Goal: Find specific fact: Find contact information

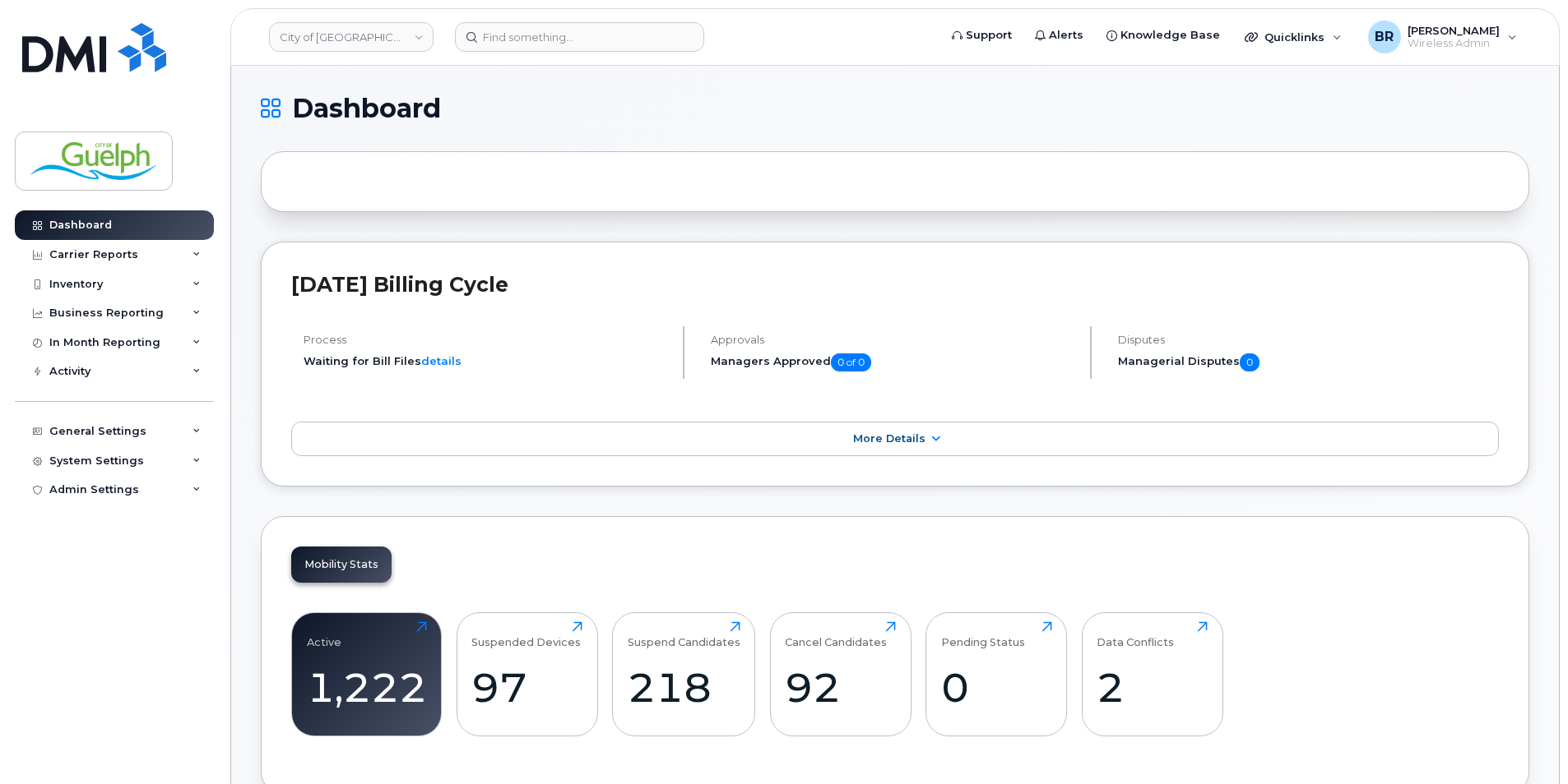
click at [576, 51] on header "City of Guelph Support Alerts Knowledge Base Quicklinks Suspend / Cancel Device…" at bounding box center [895, 37] width 1329 height 57
click at [576, 46] on input at bounding box center [579, 36] width 250 height 30
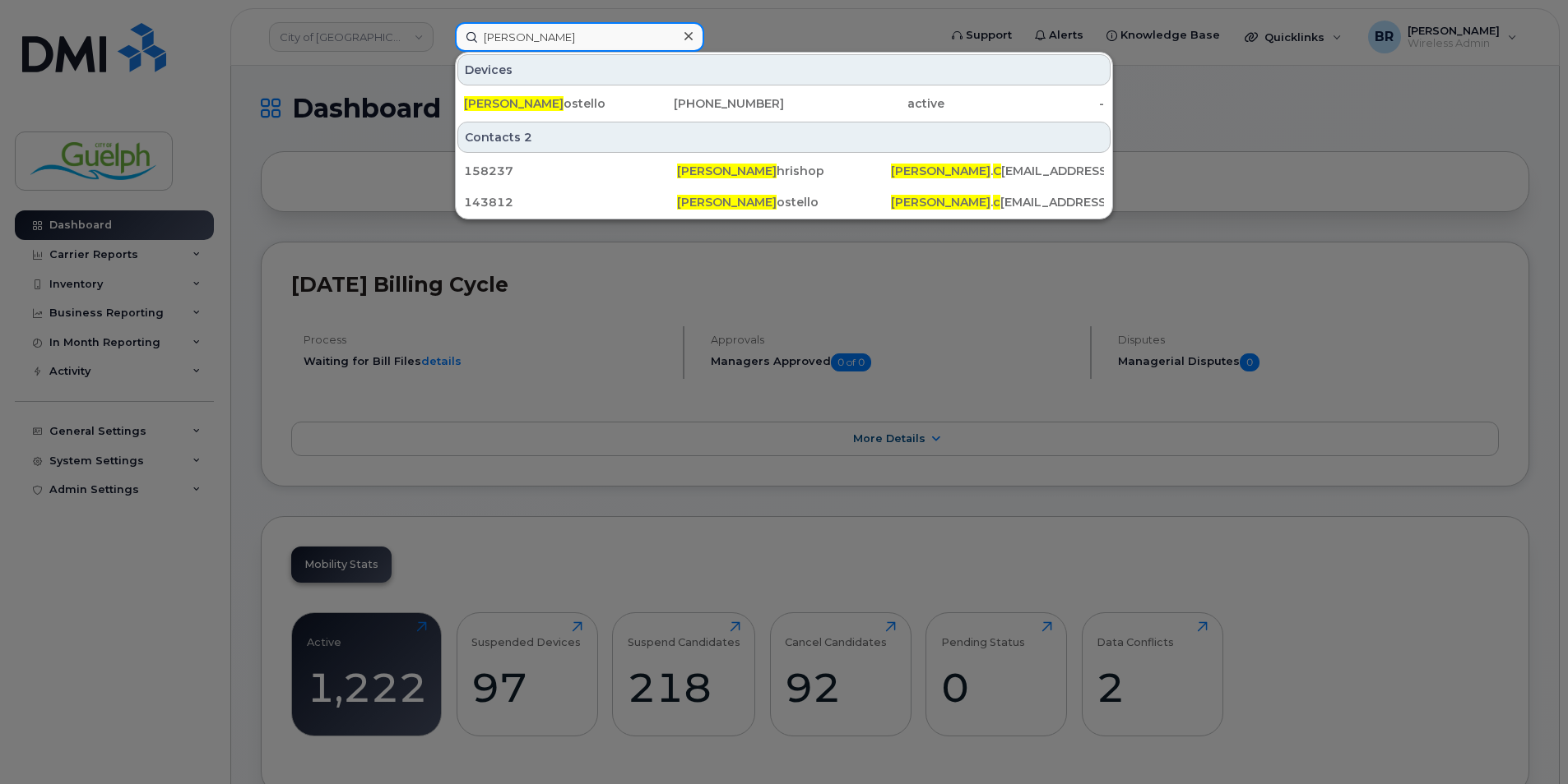
type input "ryan c"
click at [694, 37] on div at bounding box center [688, 36] width 24 height 24
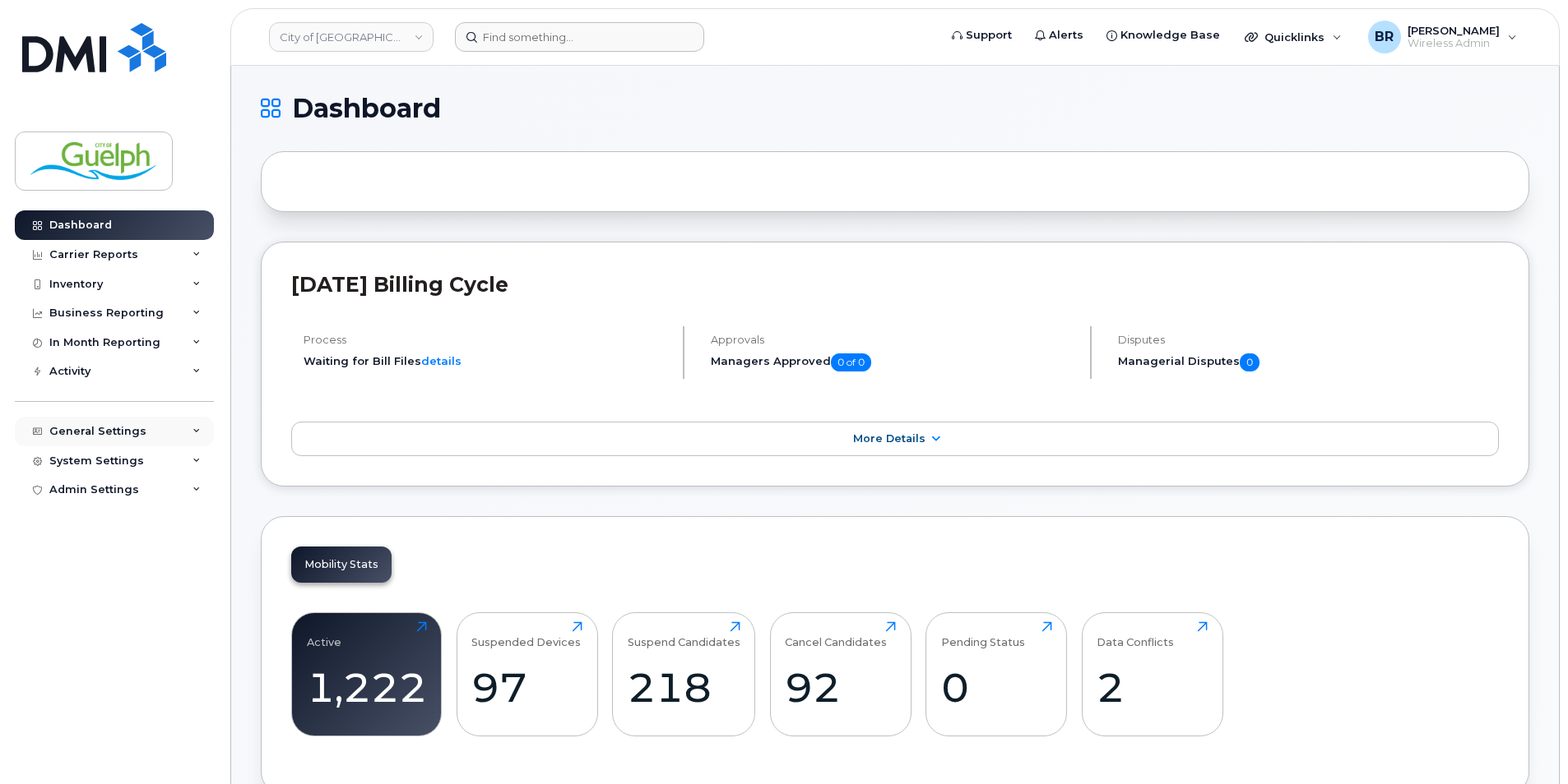
click at [119, 421] on div "General Settings" at bounding box center [115, 431] width 199 height 30
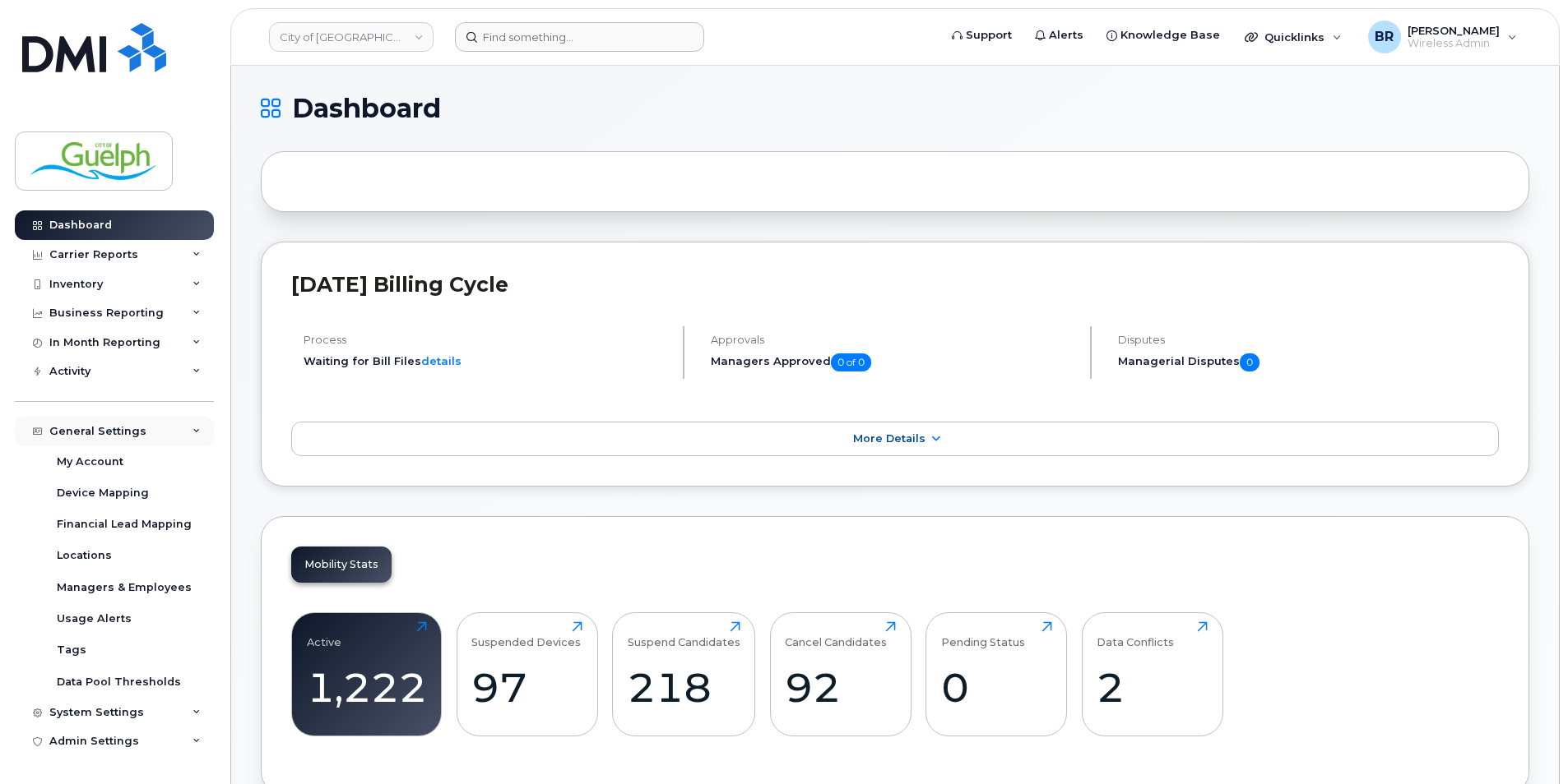
click at [122, 419] on div "General Settings" at bounding box center [115, 431] width 199 height 30
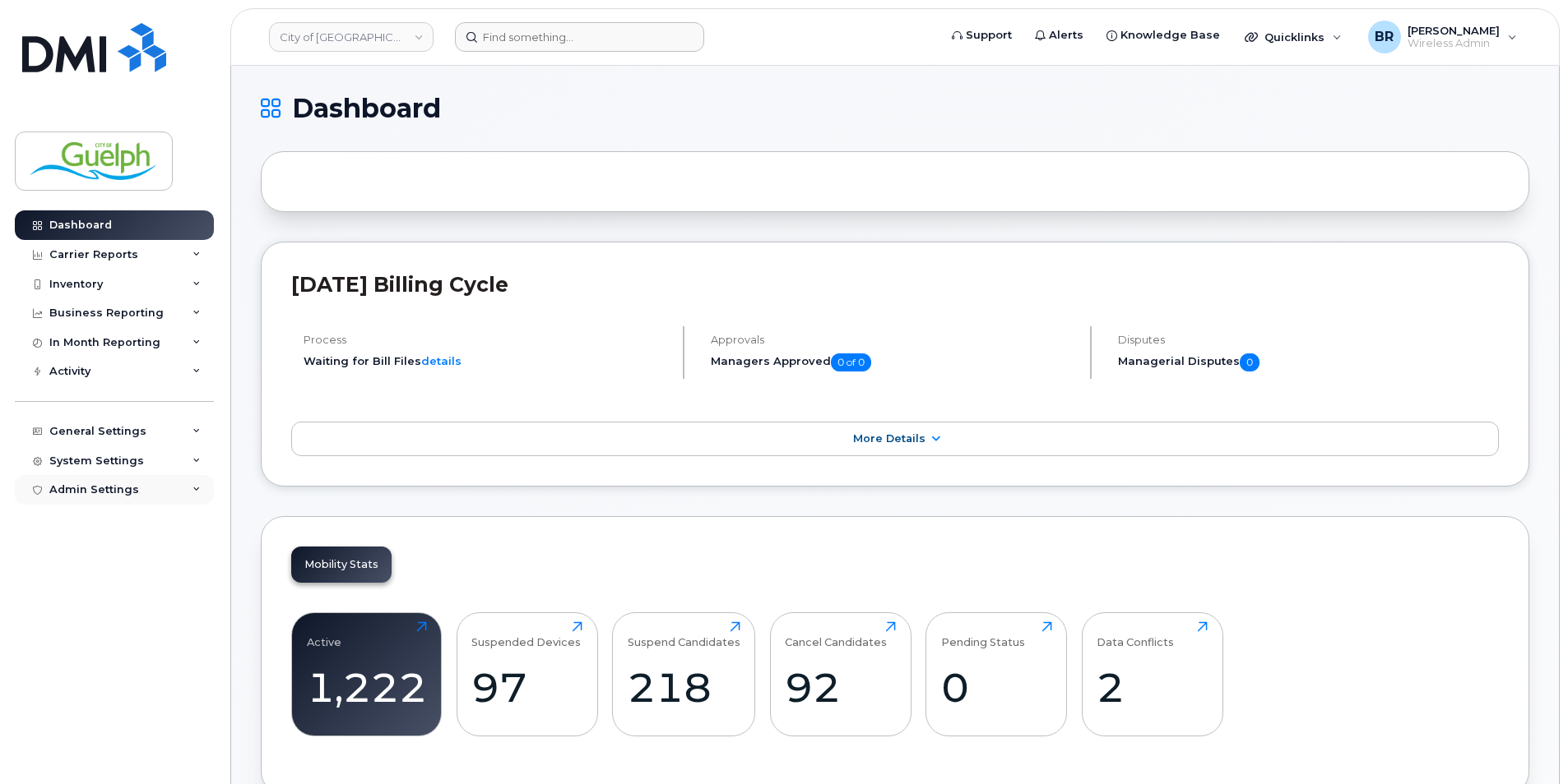
click at [100, 488] on div "Admin Settings" at bounding box center [94, 490] width 89 height 13
click at [99, 491] on div "Admin Settings" at bounding box center [94, 490] width 89 height 13
click at [120, 458] on div "System Settings" at bounding box center [97, 461] width 94 height 13
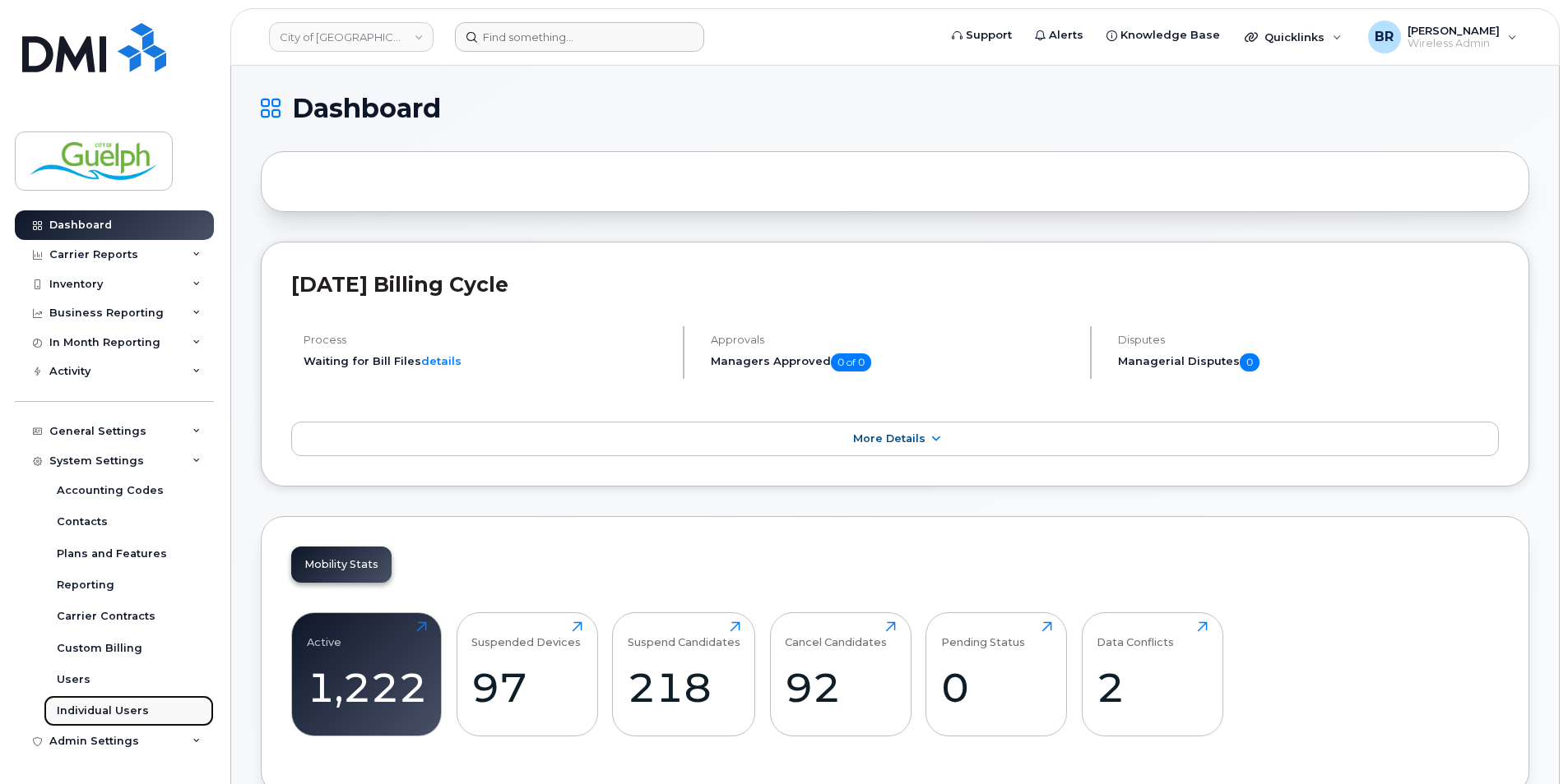
click at [116, 706] on div "Individual Users" at bounding box center [102, 712] width 92 height 15
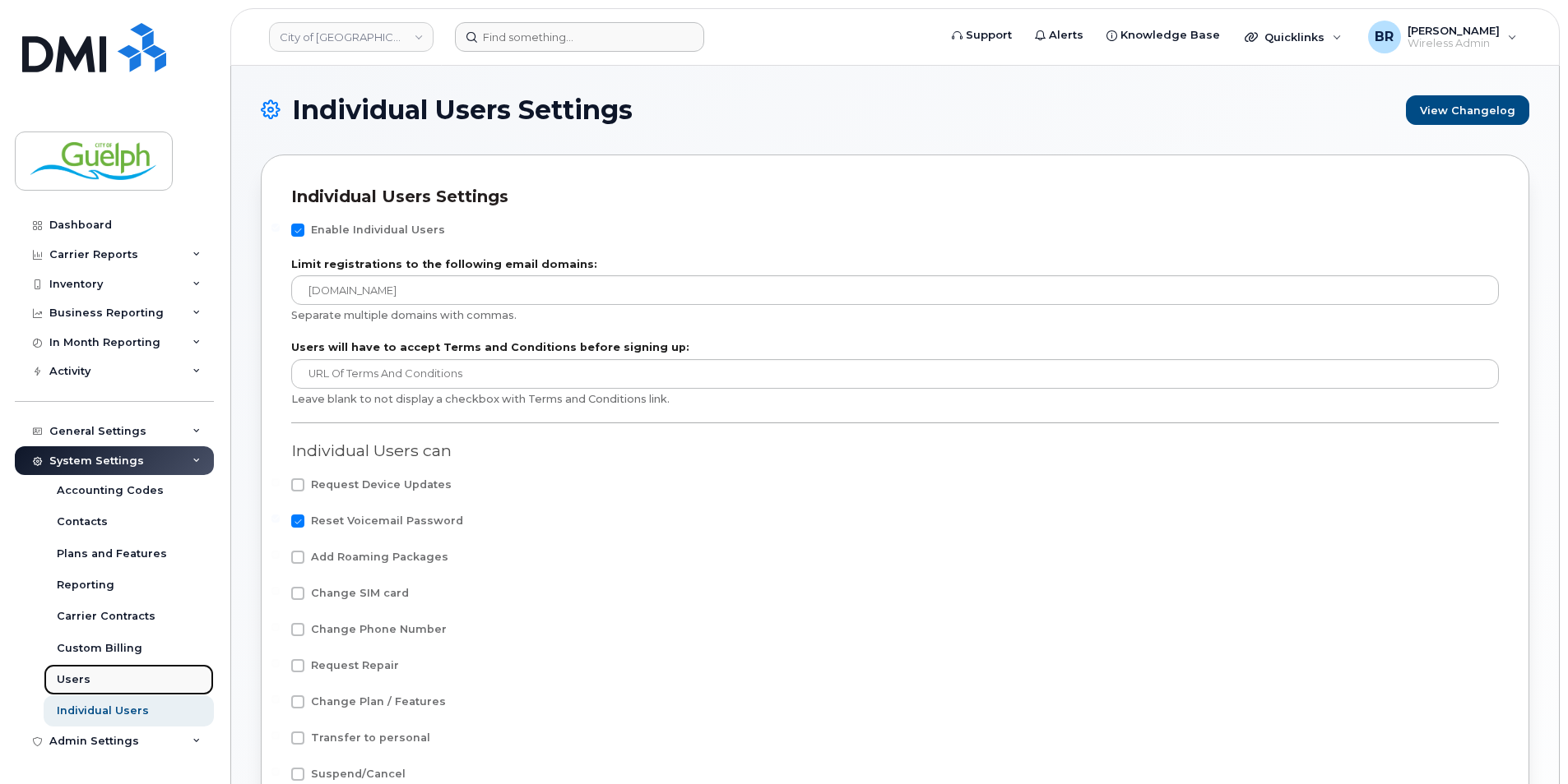
click at [80, 673] on div "Users" at bounding box center [73, 680] width 34 height 15
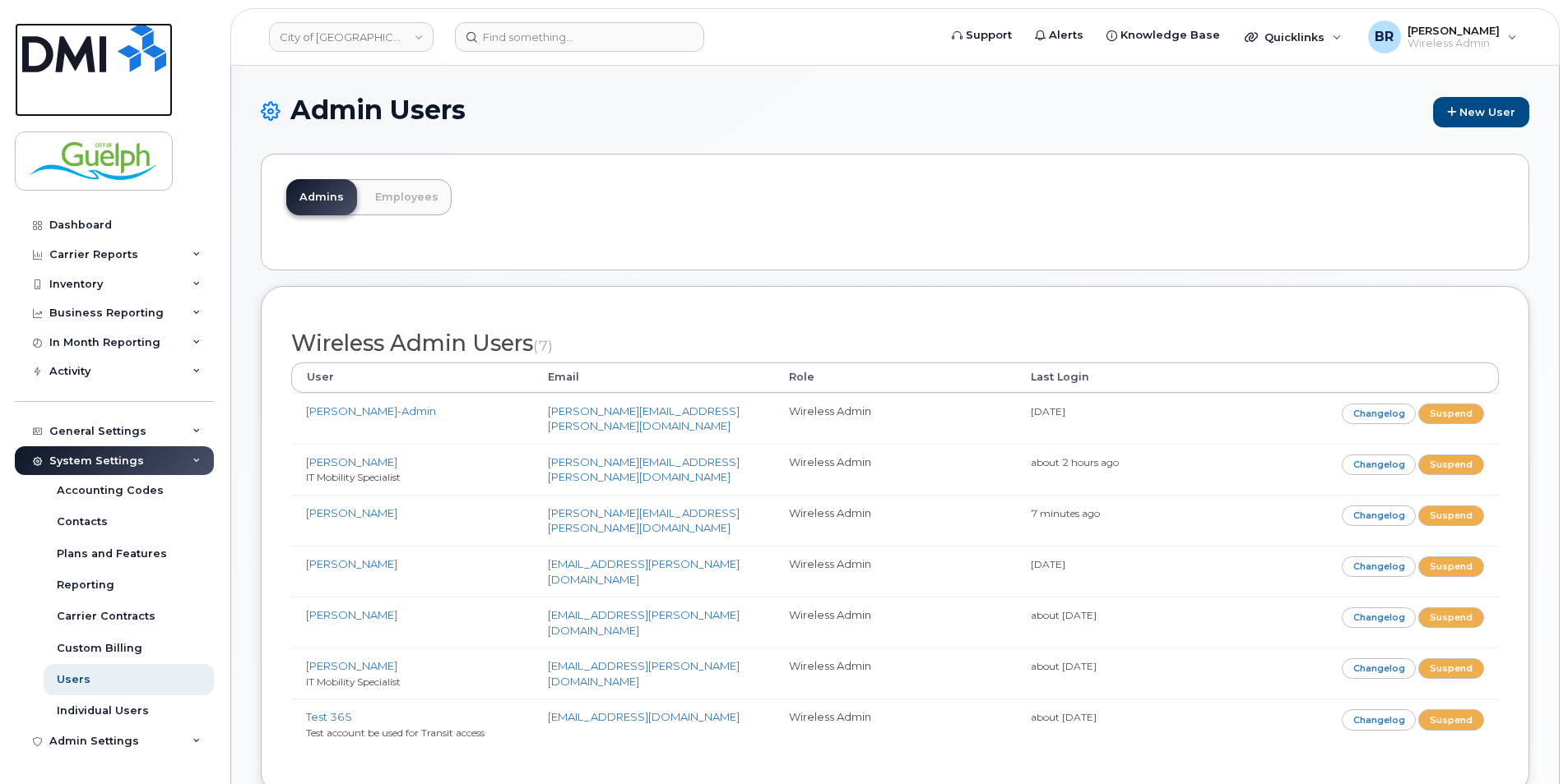
click at [93, 38] on img at bounding box center [94, 47] width 144 height 50
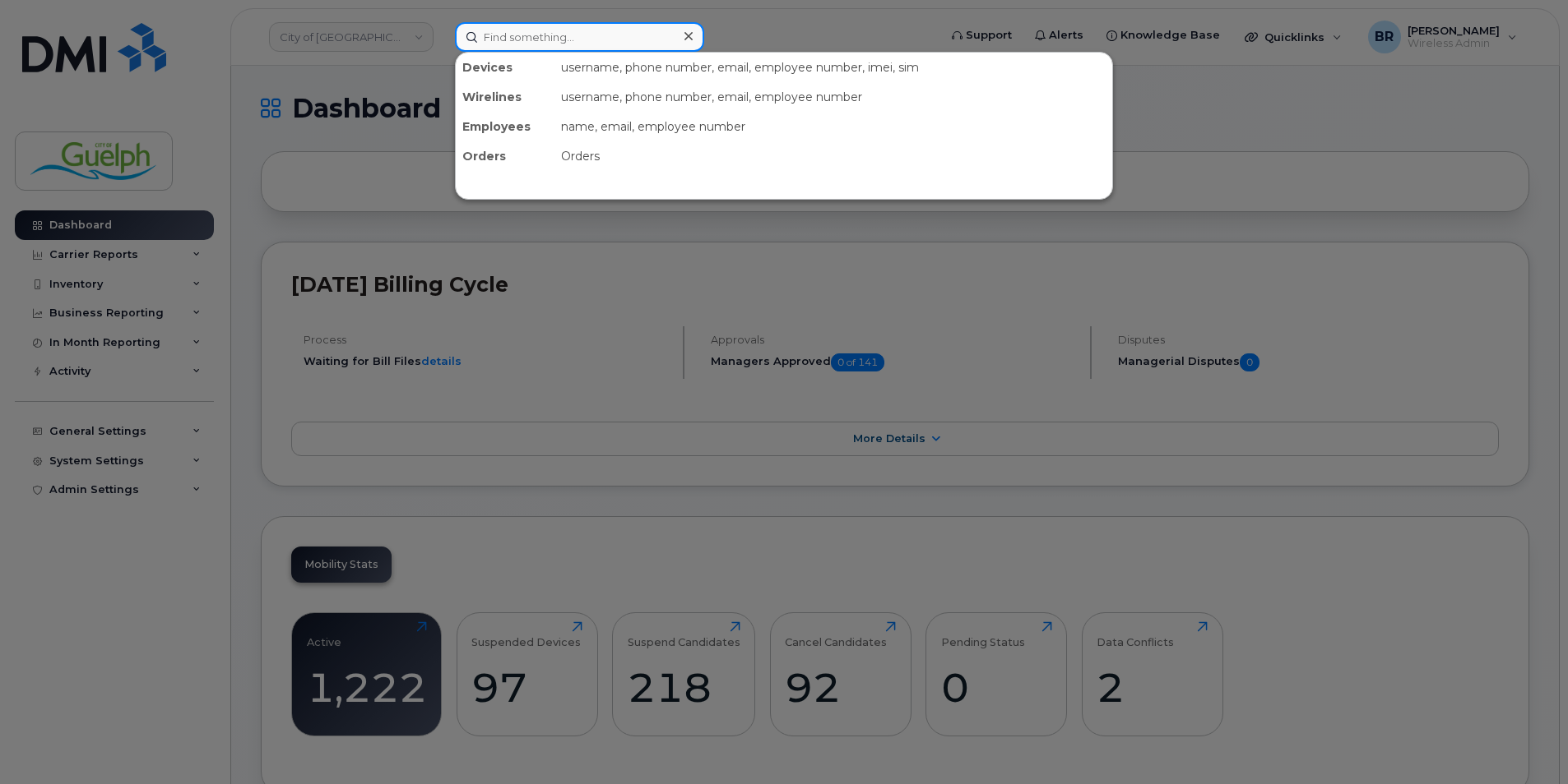
click at [534, 23] on input at bounding box center [579, 36] width 250 height 30
paste input "[PERSON_NAME]"
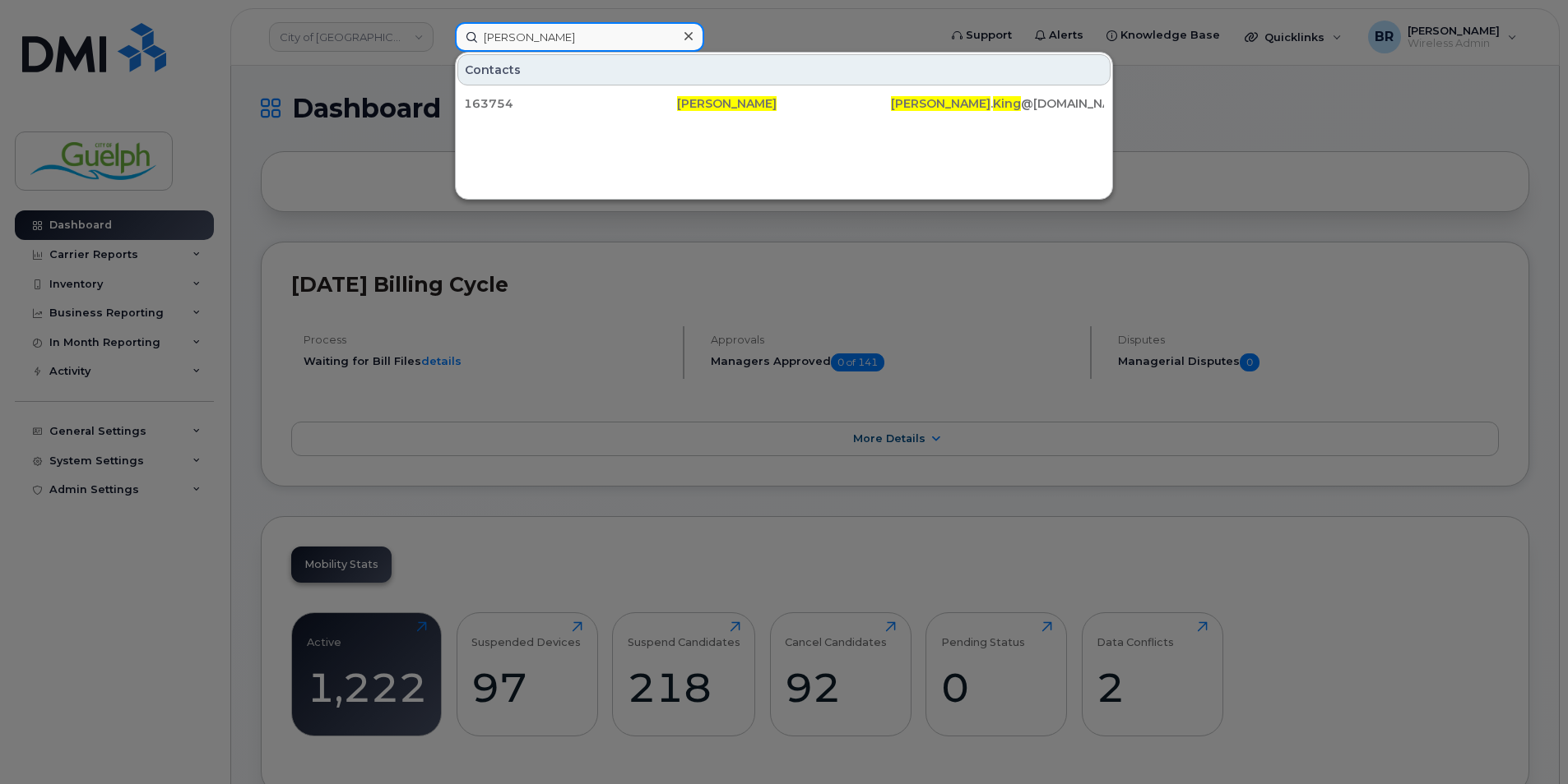
type input "[PERSON_NAME]"
click at [687, 36] on icon at bounding box center [688, 36] width 8 height 13
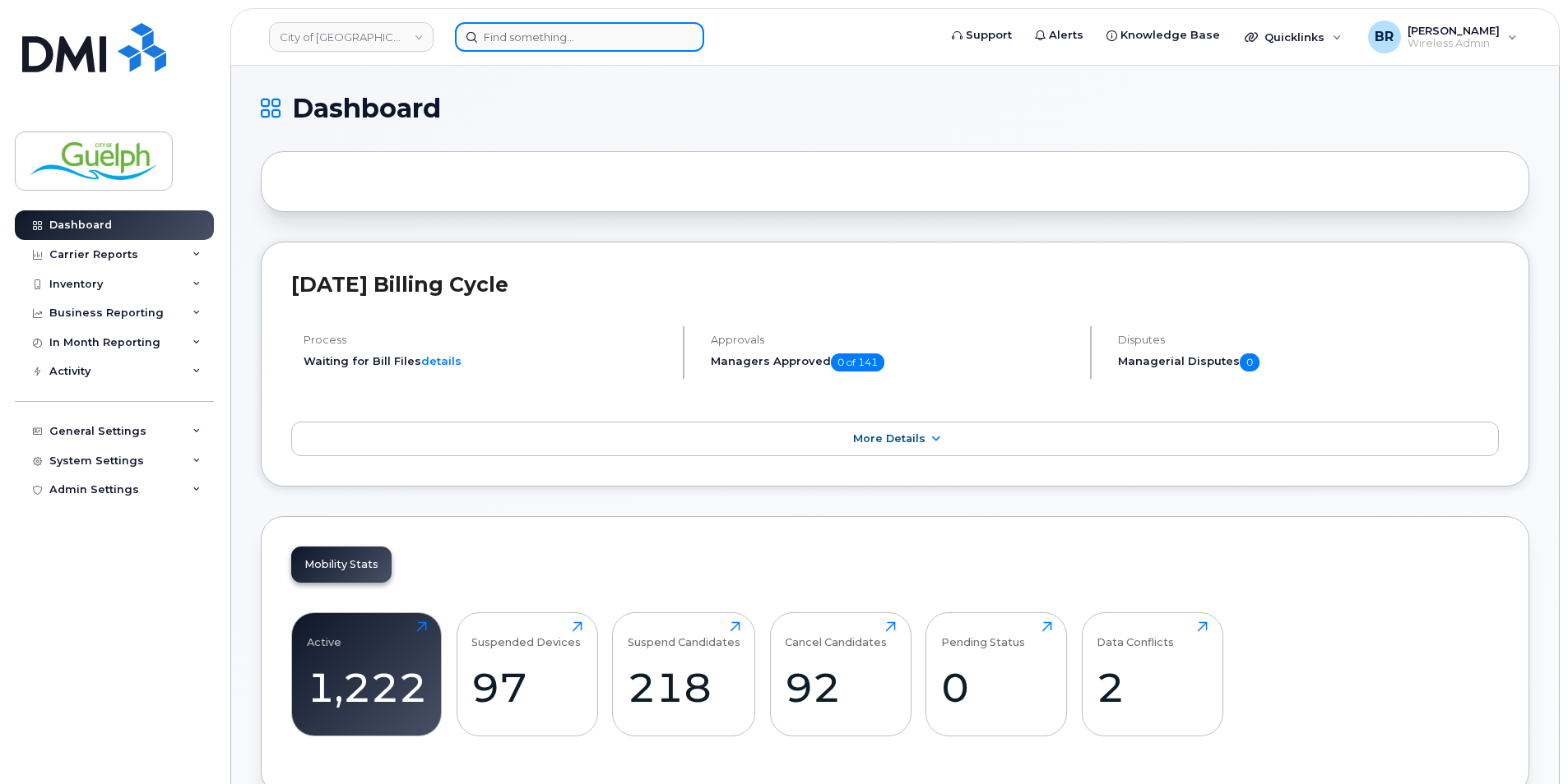
click at [526, 32] on input at bounding box center [579, 36] width 250 height 30
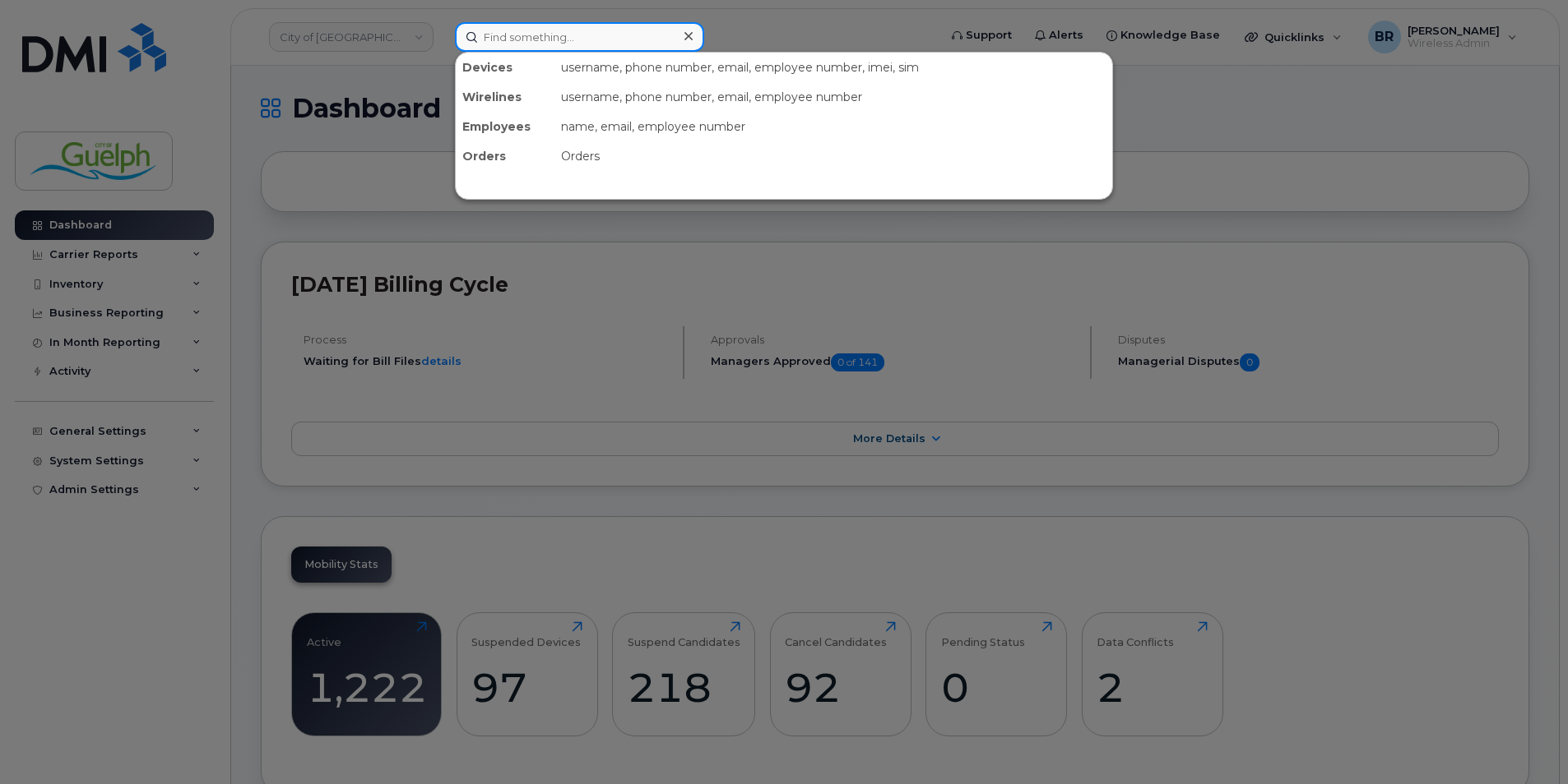
paste input "[PERSON_NAME]"
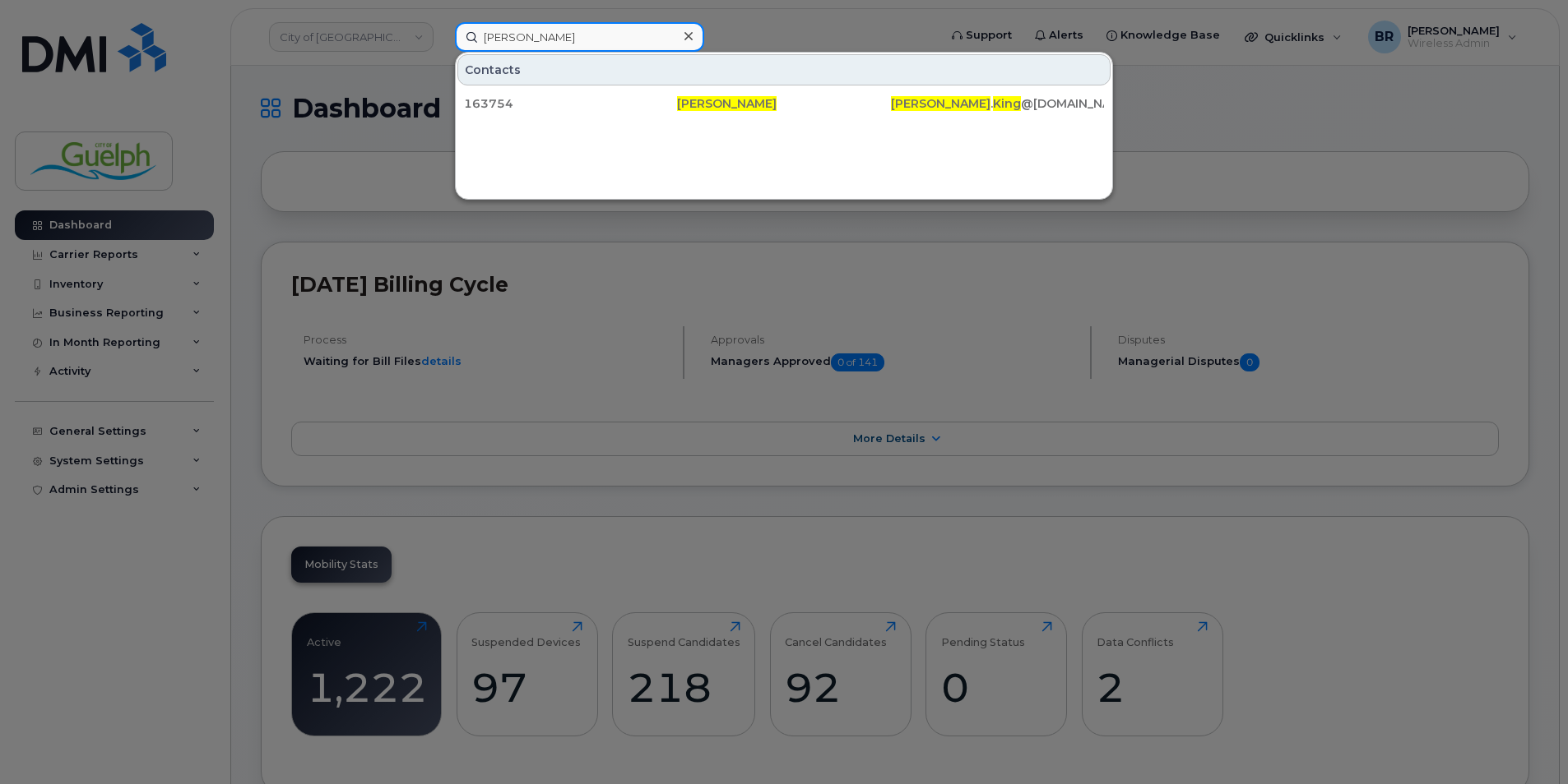
drag, startPoint x: 595, startPoint y: 36, endPoint x: 359, endPoint y: 39, distance: 236.0
click at [442, 39] on div "[PERSON_NAME] Contacts 163754 [PERSON_NAME] [PERSON_NAME] . [PERSON_NAME] @[DOM…" at bounding box center [691, 36] width 498 height 30
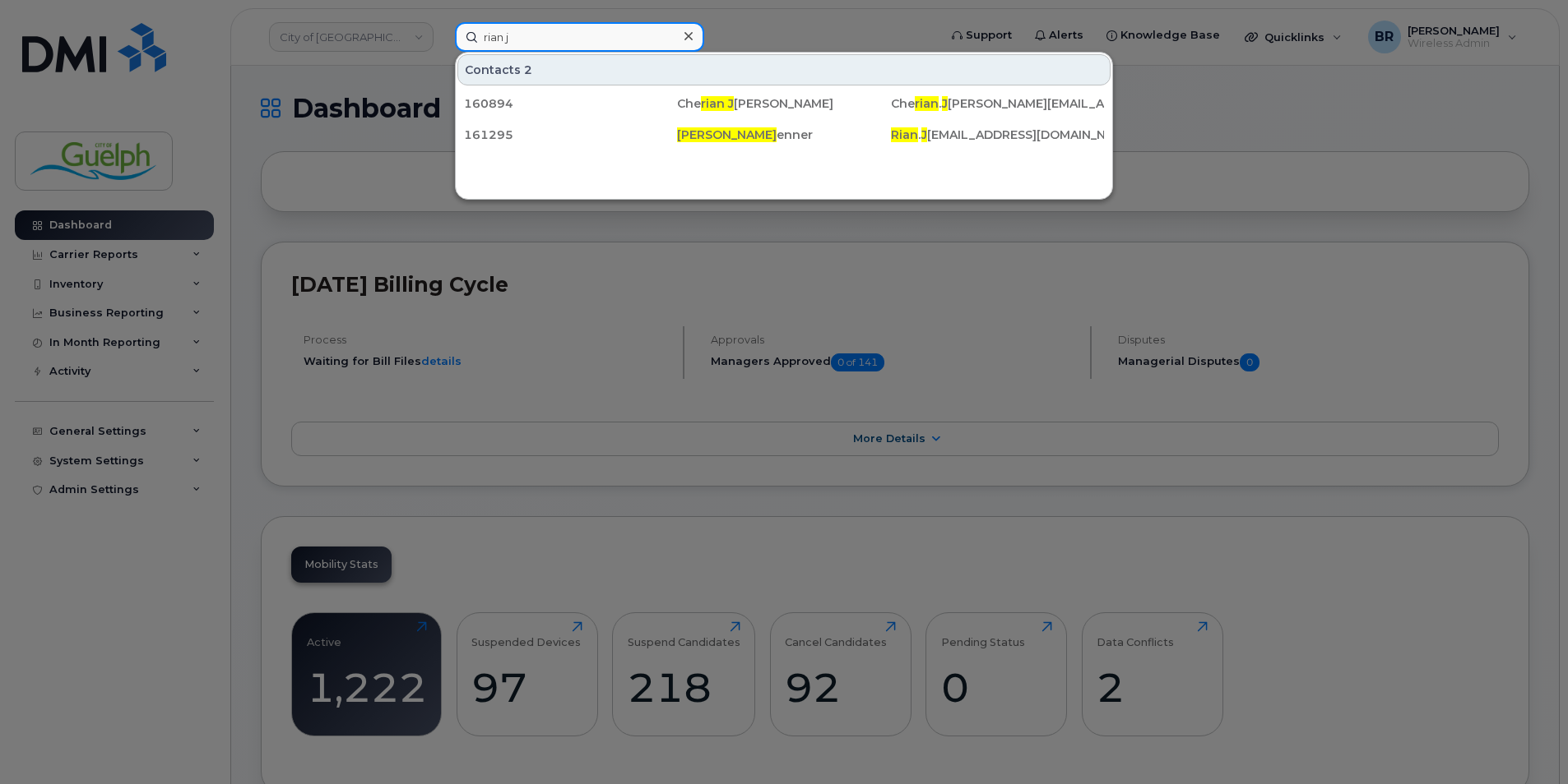
type input "rian j"
click at [687, 38] on icon at bounding box center [688, 36] width 8 height 8
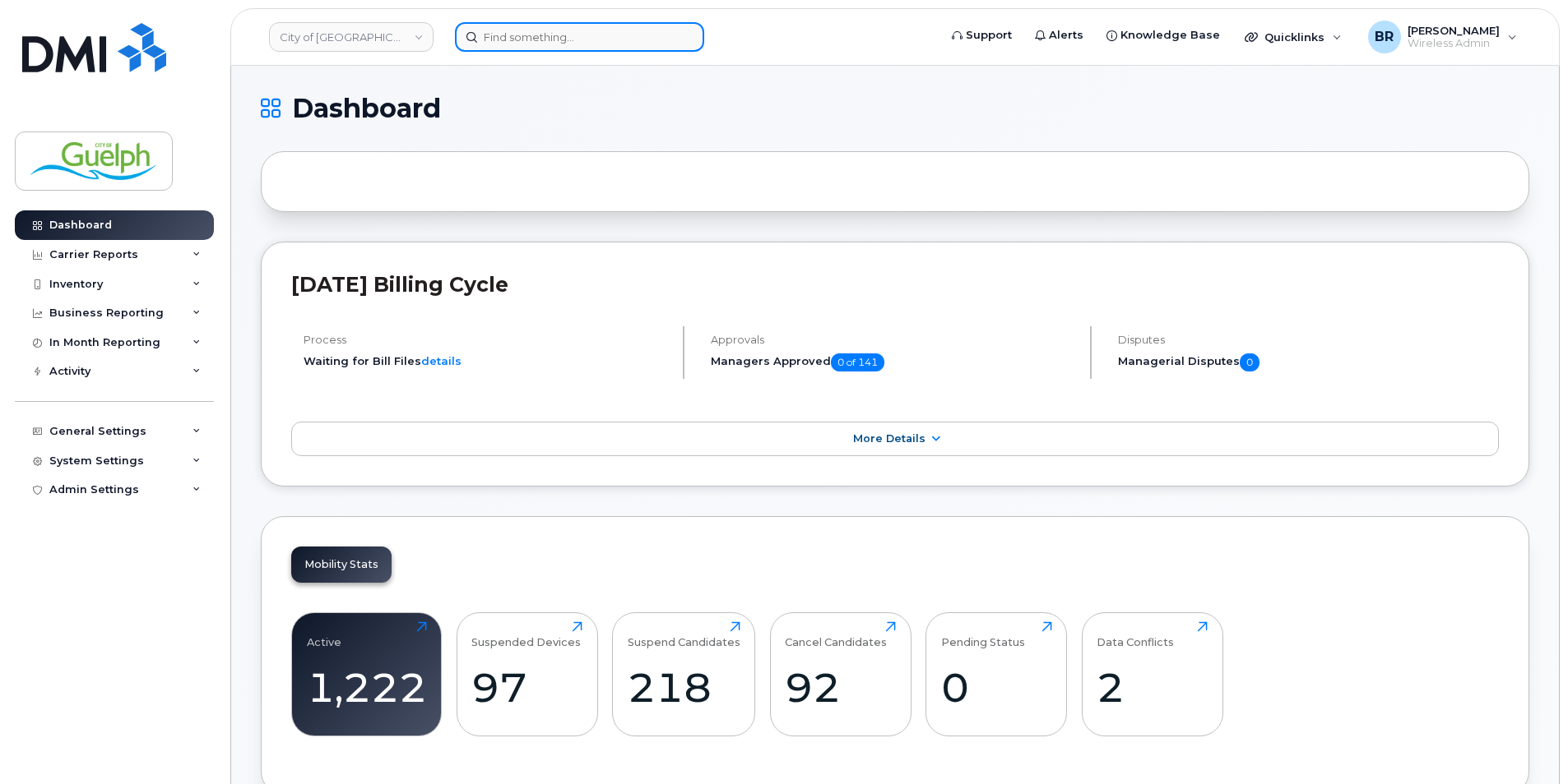
click at [570, 43] on input at bounding box center [579, 36] width 250 height 30
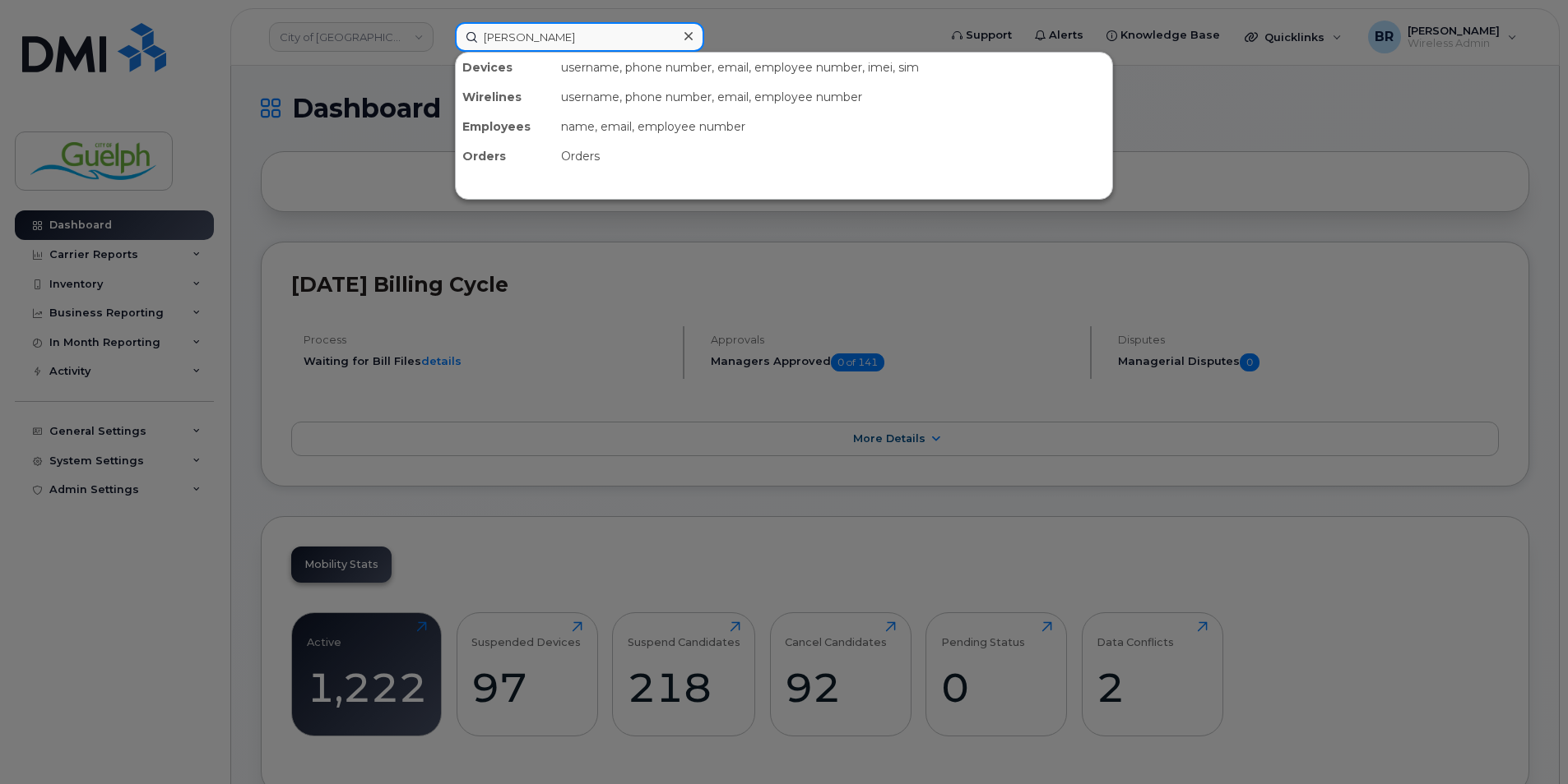
type input "[PERSON_NAME] j"
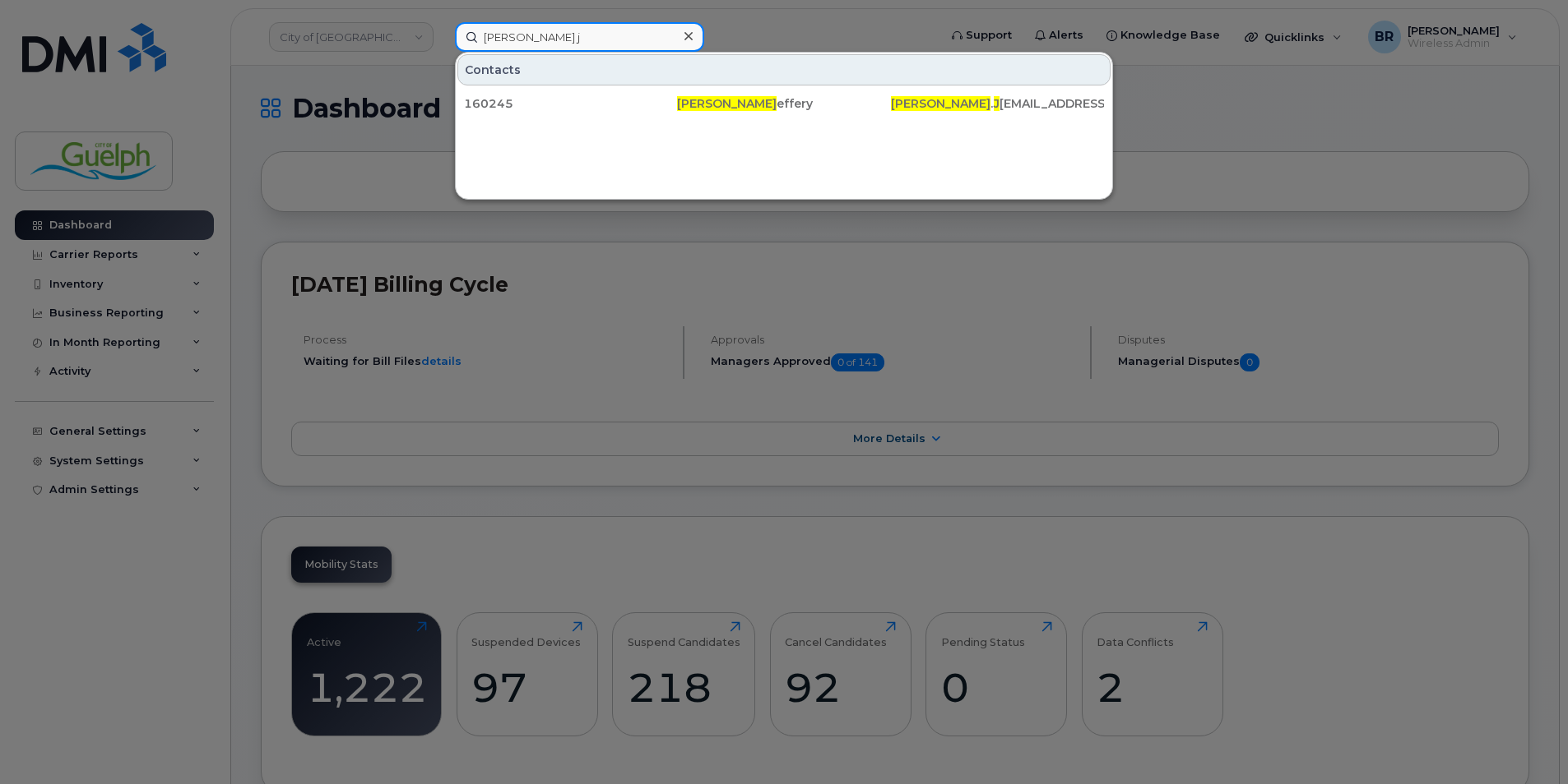
drag, startPoint x: 515, startPoint y: 28, endPoint x: 272, endPoint y: 4, distance: 244.2
click at [442, 22] on div "[PERSON_NAME] j Contacts 160245 [PERSON_NAME] [PERSON_NAME] . J [EMAIL_ADDRESS]…" at bounding box center [691, 36] width 498 height 30
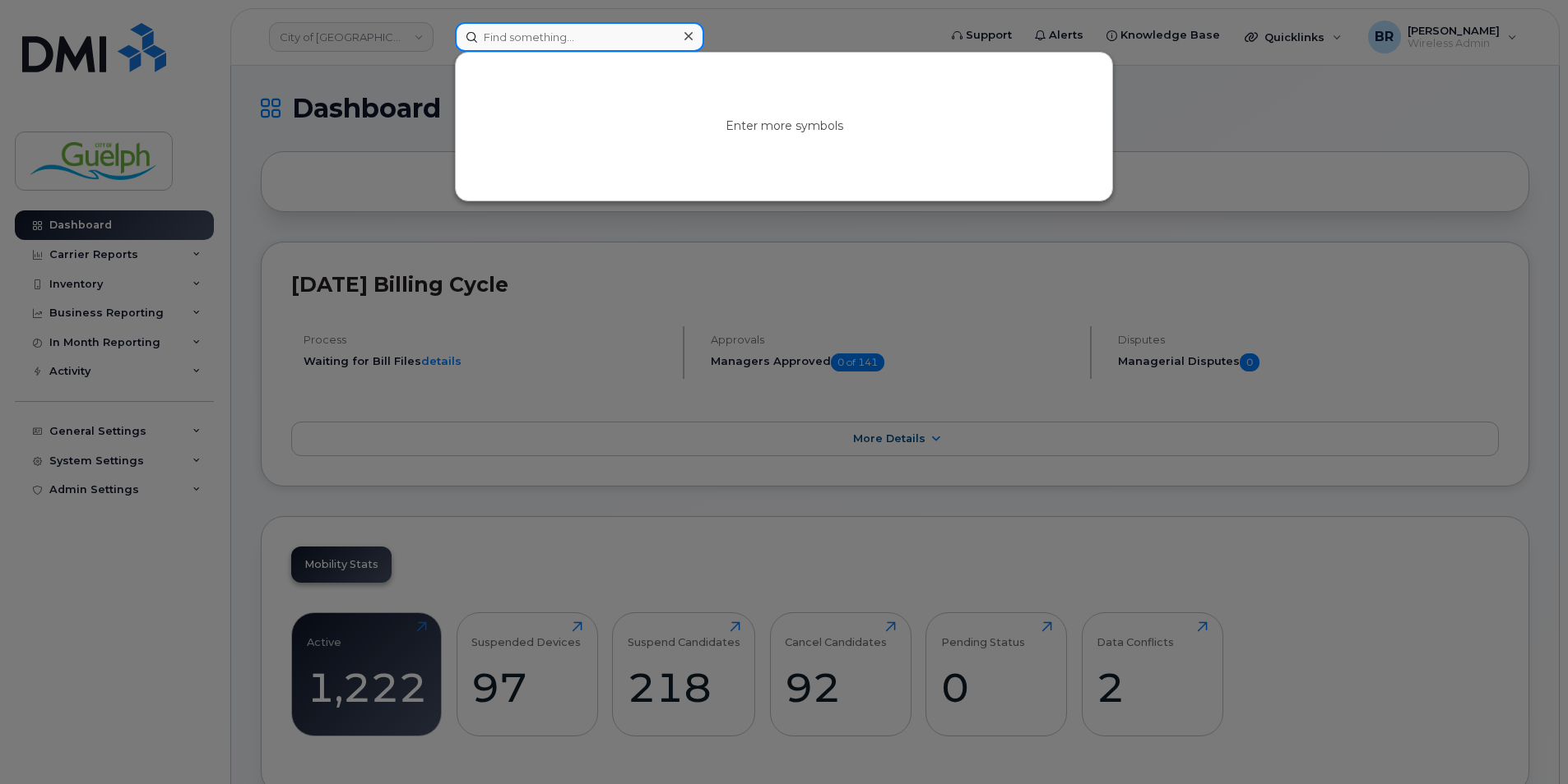
click at [513, 22] on input at bounding box center [579, 36] width 250 height 30
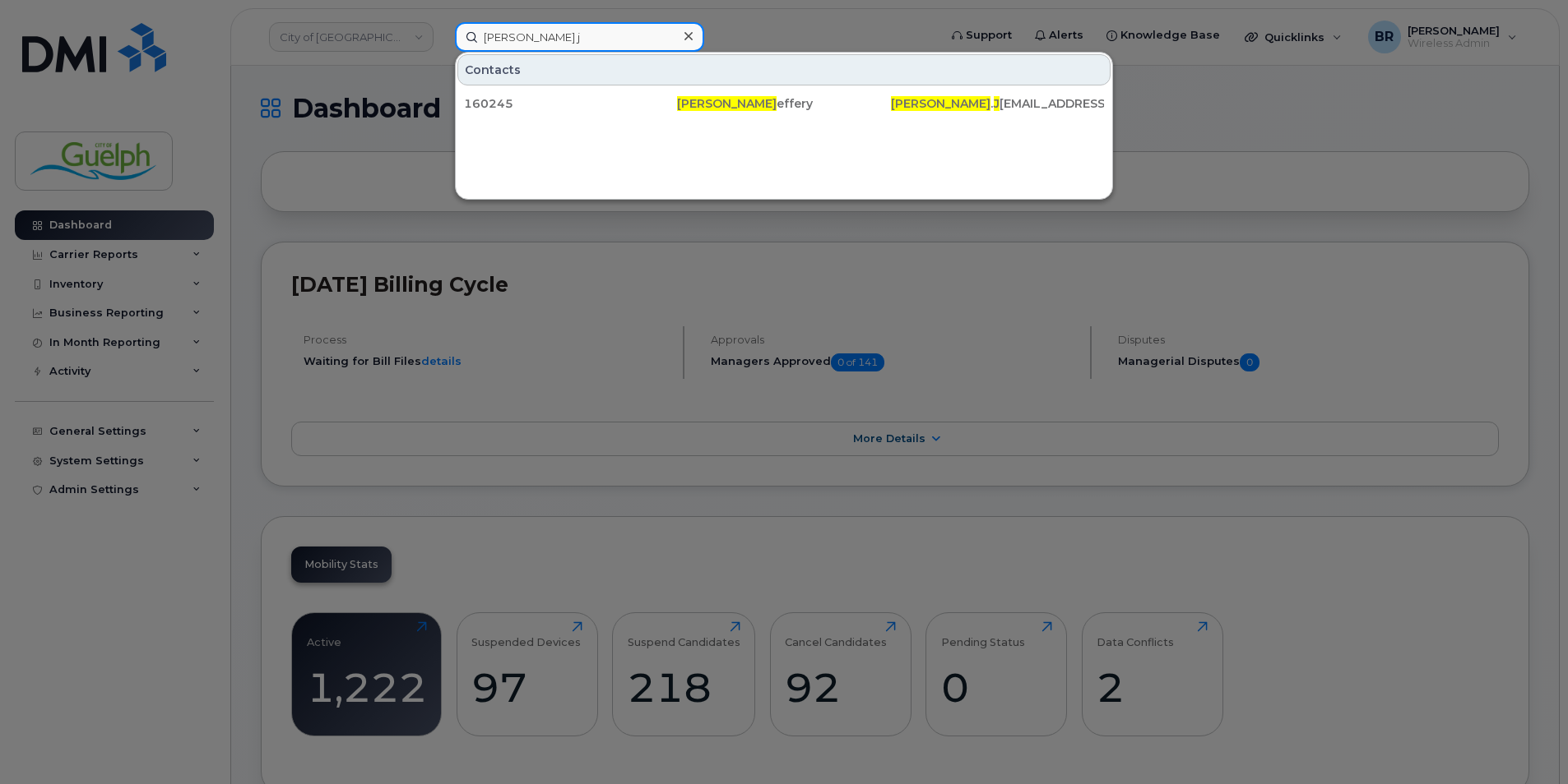
type input "[PERSON_NAME] j"
click at [691, 35] on icon at bounding box center [688, 36] width 8 height 8
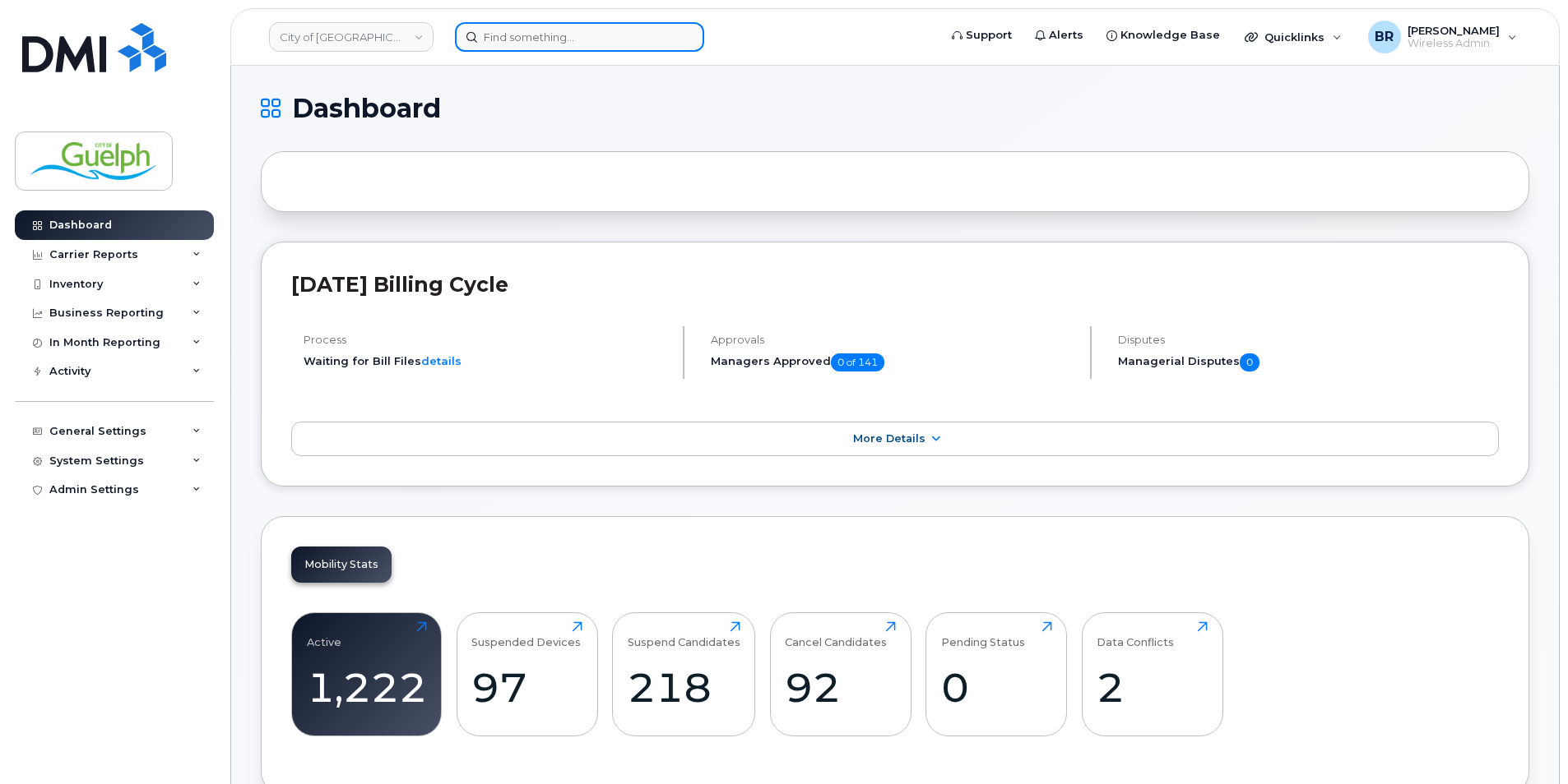
click at [579, 48] on input at bounding box center [579, 36] width 250 height 30
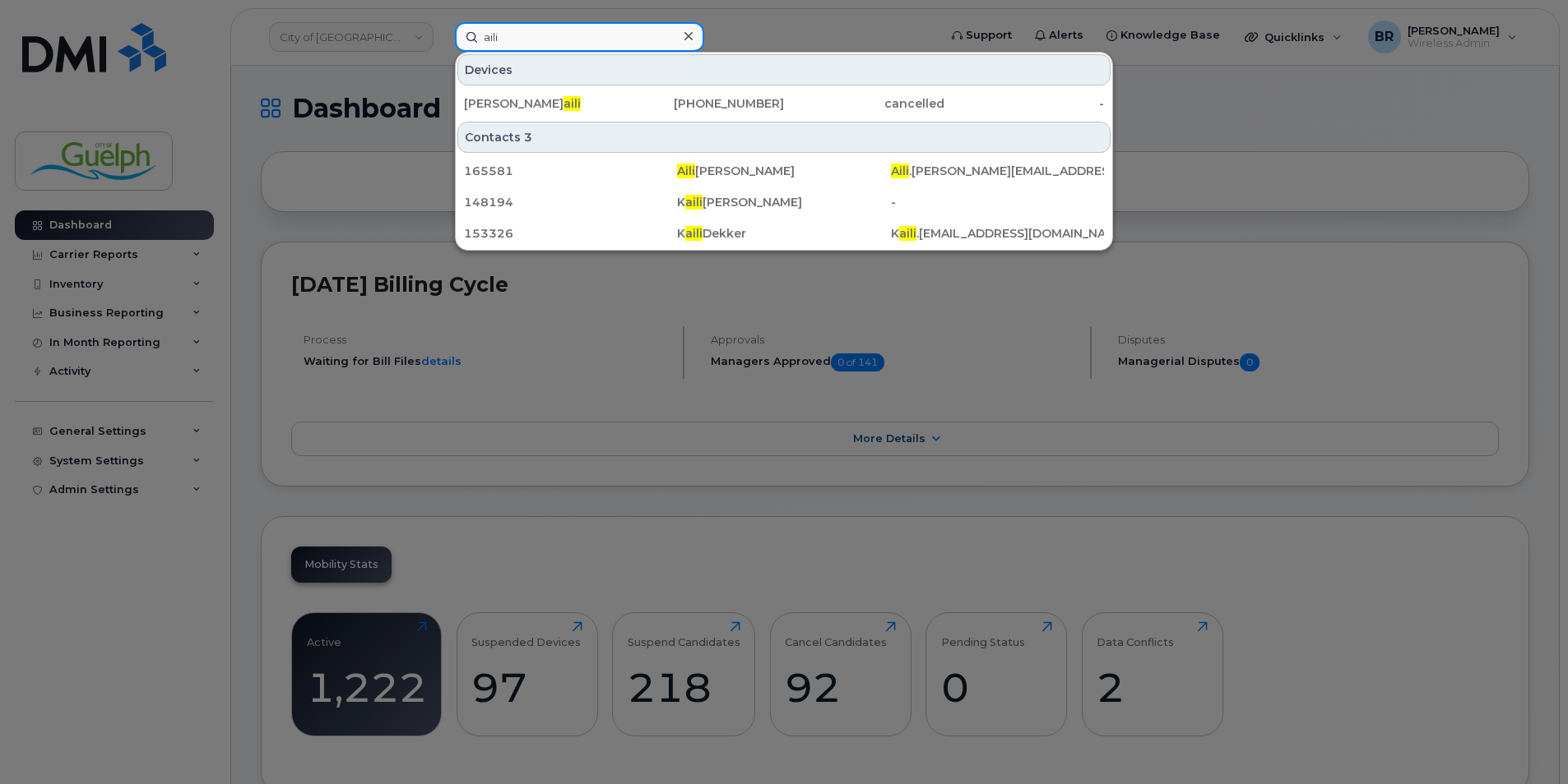
type input "aili w"
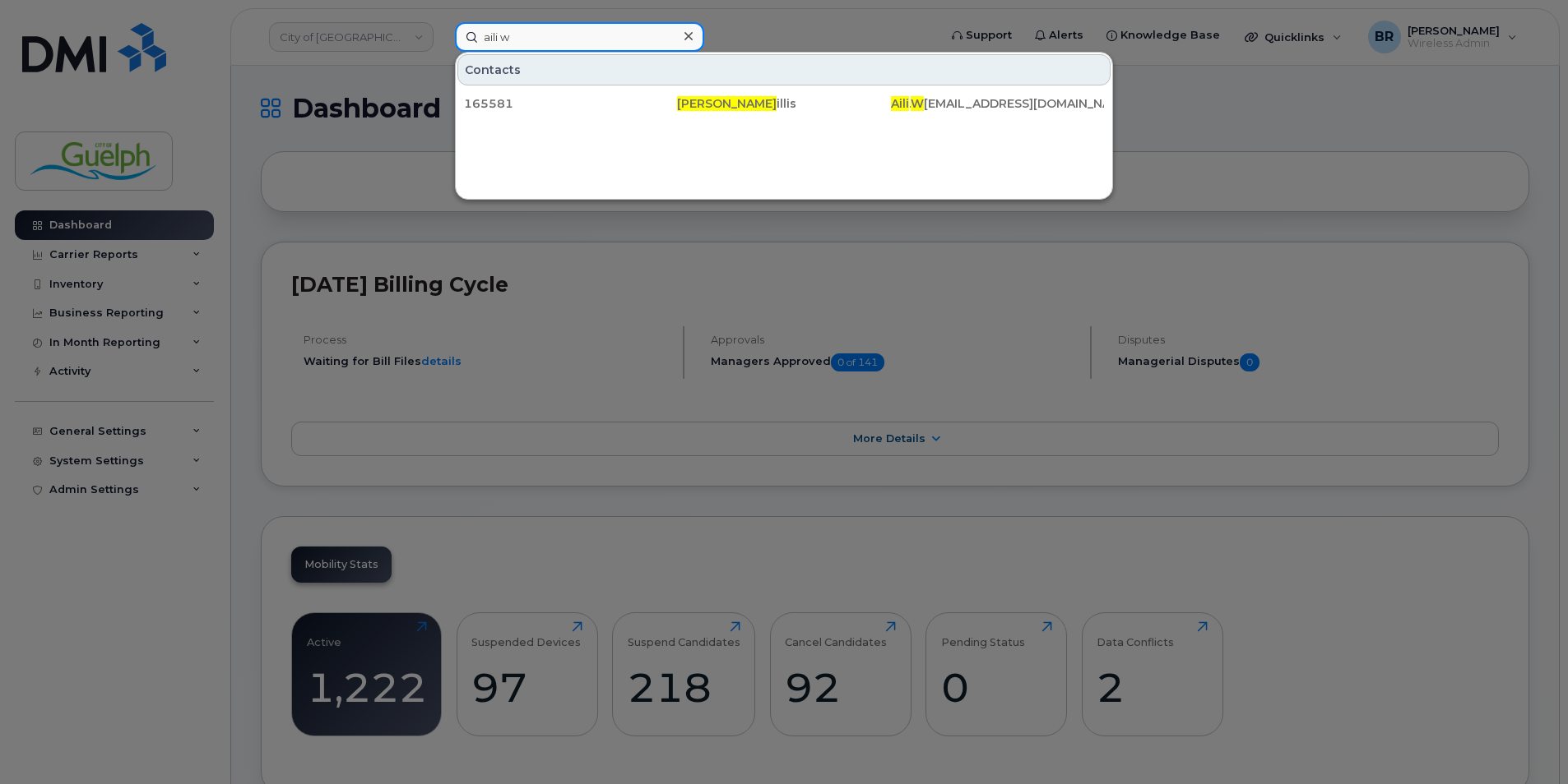
drag, startPoint x: 584, startPoint y: 37, endPoint x: 248, endPoint y: 10, distance: 337.1
click at [442, 22] on div "aili w Contacts 165581 [PERSON_NAME] [PERSON_NAME] . W [EMAIL_ADDRESS][DOMAIN_N…" at bounding box center [691, 36] width 498 height 30
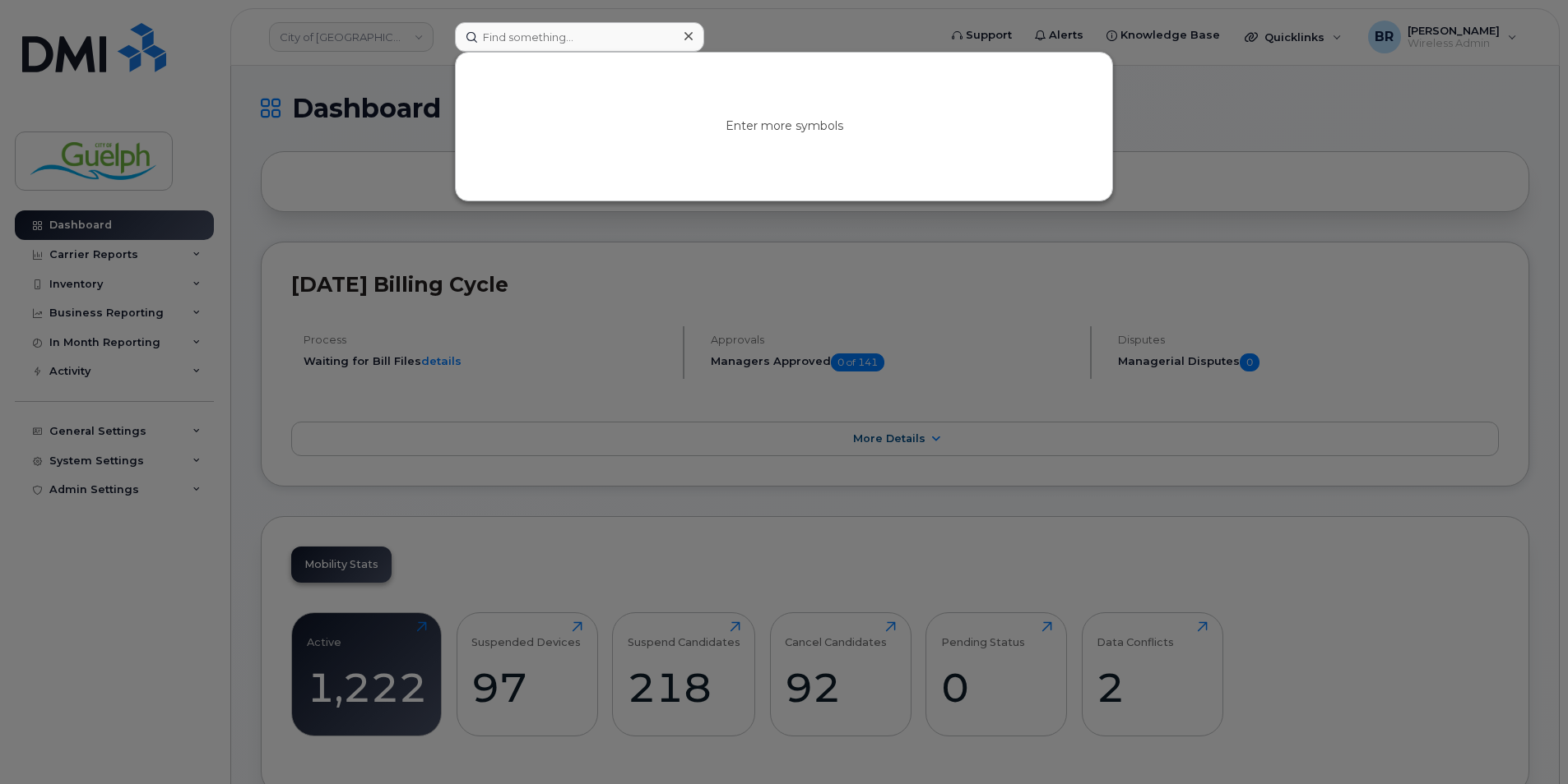
click at [691, 35] on icon at bounding box center [688, 36] width 8 height 13
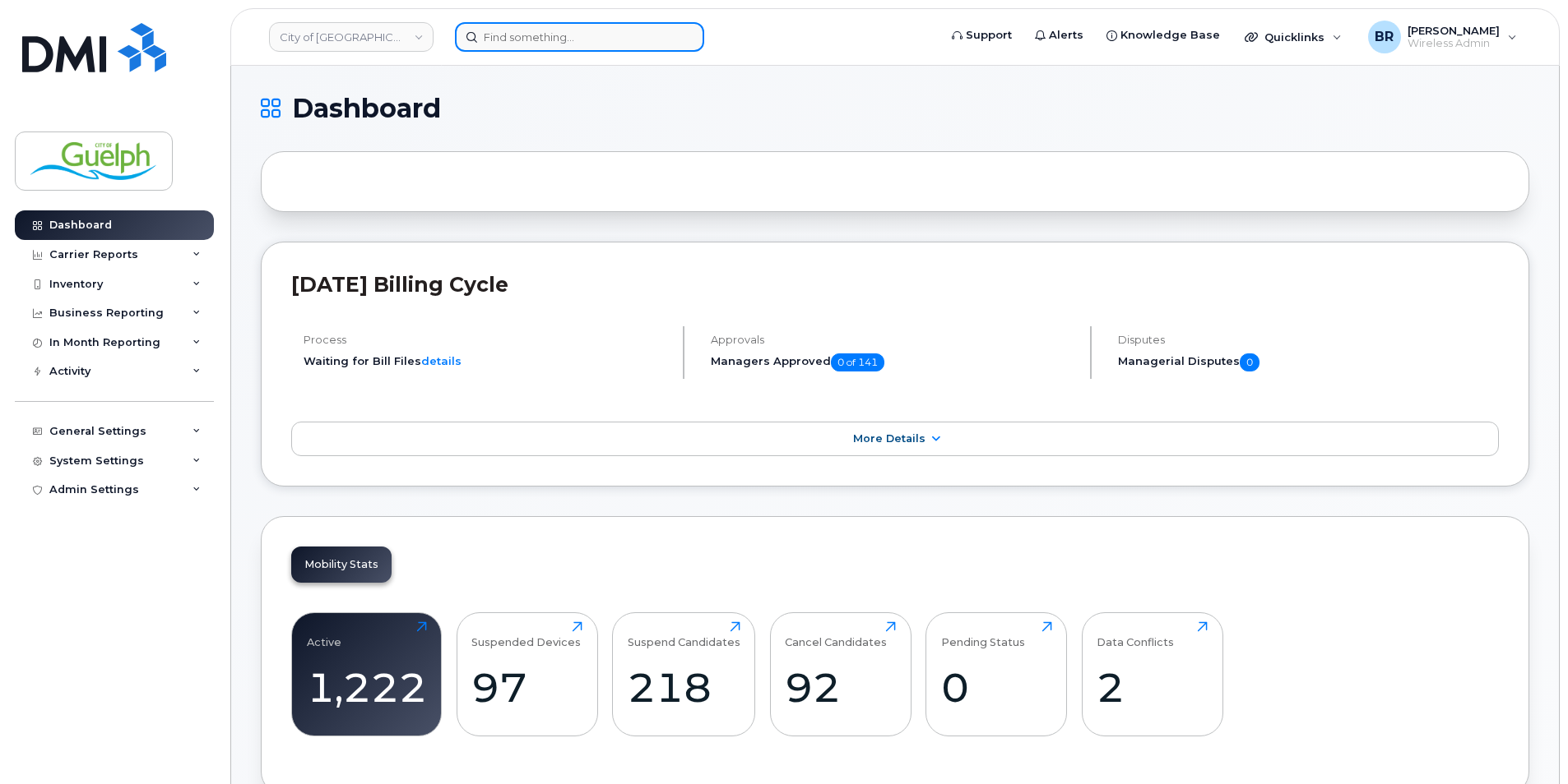
click at [531, 35] on input at bounding box center [579, 36] width 250 height 30
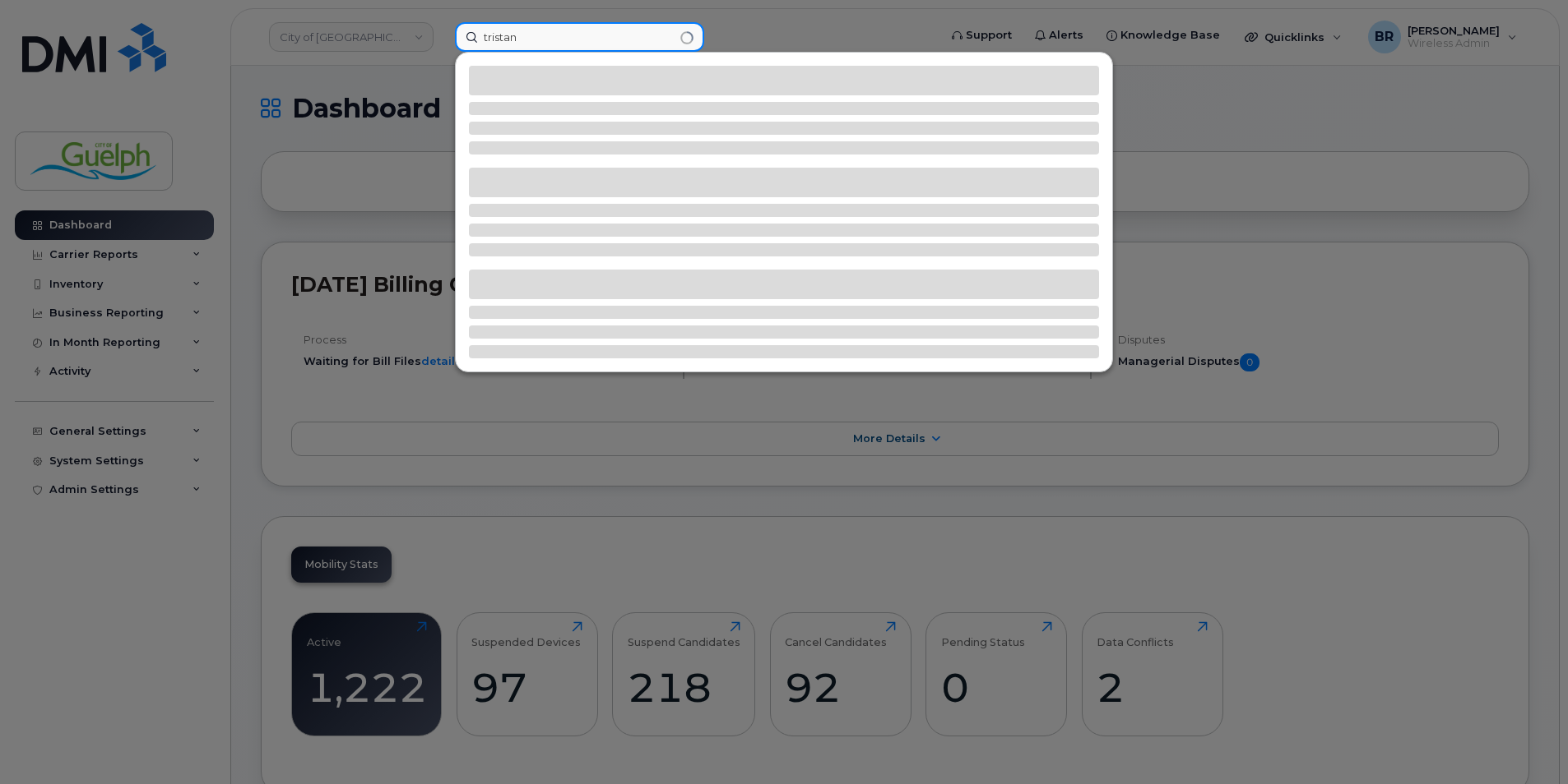
type input "[PERSON_NAME]"
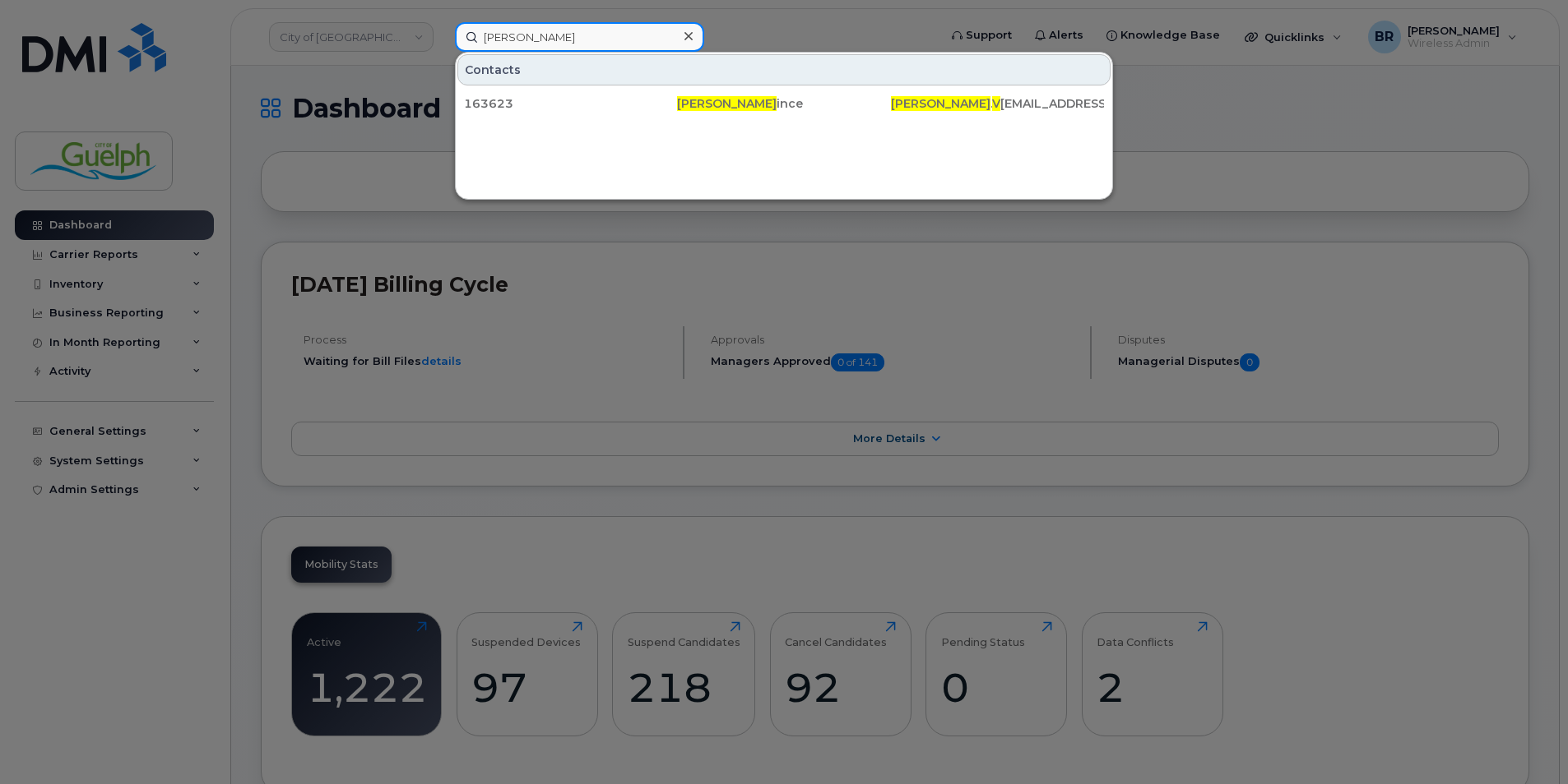
drag, startPoint x: 547, startPoint y: 41, endPoint x: 320, endPoint y: 22, distance: 227.8
click at [442, 22] on div "[PERSON_NAME] v Contacts 163623 [PERSON_NAME] [PERSON_NAME] . V [PERSON_NAME][E…" at bounding box center [691, 36] width 498 height 30
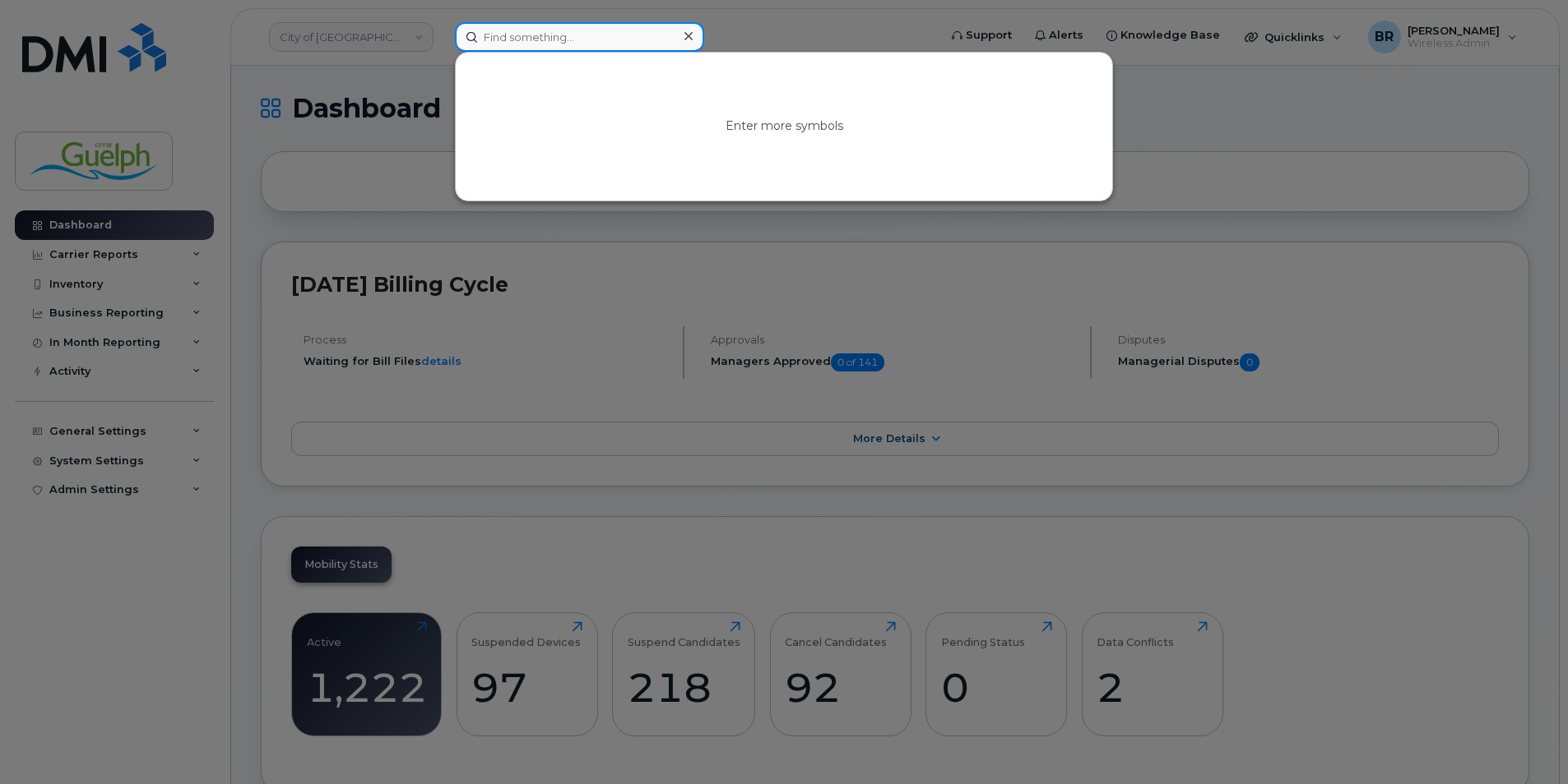
click at [583, 33] on input at bounding box center [579, 36] width 250 height 30
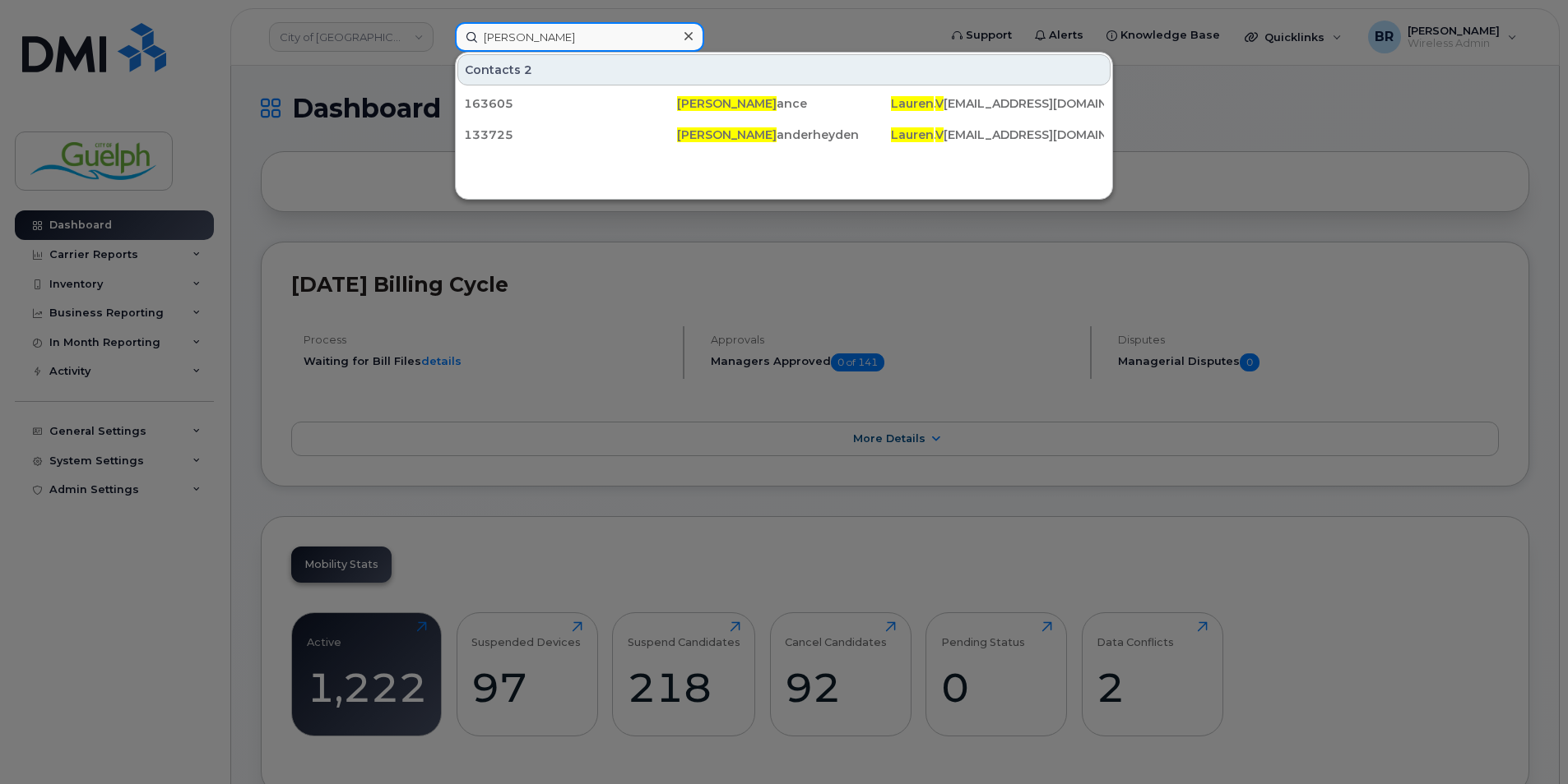
type input "[PERSON_NAME]"
click at [691, 37] on icon at bounding box center [688, 36] width 8 height 13
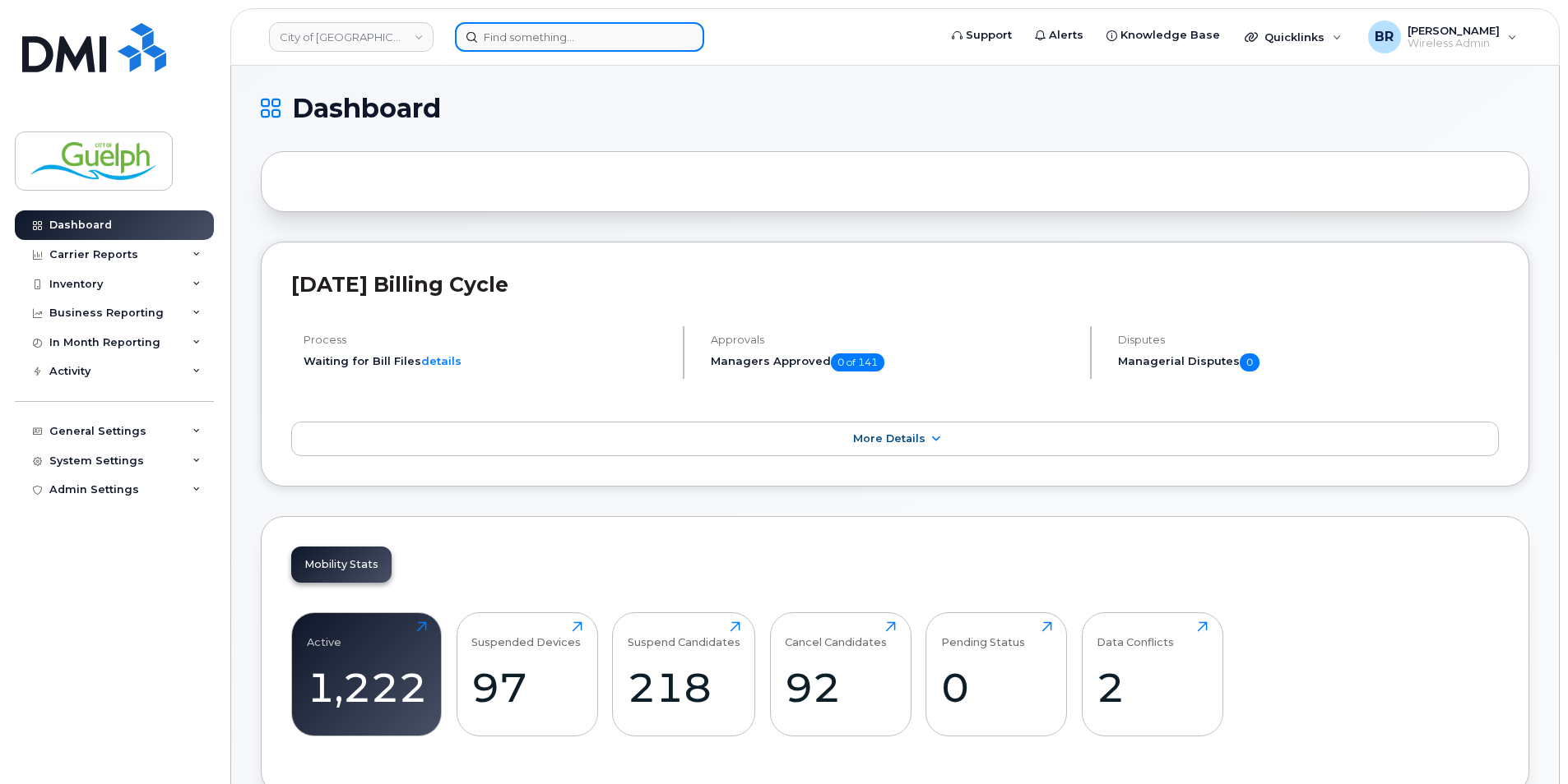
click at [606, 40] on input at bounding box center [579, 36] width 250 height 30
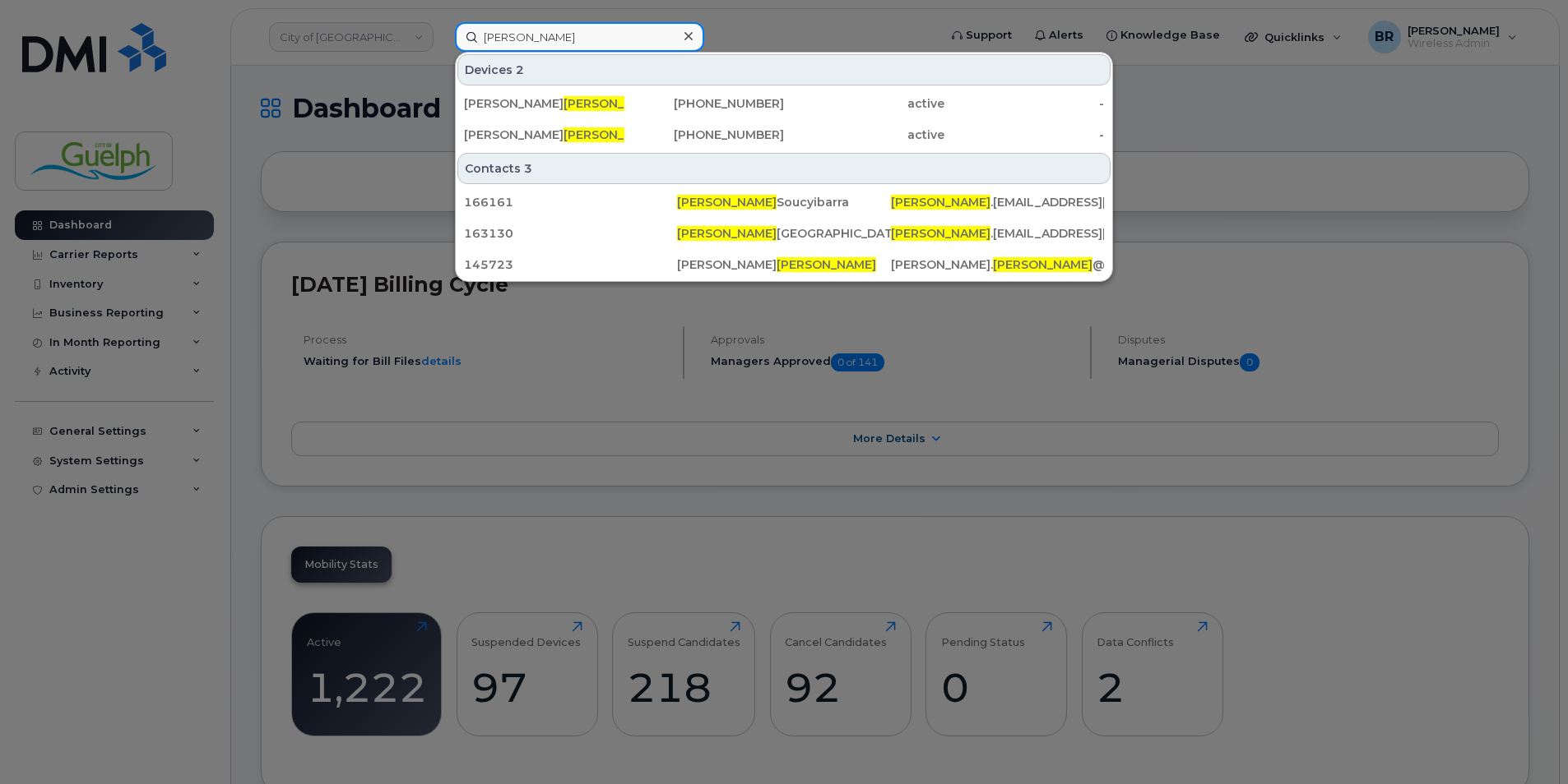
type input "[PERSON_NAME]"
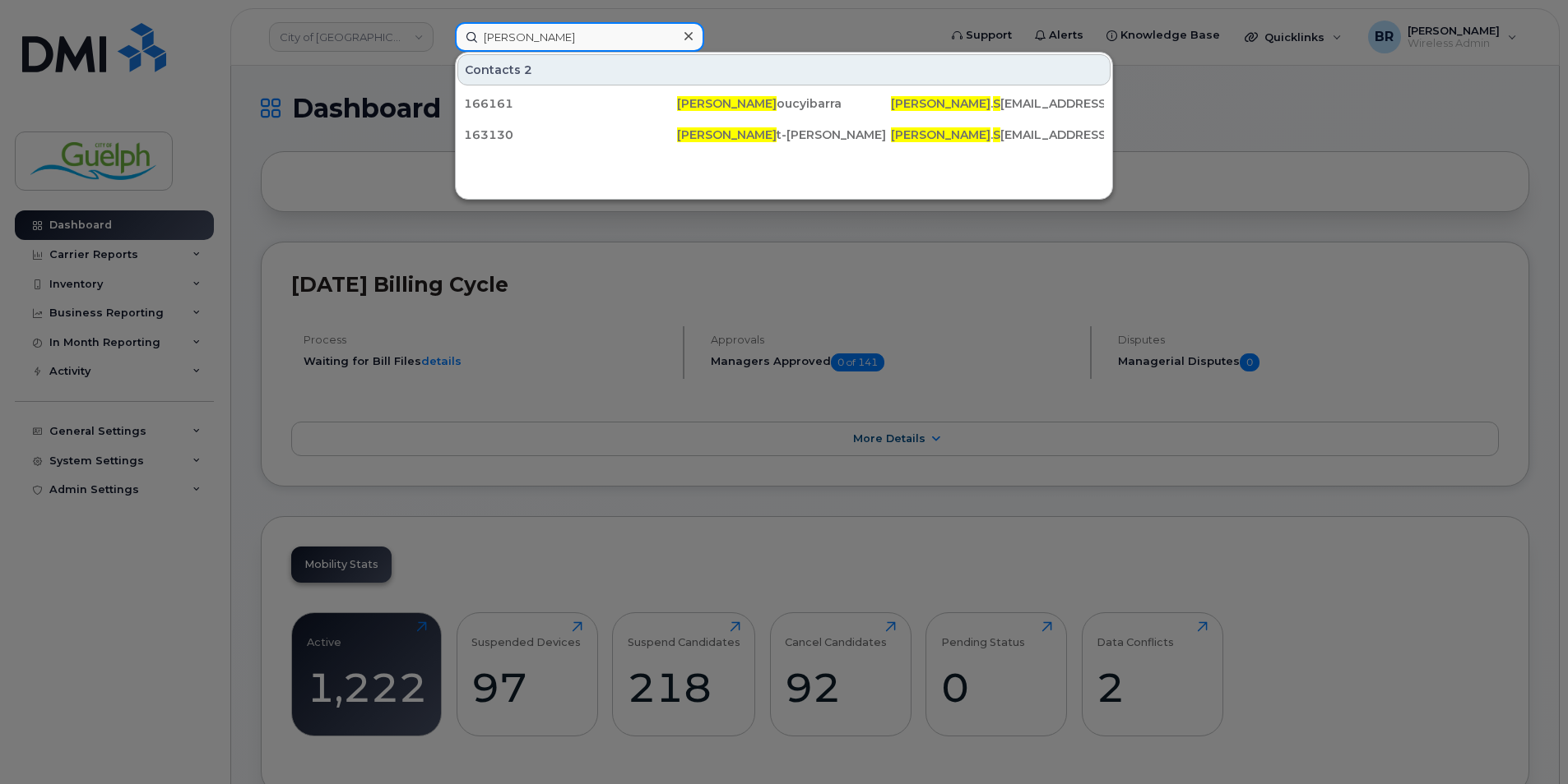
drag, startPoint x: 590, startPoint y: 40, endPoint x: 396, endPoint y: 11, distance: 196.2
click at [442, 22] on div "[PERSON_NAME] s Contacts 2 166161 [PERSON_NAME] [PERSON_NAME] . S [EMAIL_ADDRES…" at bounding box center [691, 36] width 498 height 30
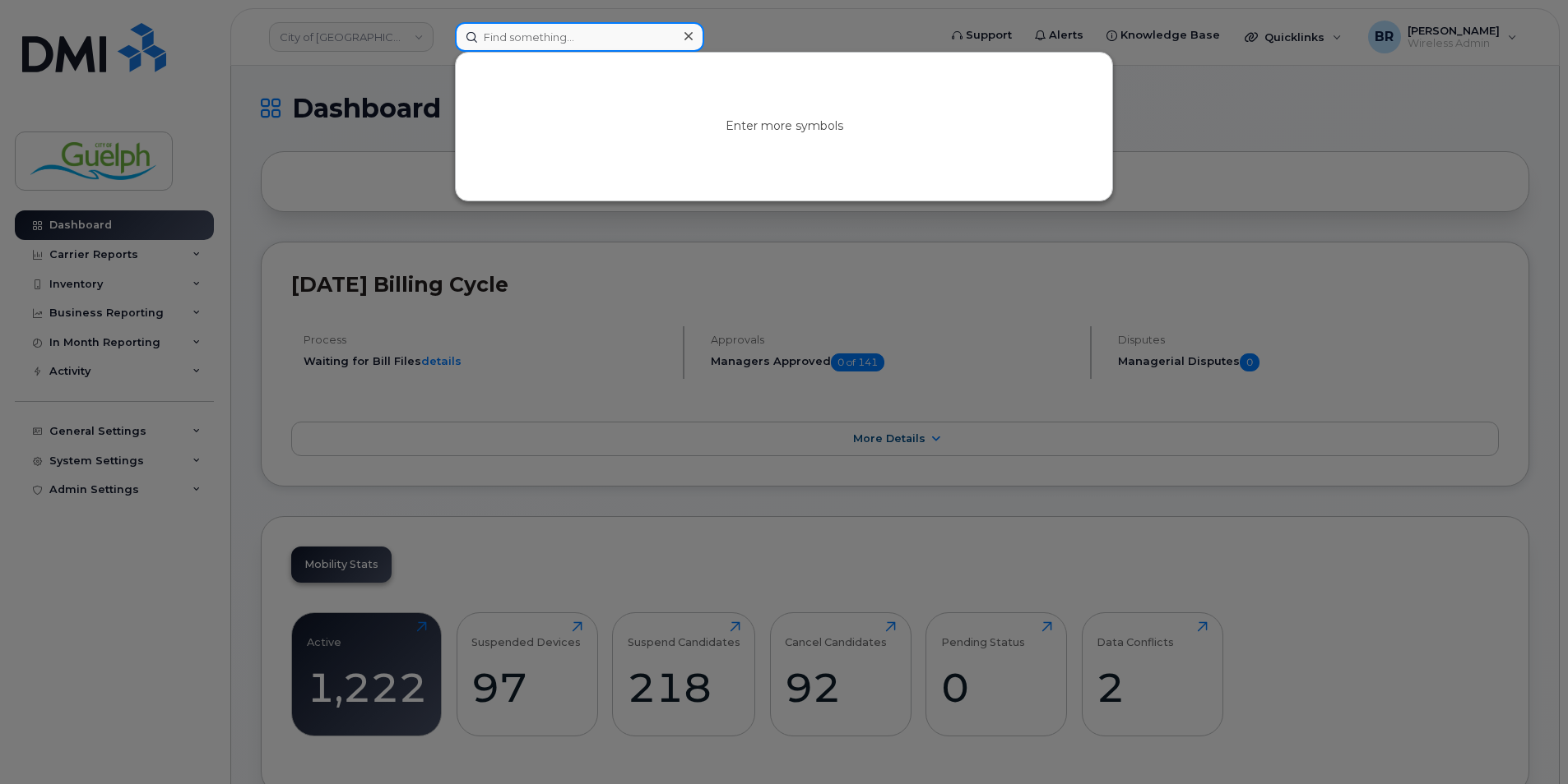
click at [598, 40] on input at bounding box center [579, 36] width 250 height 30
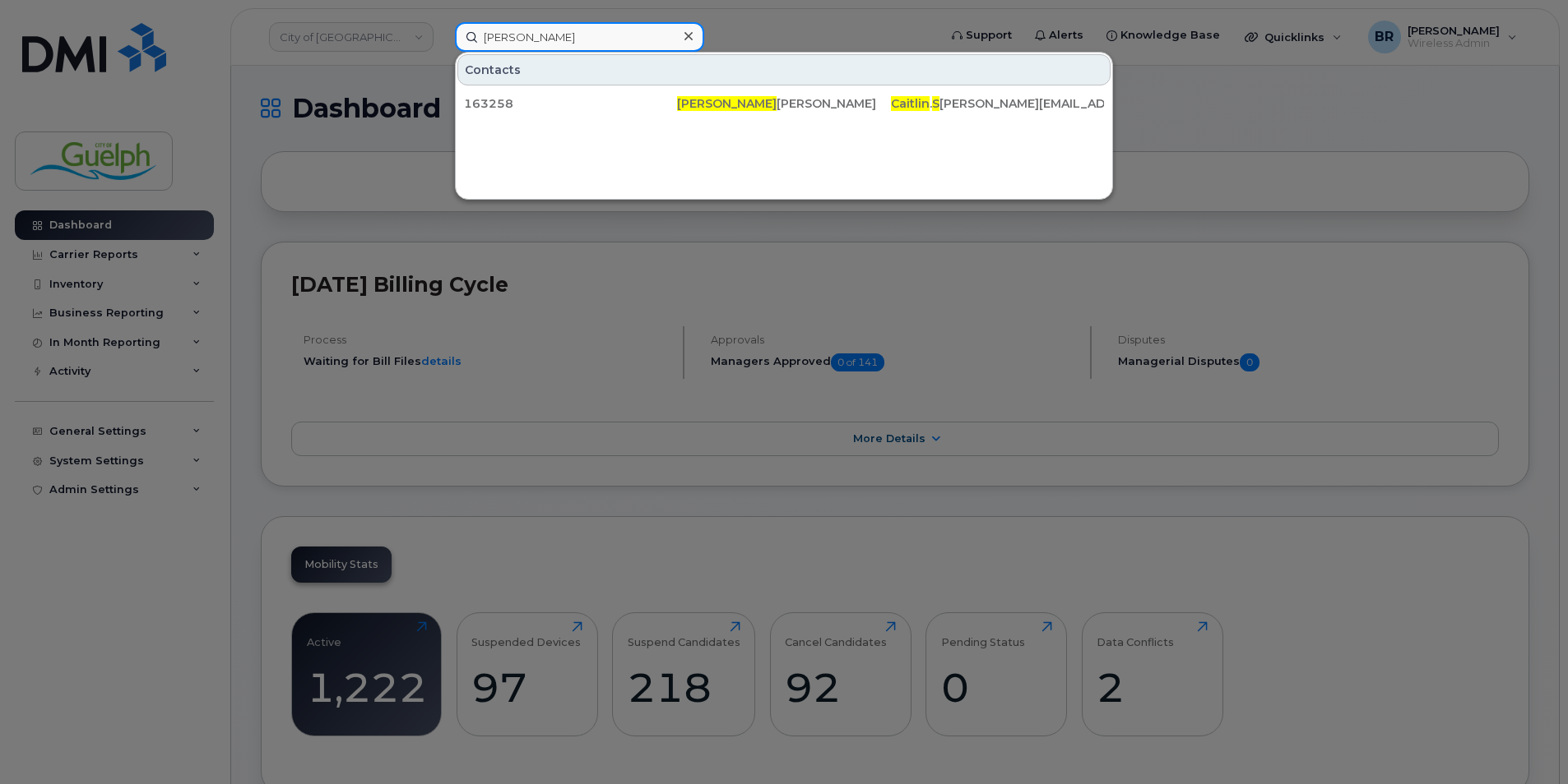
drag, startPoint x: 583, startPoint y: 47, endPoint x: 130, endPoint y: -12, distance: 456.8
click at [644, 40] on input "[PERSON_NAME]" at bounding box center [579, 36] width 250 height 30
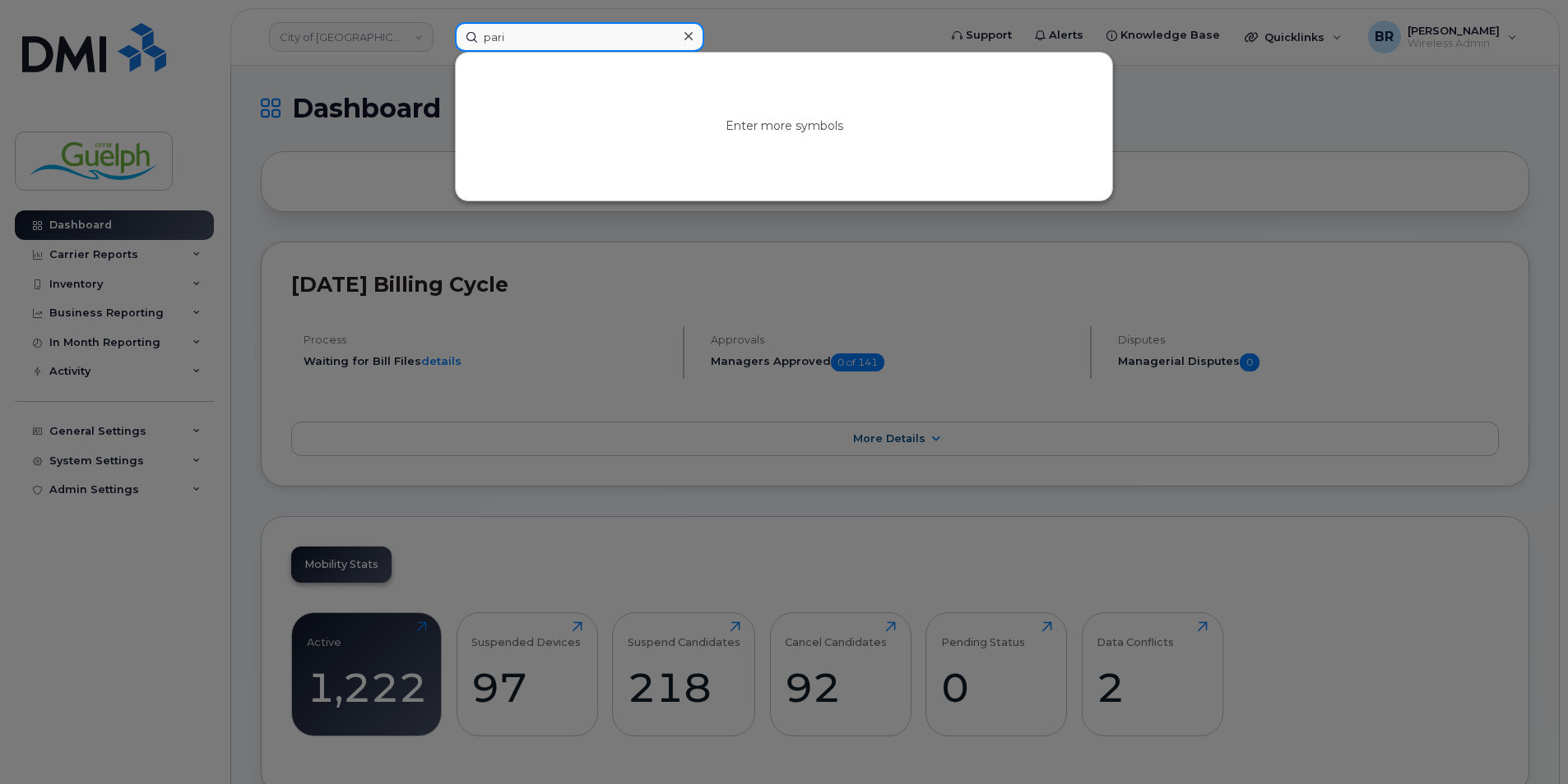
type input "pari s"
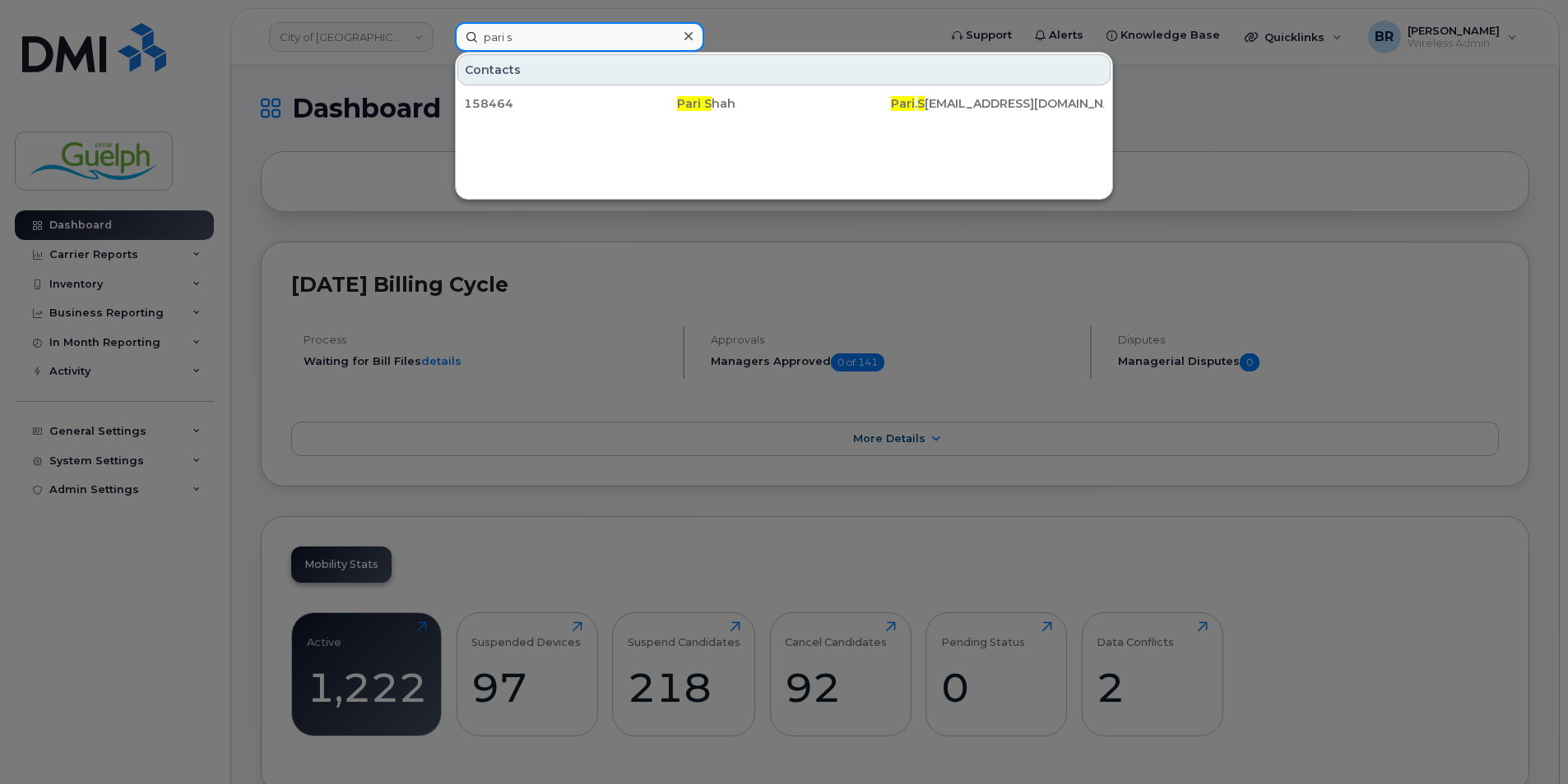
drag, startPoint x: 620, startPoint y: 44, endPoint x: 333, endPoint y: 19, distance: 288.1
click at [442, 22] on div "pari s Contacts 158464 Pari S hah Pari . S [EMAIL_ADDRESS][DOMAIN_NAME]" at bounding box center [691, 36] width 498 height 30
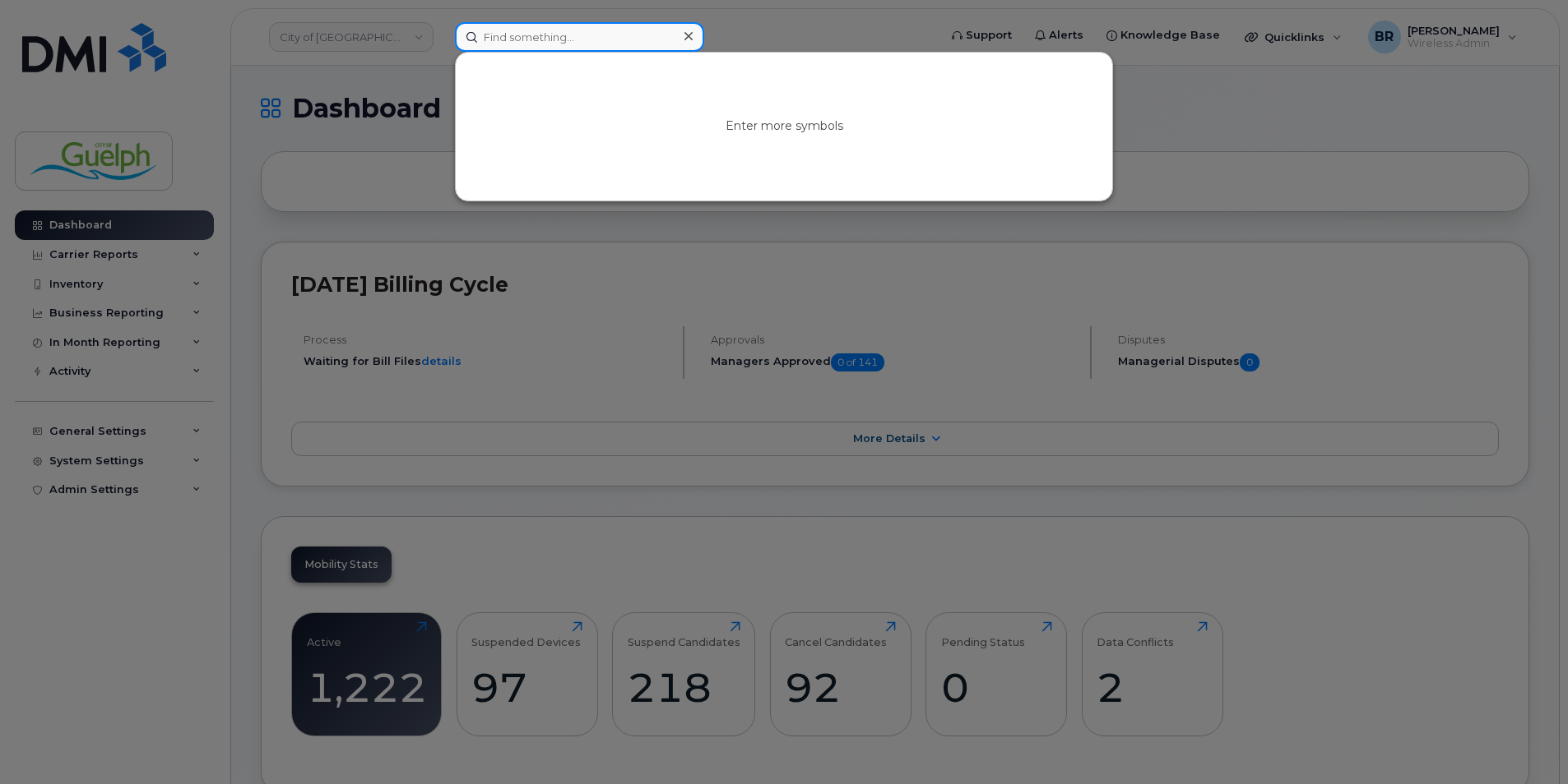
click at [568, 41] on input at bounding box center [579, 36] width 250 height 30
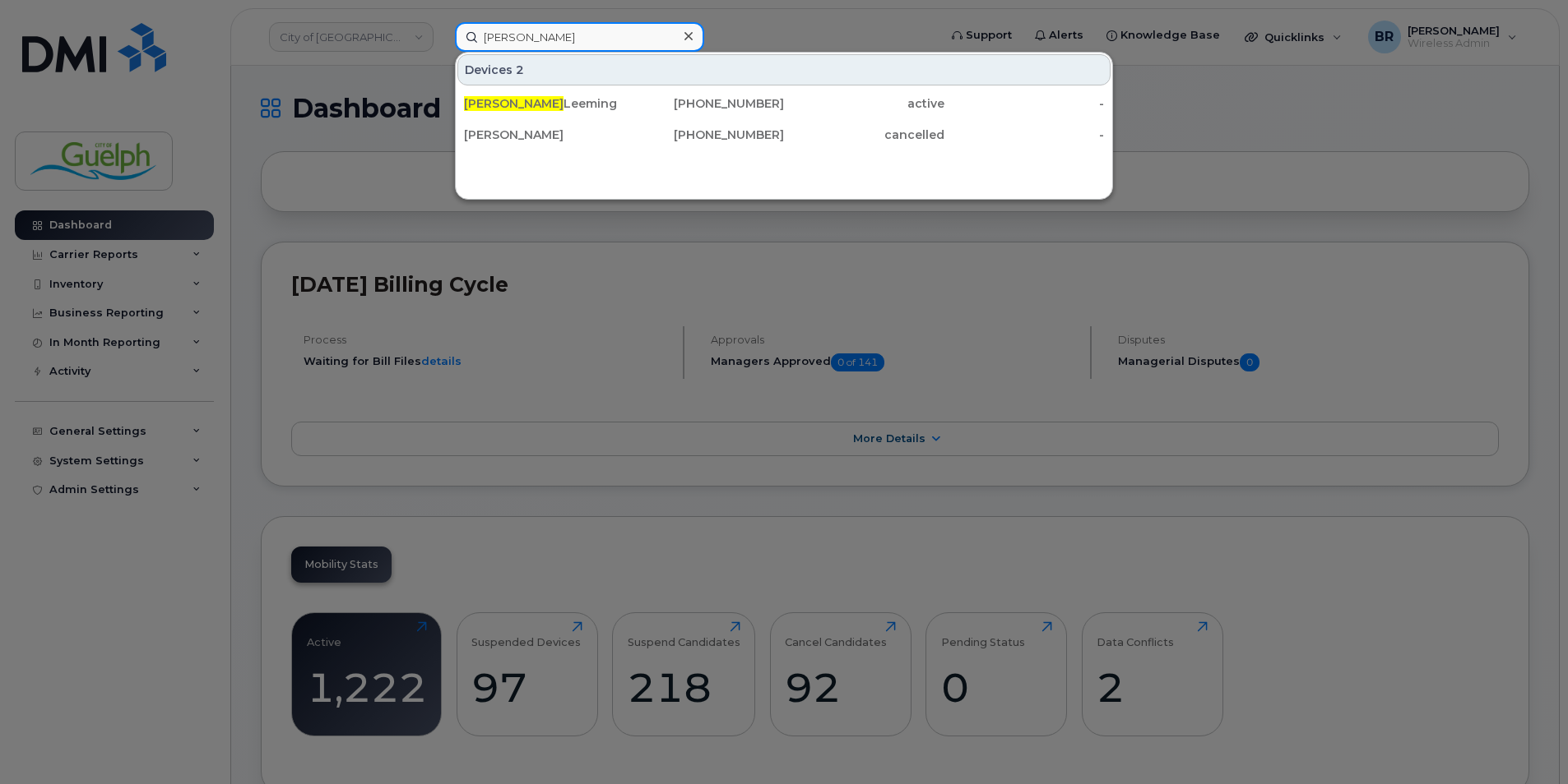
type input "[PERSON_NAME]"
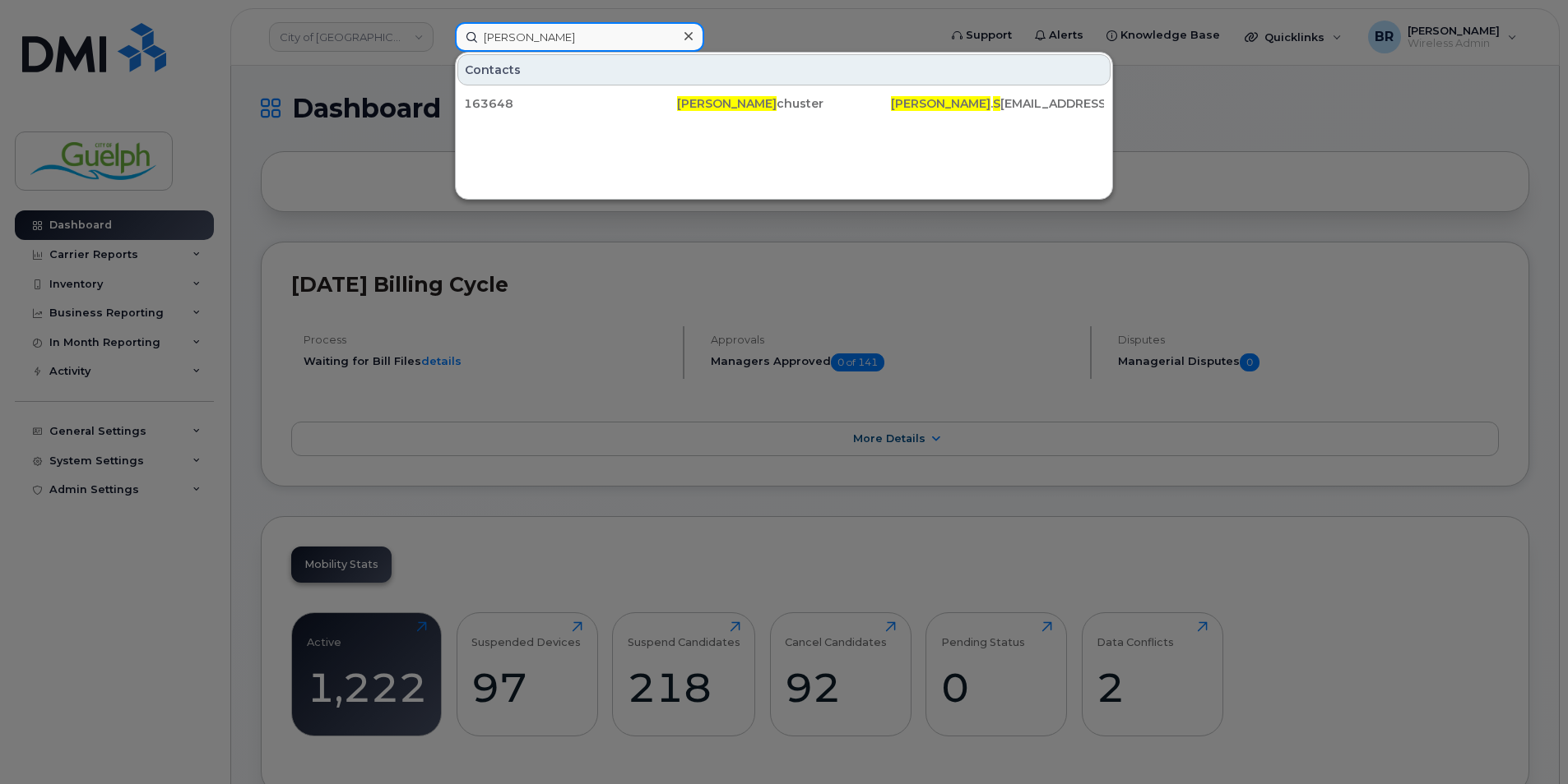
drag, startPoint x: 568, startPoint y: 41, endPoint x: 364, endPoint y: 18, distance: 205.3
click at [442, 22] on div "[PERSON_NAME] s Contacts 163648 [PERSON_NAME] [PERSON_NAME] . S [EMAIL_ADDRESS]…" at bounding box center [691, 36] width 498 height 30
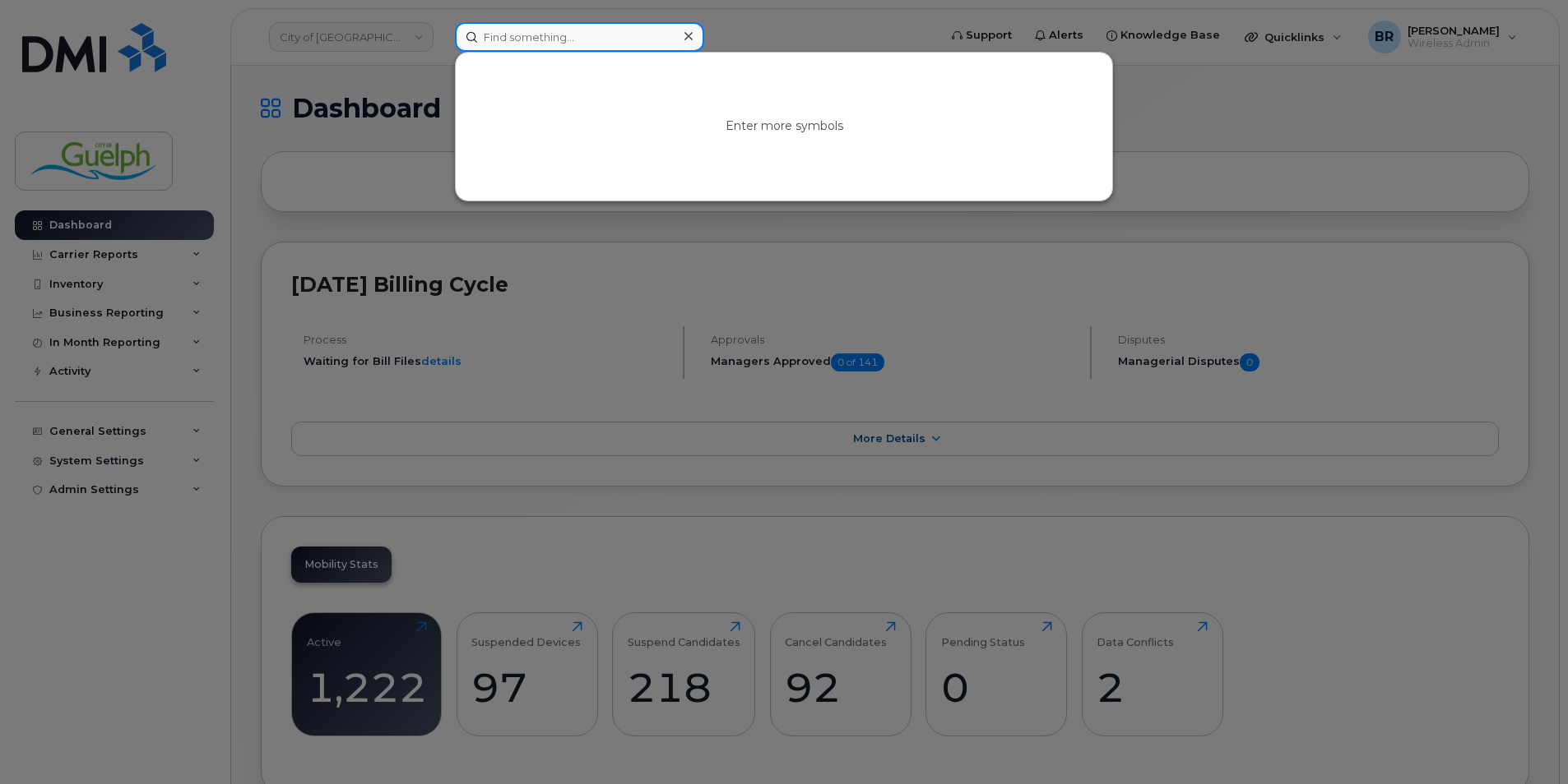
click at [568, 48] on input at bounding box center [579, 36] width 250 height 30
click at [620, 48] on input at bounding box center [579, 36] width 250 height 30
type input "kailey r"
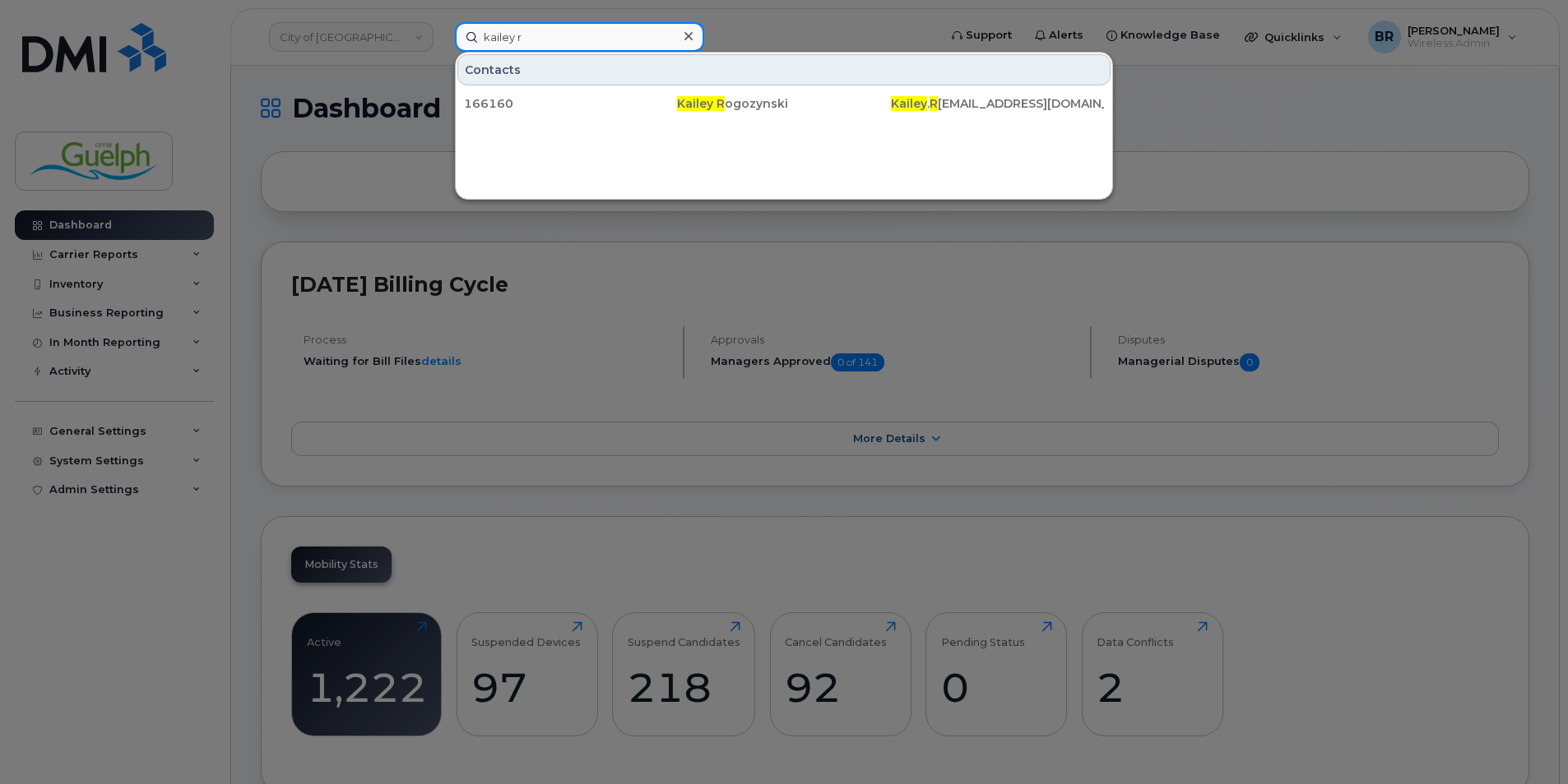
drag, startPoint x: 601, startPoint y: 50, endPoint x: 276, endPoint y: 7, distance: 327.8
click at [442, 22] on div "kailey r Contacts 166160 [PERSON_NAME] Kailey . R [EMAIL_ADDRESS][DOMAIN_NAME]" at bounding box center [691, 36] width 498 height 30
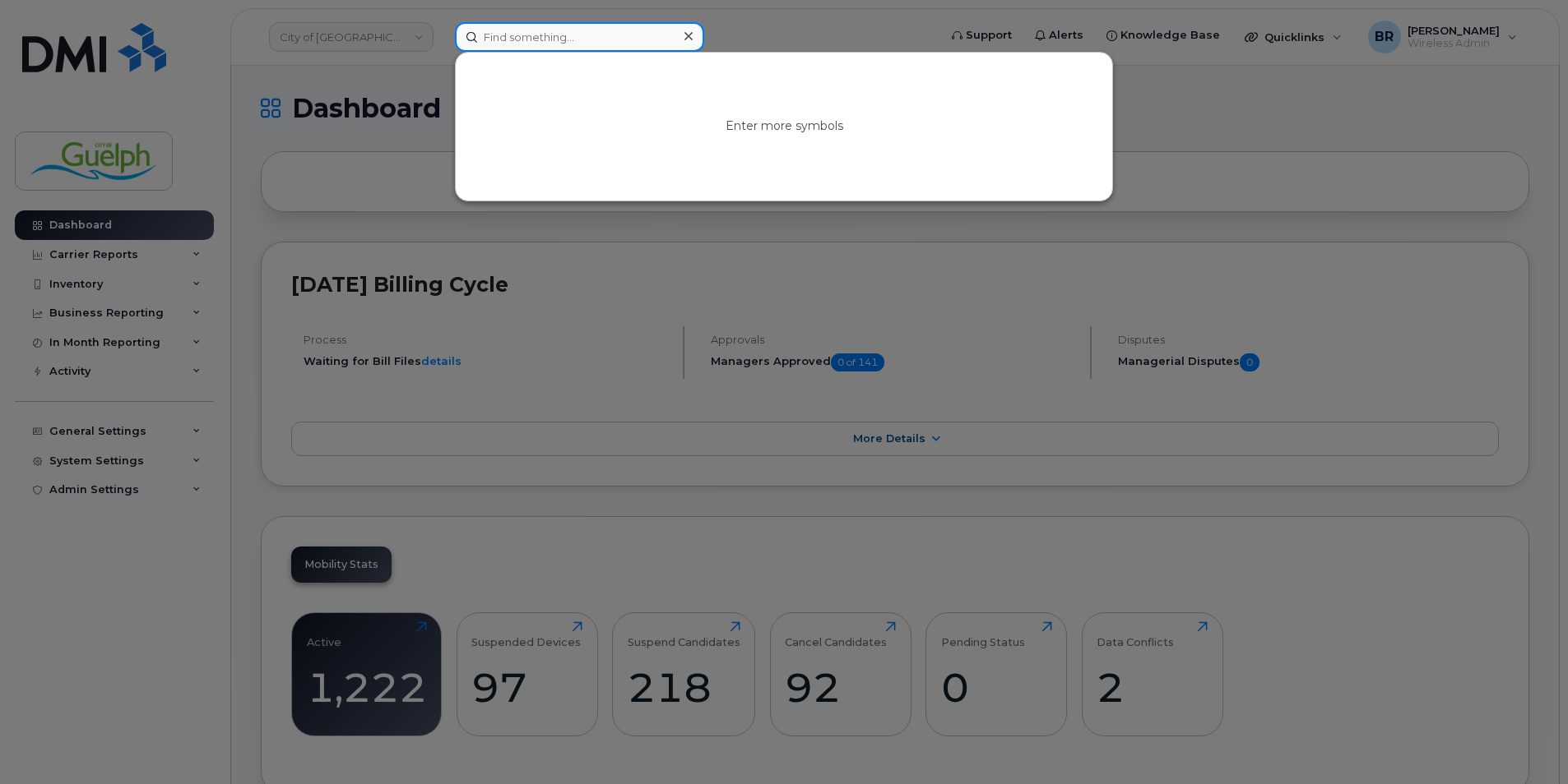
click at [561, 40] on input at bounding box center [579, 36] width 250 height 30
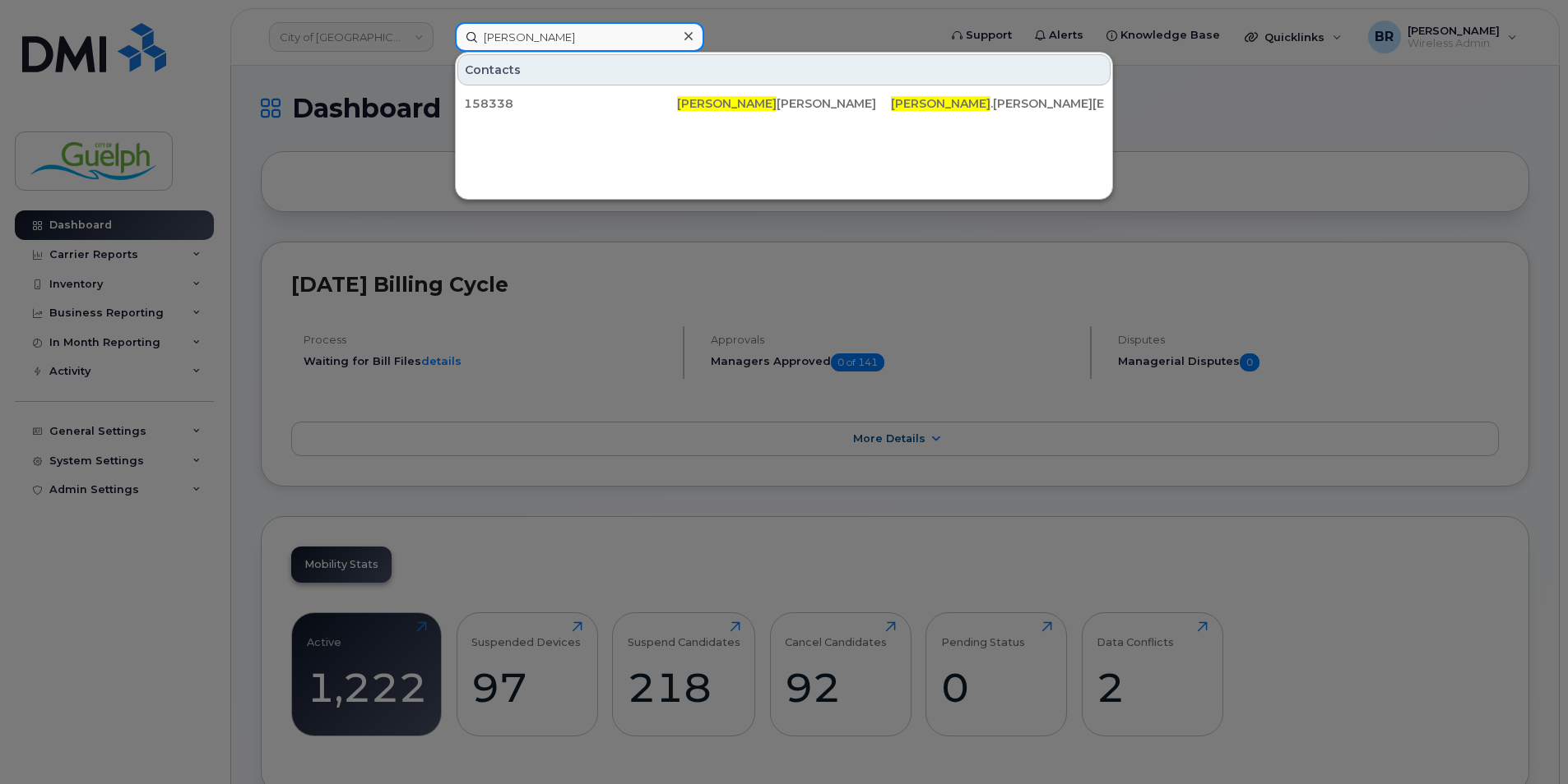
click at [622, 36] on input "[PERSON_NAME]" at bounding box center [579, 36] width 250 height 30
paste input "ROGOZYNSKI"
type input "ROGOZYNSKI"
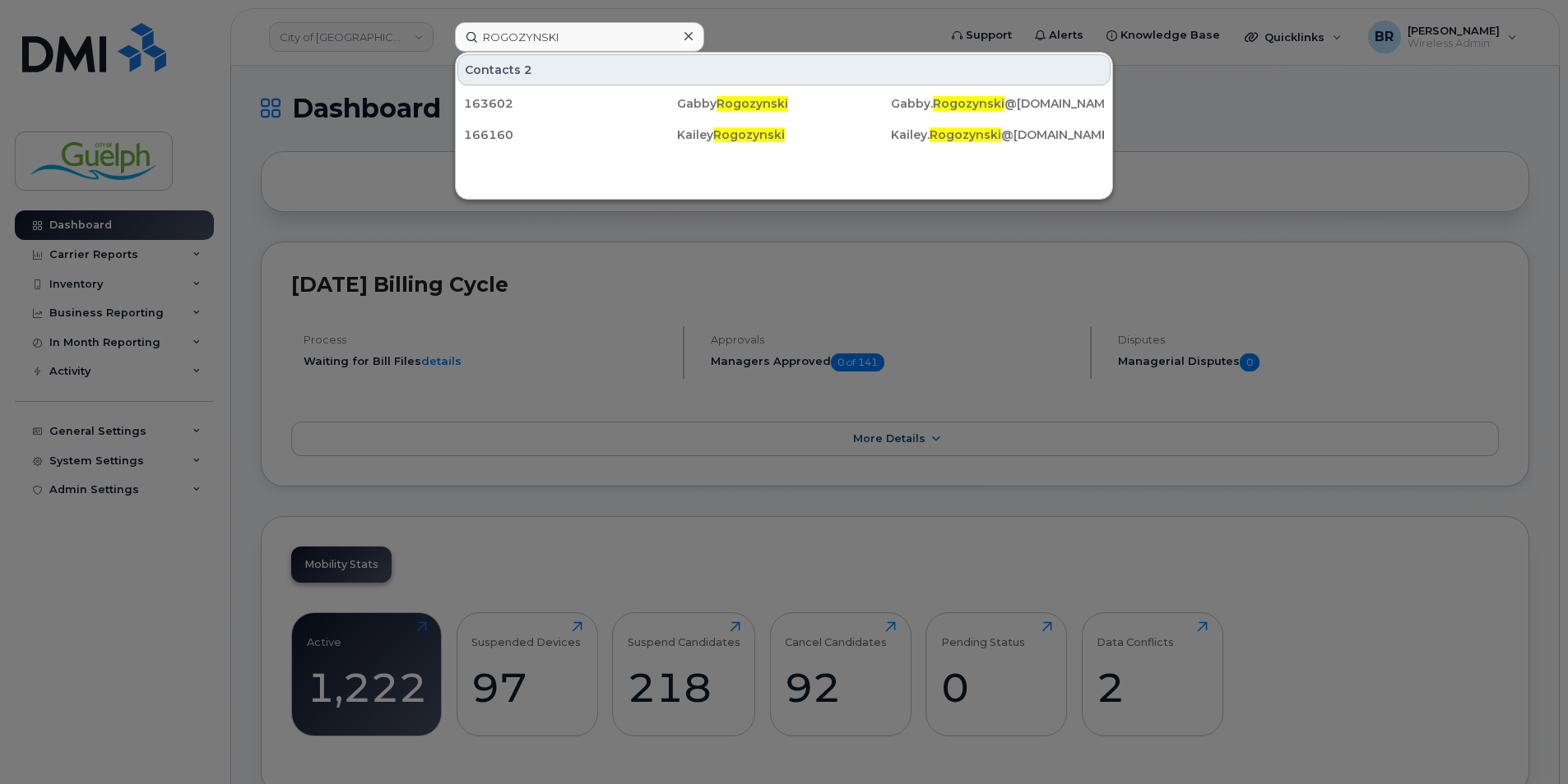
click at [684, 30] on icon at bounding box center [688, 36] width 8 height 13
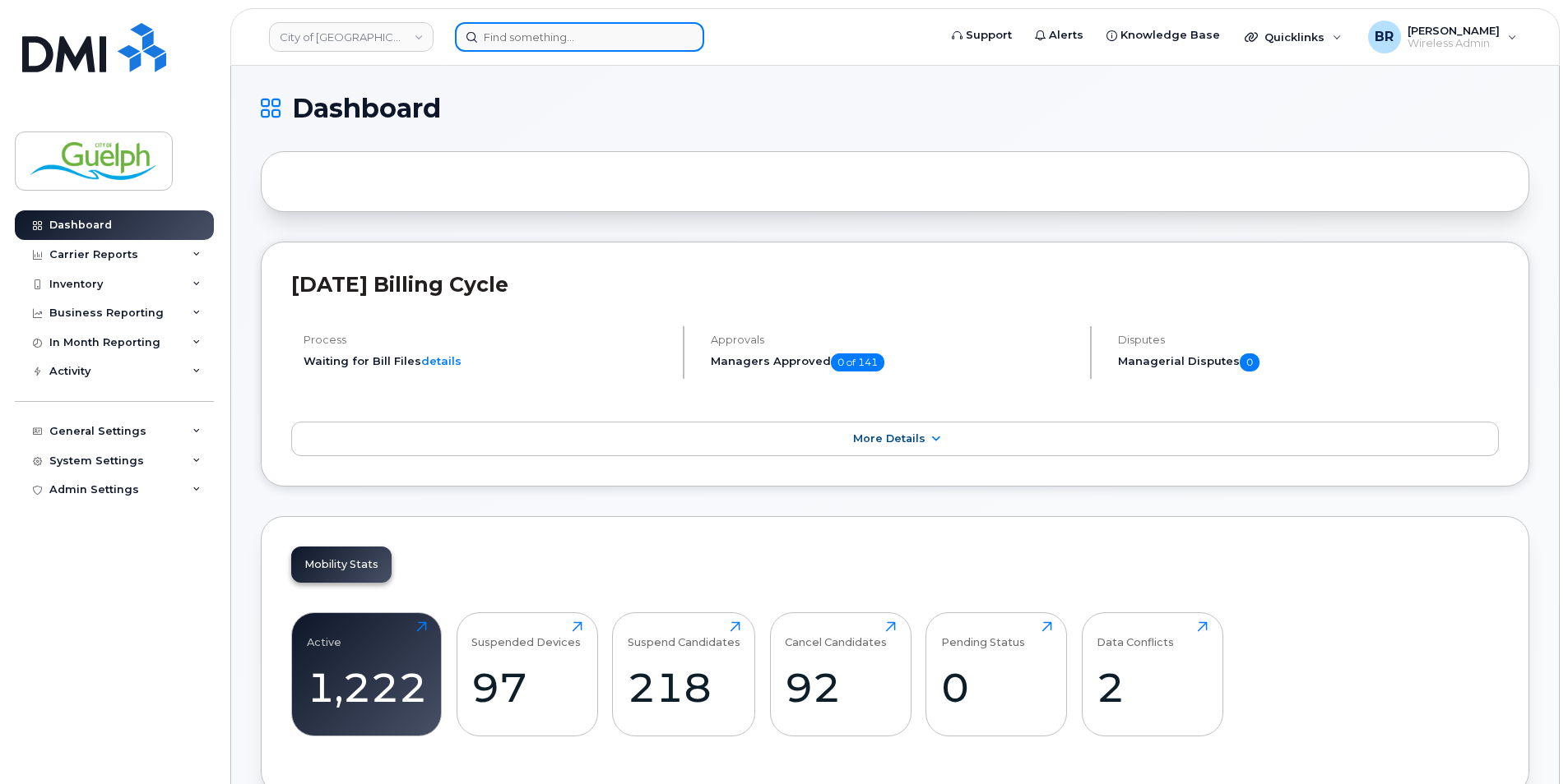
click at [574, 48] on input at bounding box center [579, 36] width 250 height 30
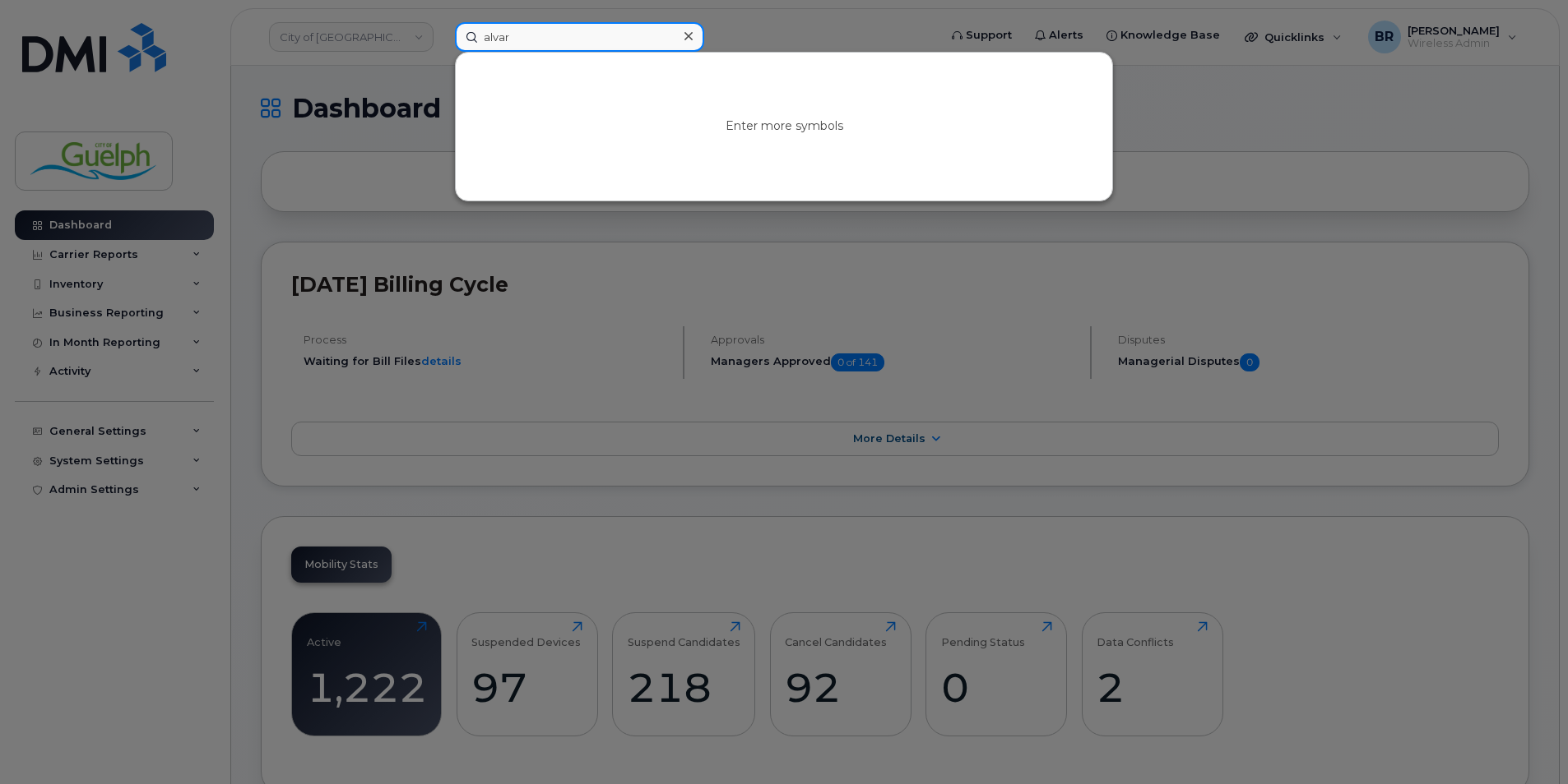
type input "[PERSON_NAME]"
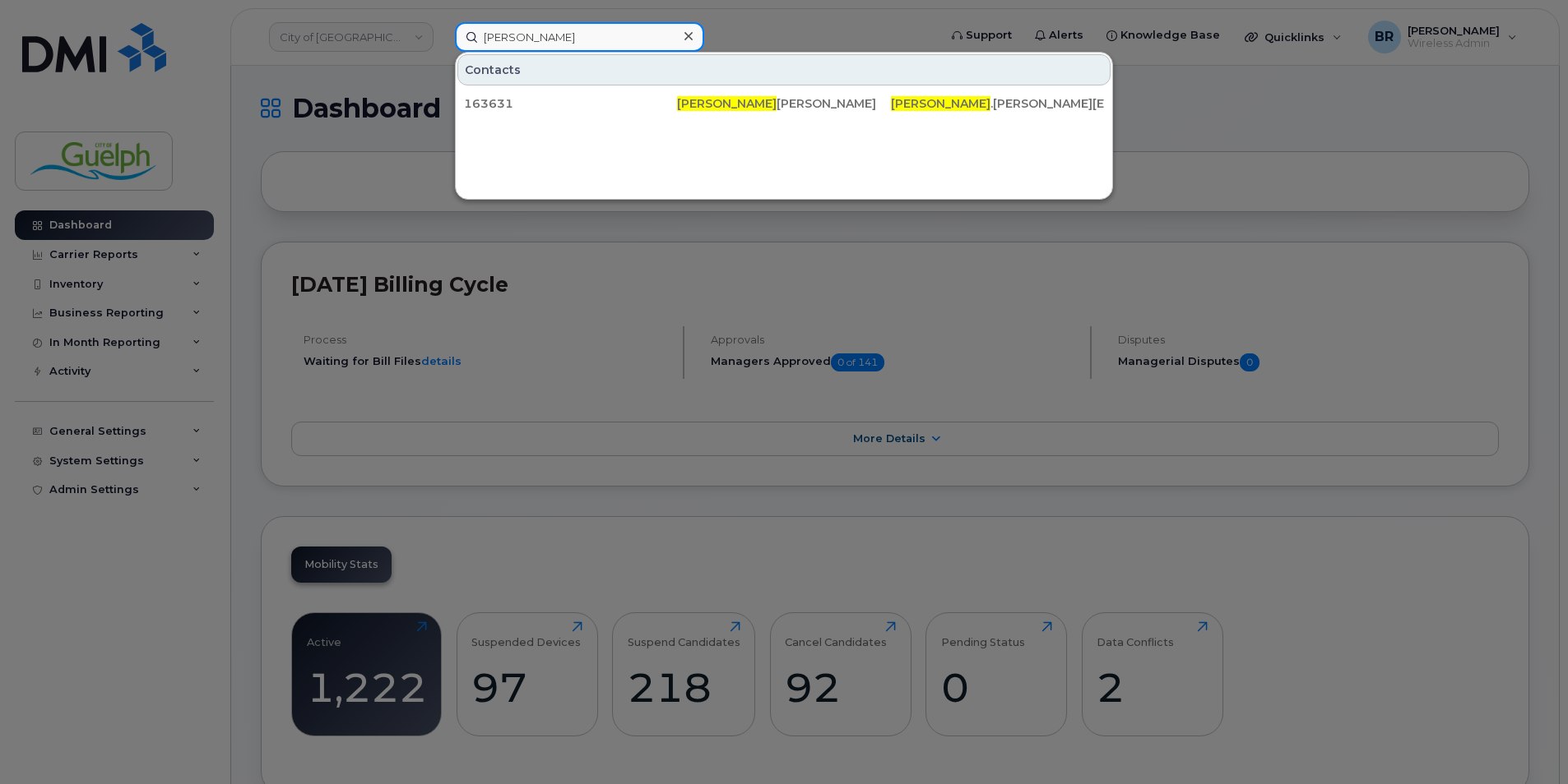
drag, startPoint x: 557, startPoint y: 35, endPoint x: 370, endPoint y: 8, distance: 188.9
click at [442, 22] on div "[PERSON_NAME] Contacts 163631 [PERSON_NAME] .[PERSON_NAME][EMAIL_ADDRESS][DOMAI…" at bounding box center [691, 36] width 498 height 30
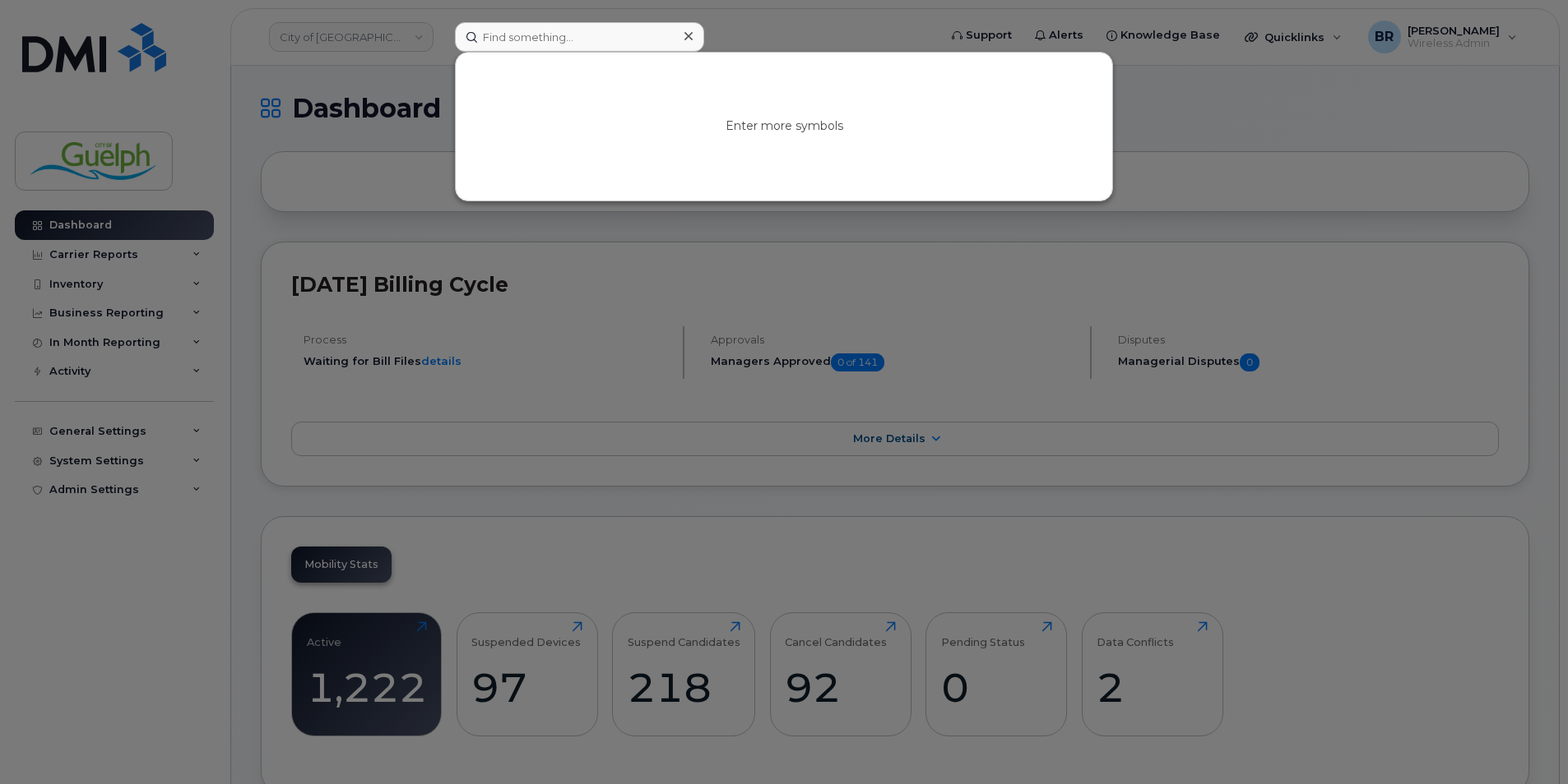
click at [684, 37] on icon at bounding box center [688, 36] width 8 height 13
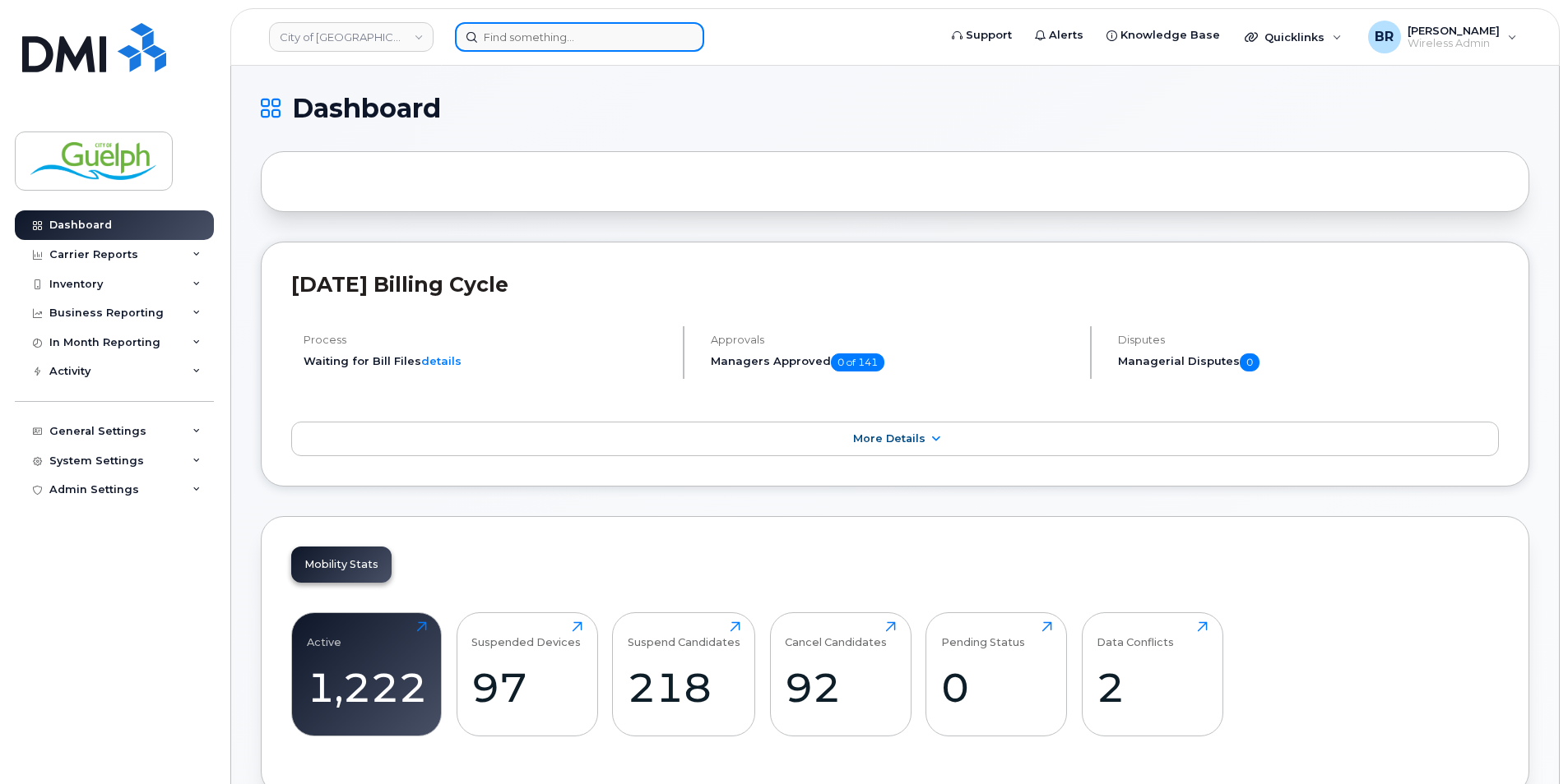
click at [588, 44] on input at bounding box center [579, 36] width 250 height 30
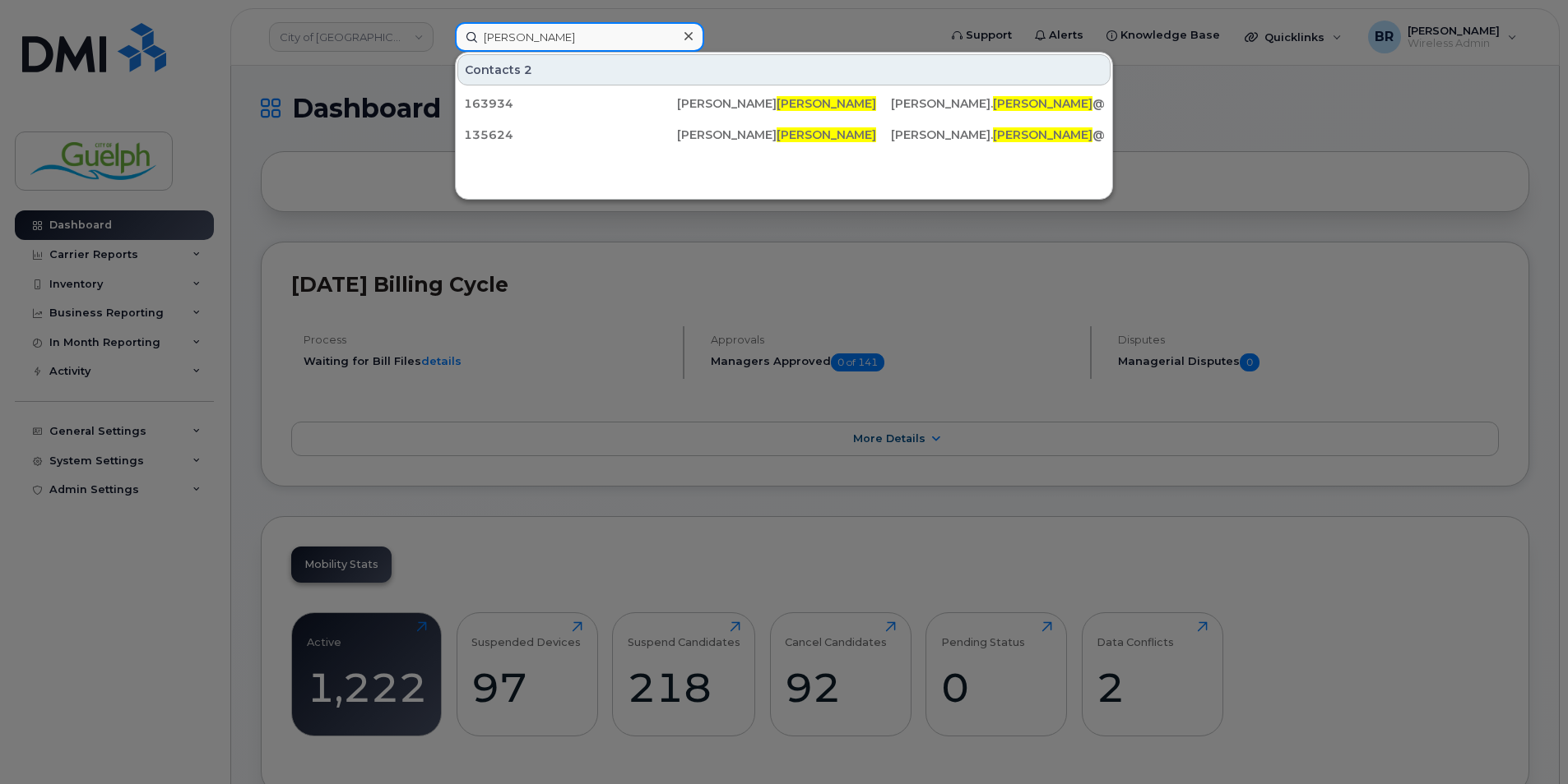
type input "[PERSON_NAME]"
click at [684, 33] on icon at bounding box center [688, 36] width 8 height 8
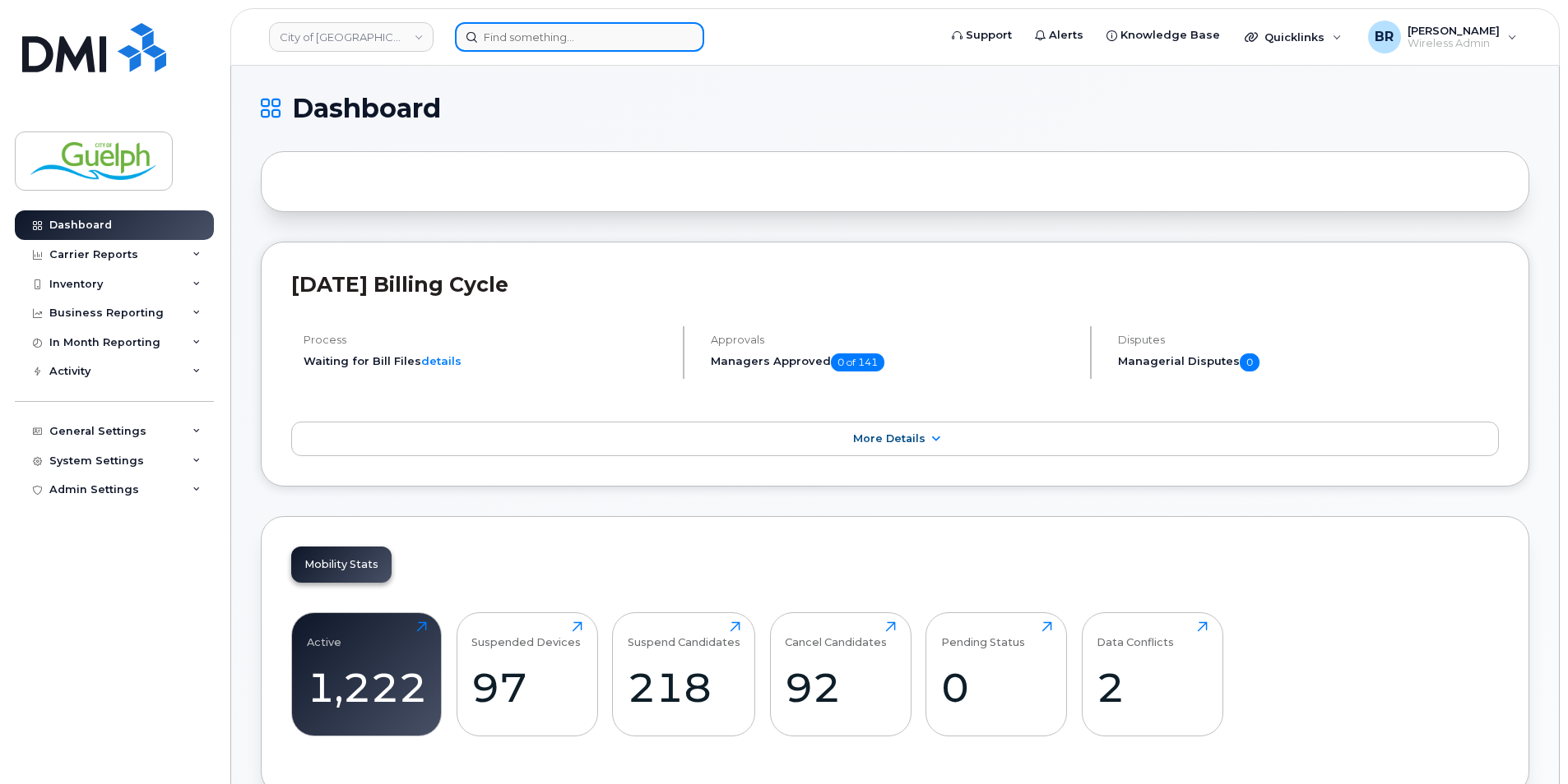
click at [533, 31] on input at bounding box center [579, 36] width 250 height 30
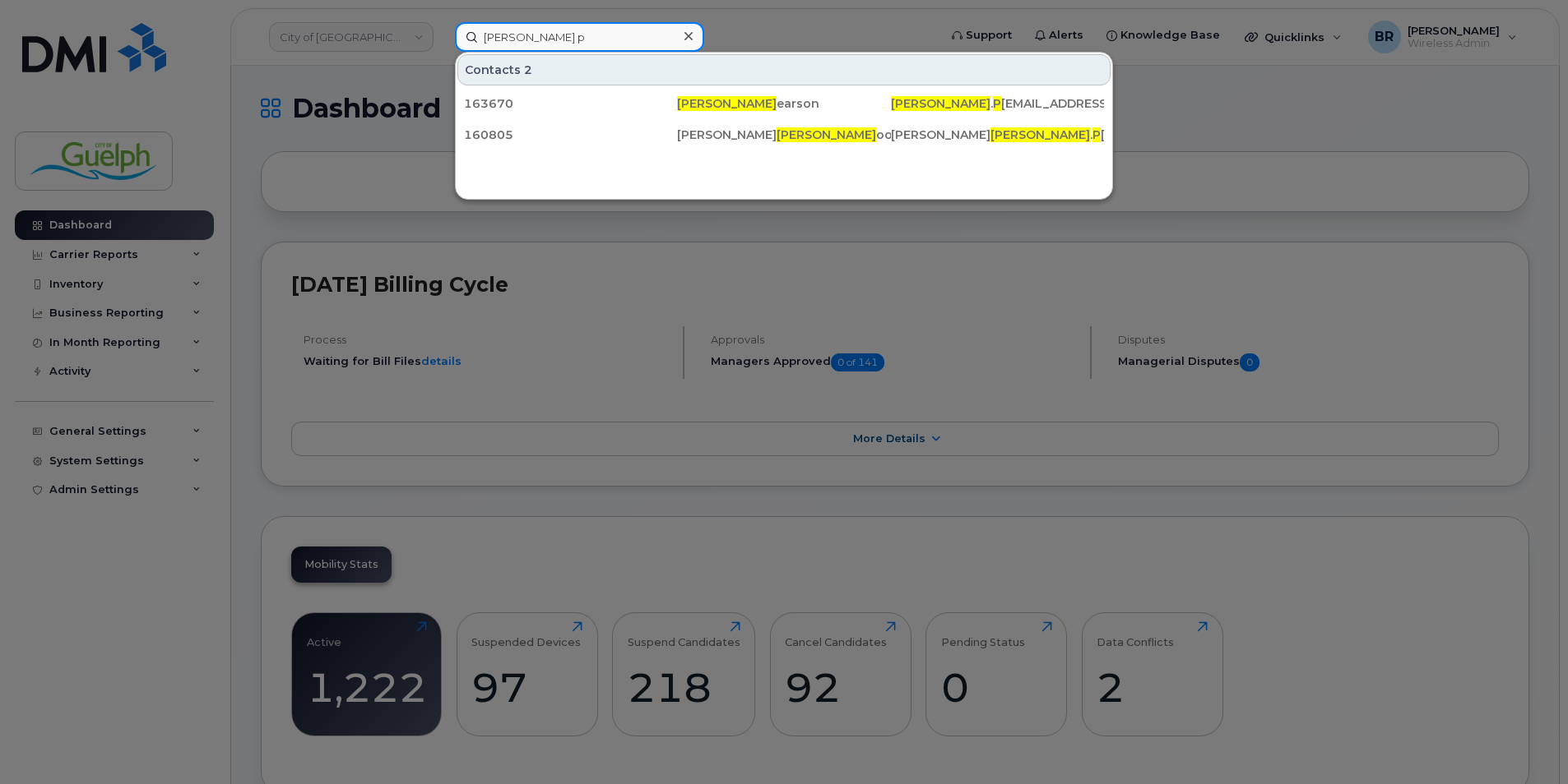
type input "[PERSON_NAME] p"
click at [692, 35] on div at bounding box center [688, 36] width 24 height 24
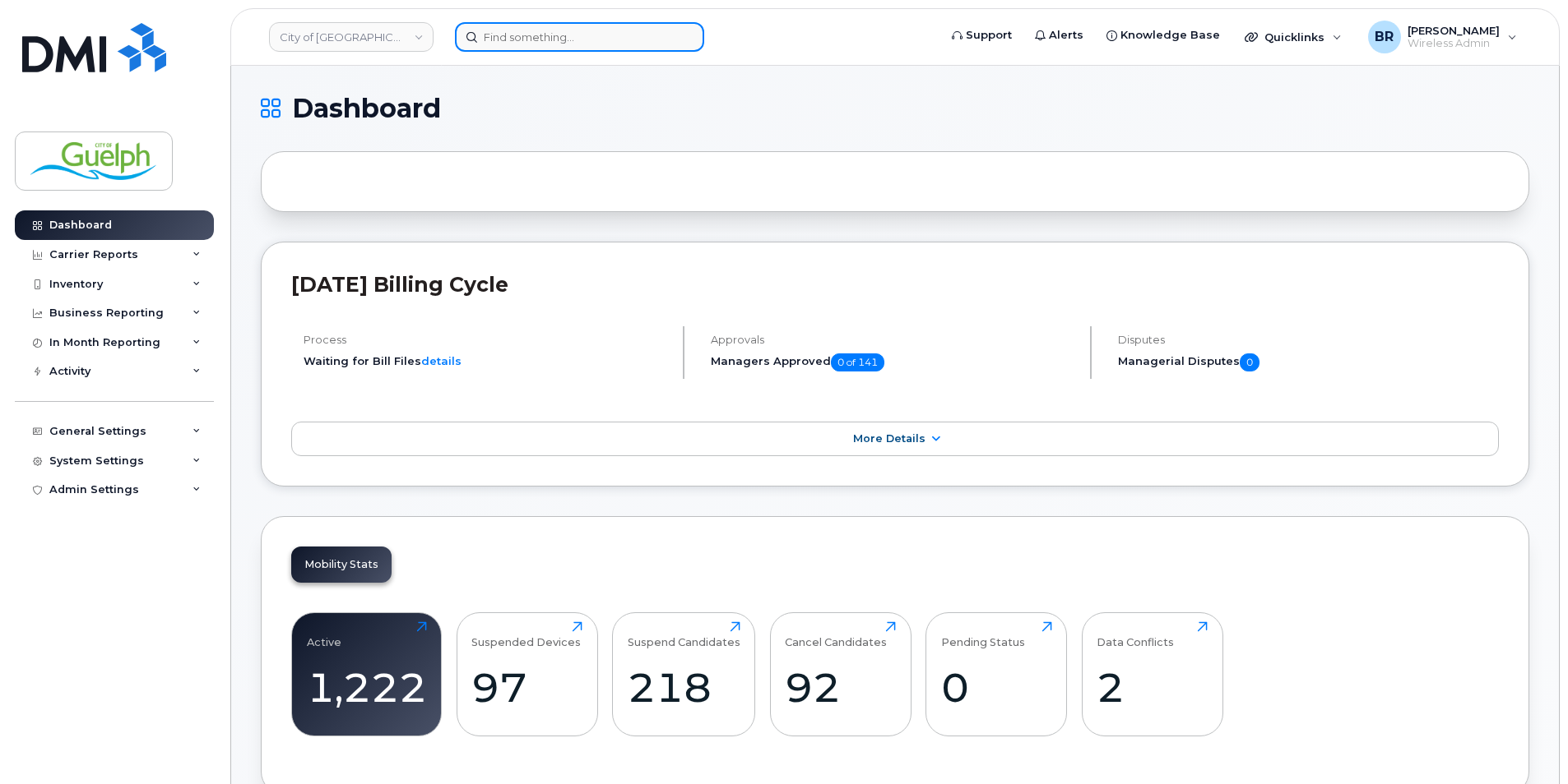
click at [571, 39] on input at bounding box center [579, 36] width 250 height 30
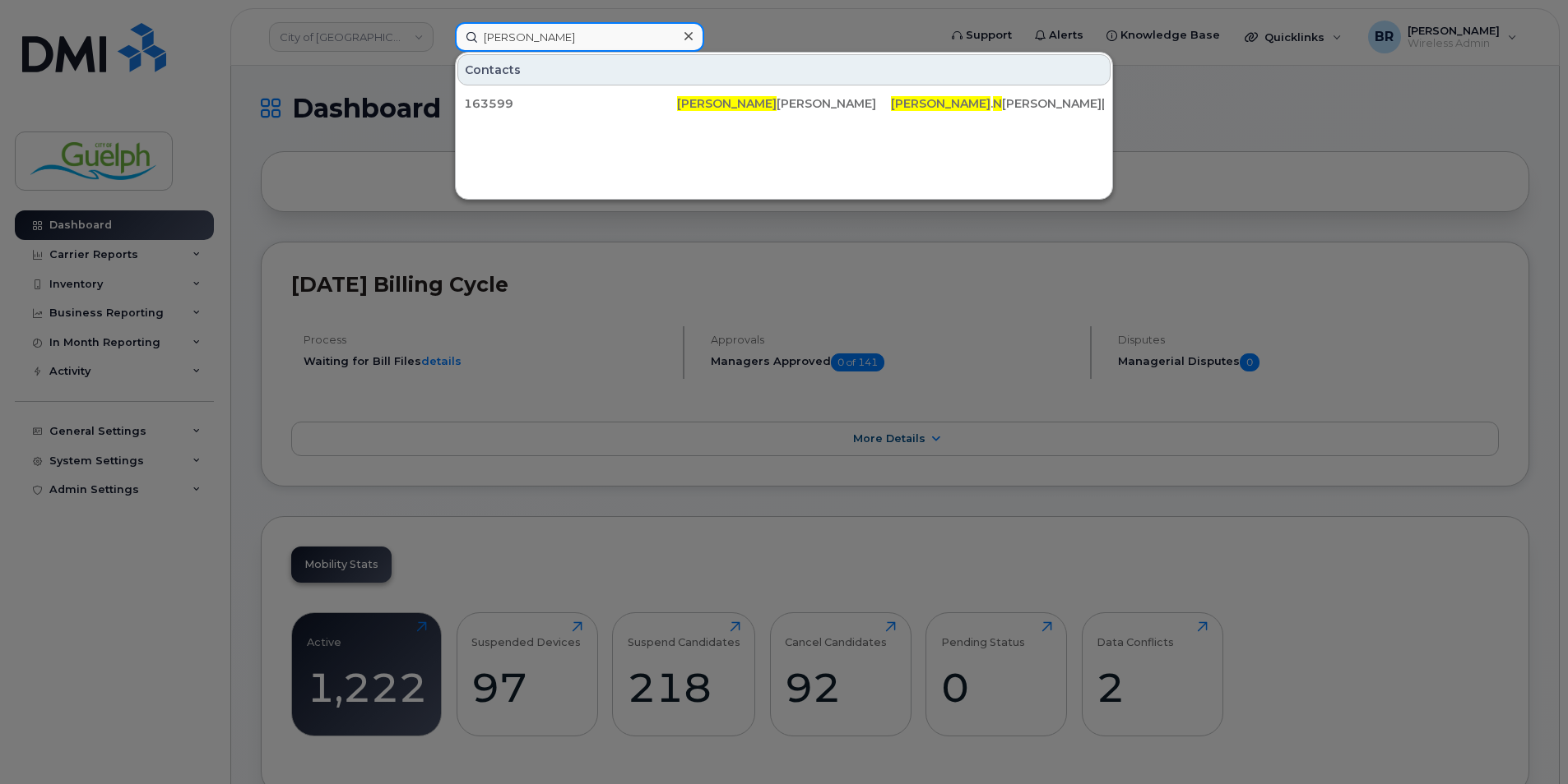
type input "[PERSON_NAME]"
click at [688, 36] on icon at bounding box center [688, 36] width 8 height 8
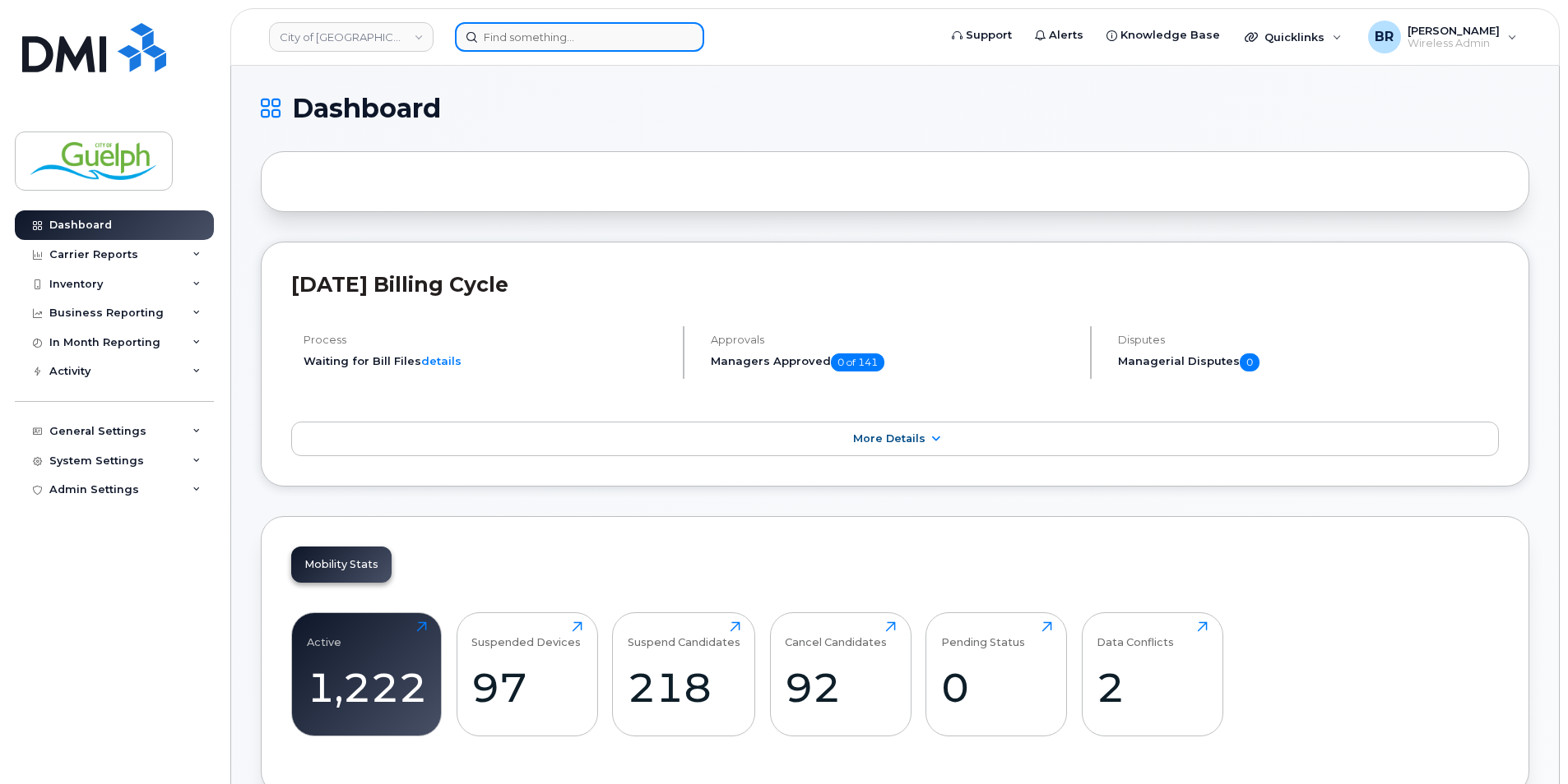
click at [508, 36] on input at bounding box center [579, 36] width 250 height 30
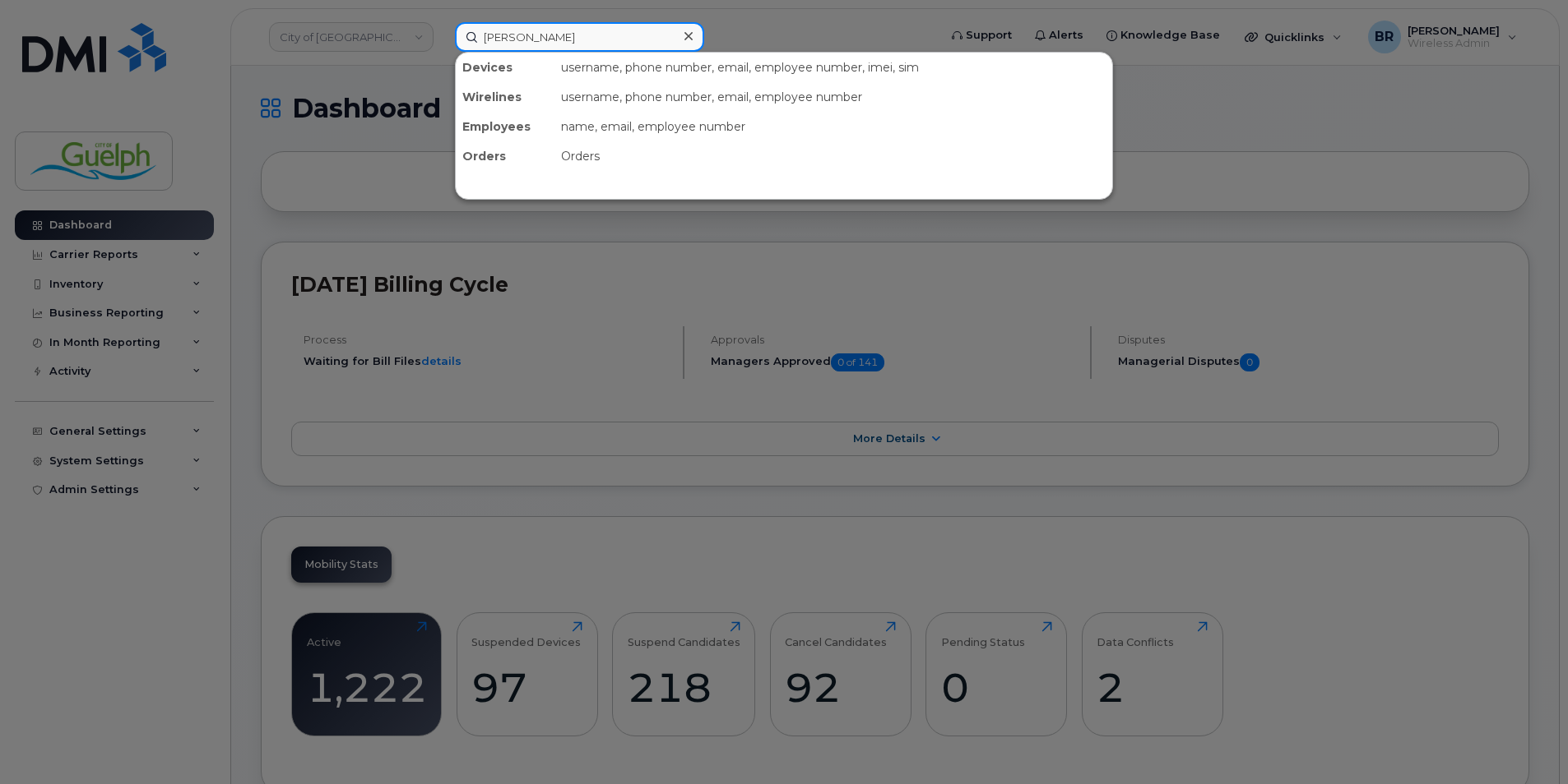
type input "[PERSON_NAME]"
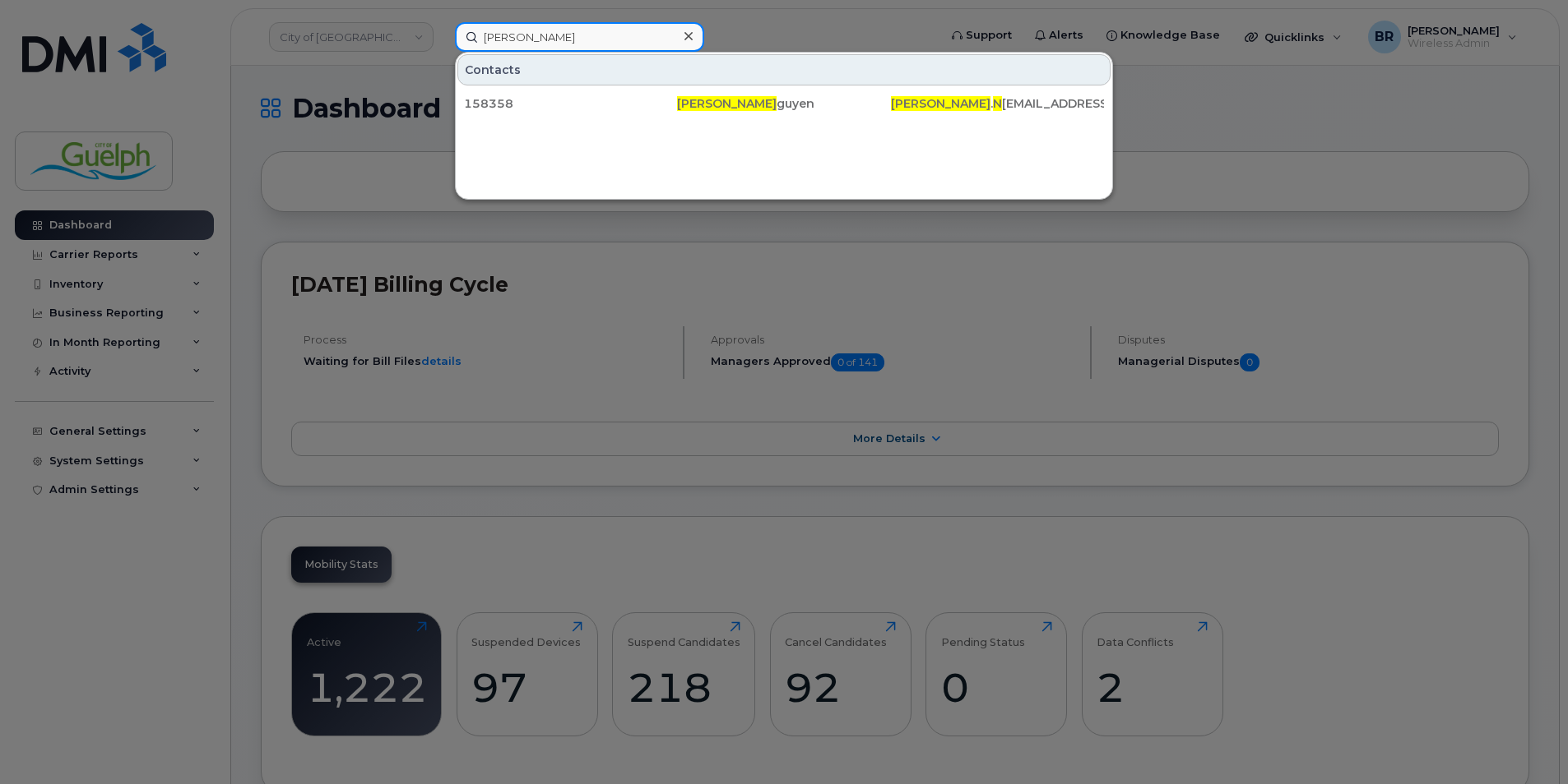
drag, startPoint x: 542, startPoint y: 30, endPoint x: 228, endPoint y: -11, distance: 316.7
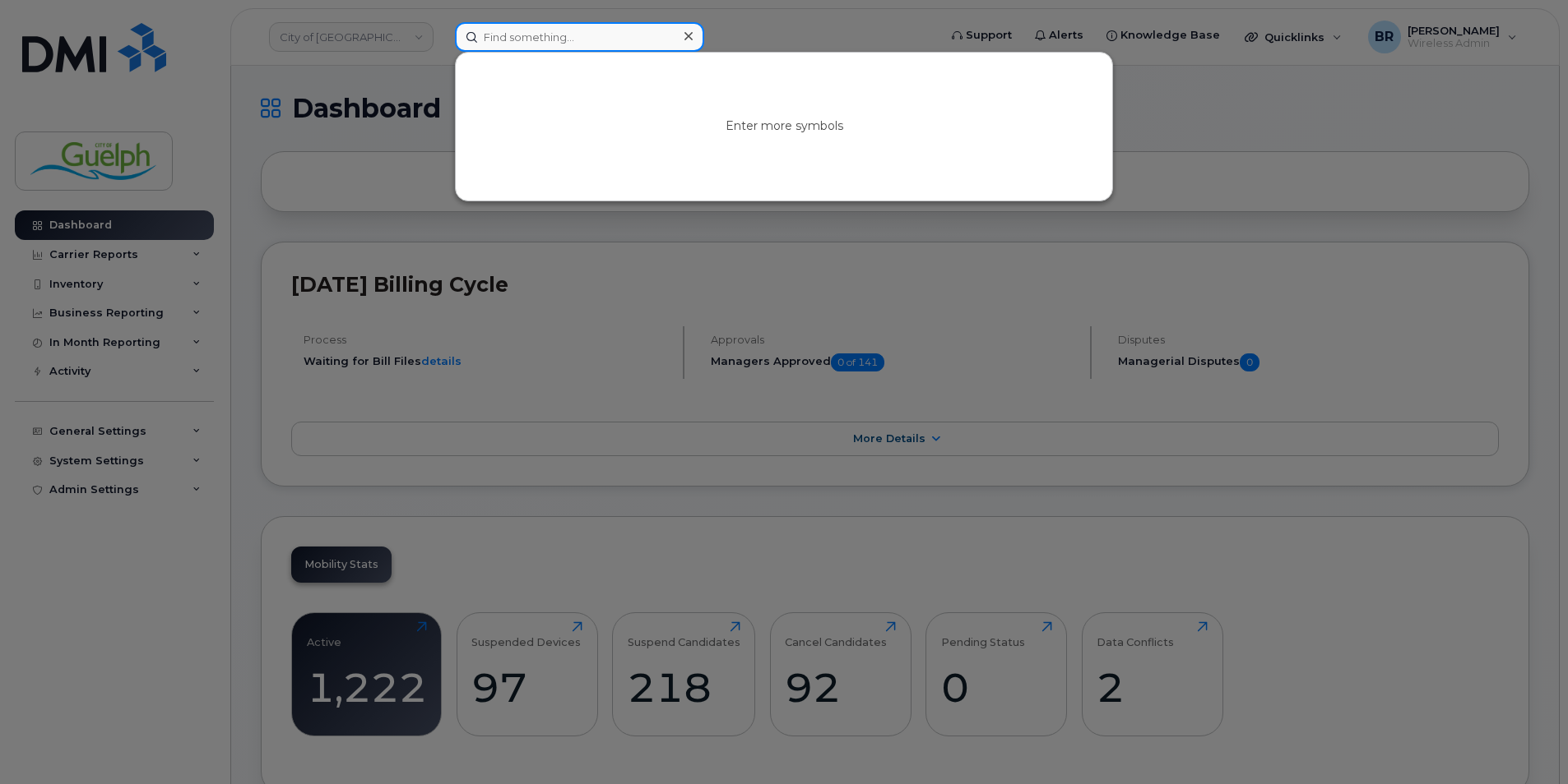
paste input "[PERSON_NAME]"
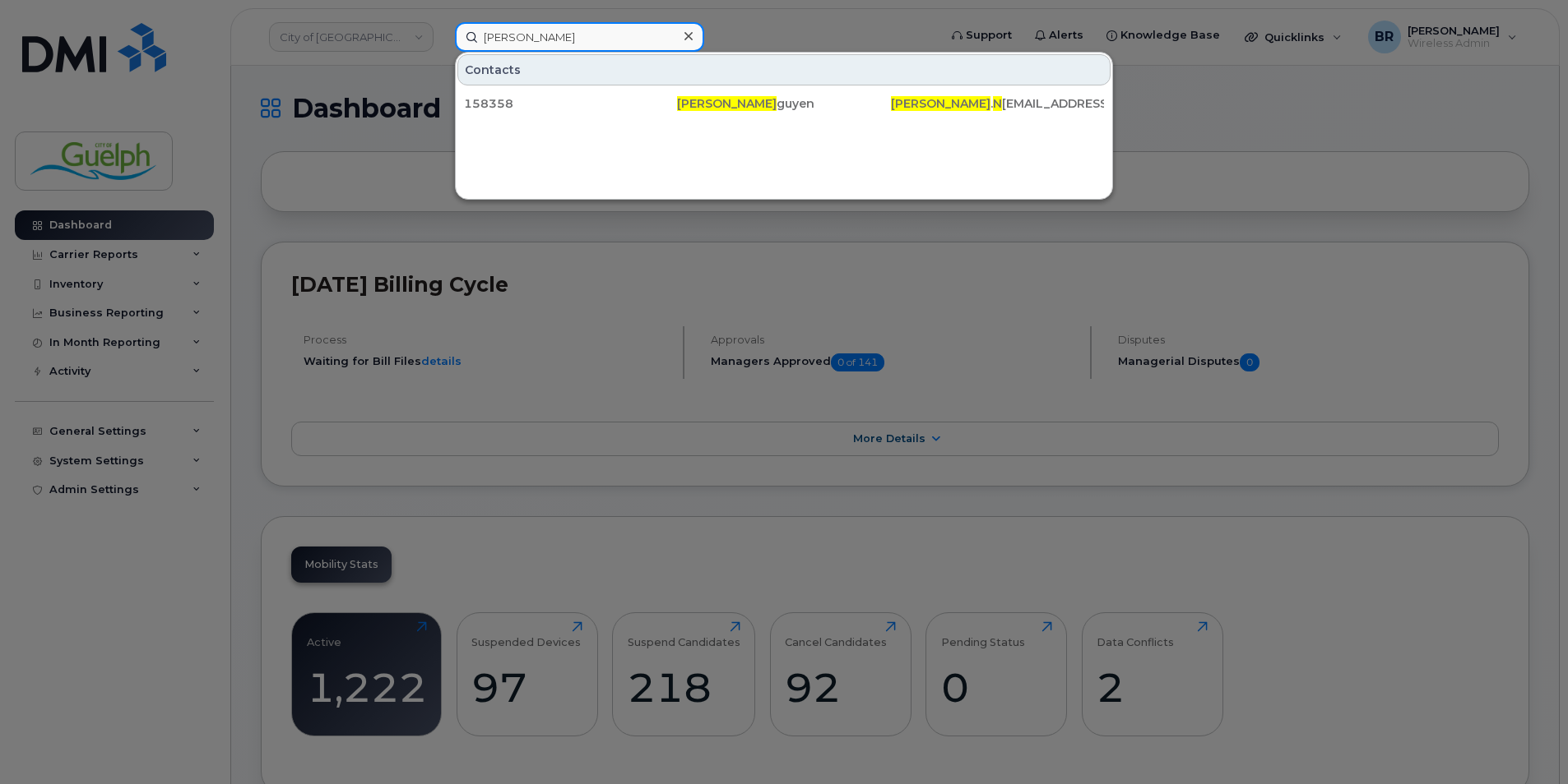
type input "[PERSON_NAME]"
click at [690, 38] on icon at bounding box center [688, 36] width 8 height 8
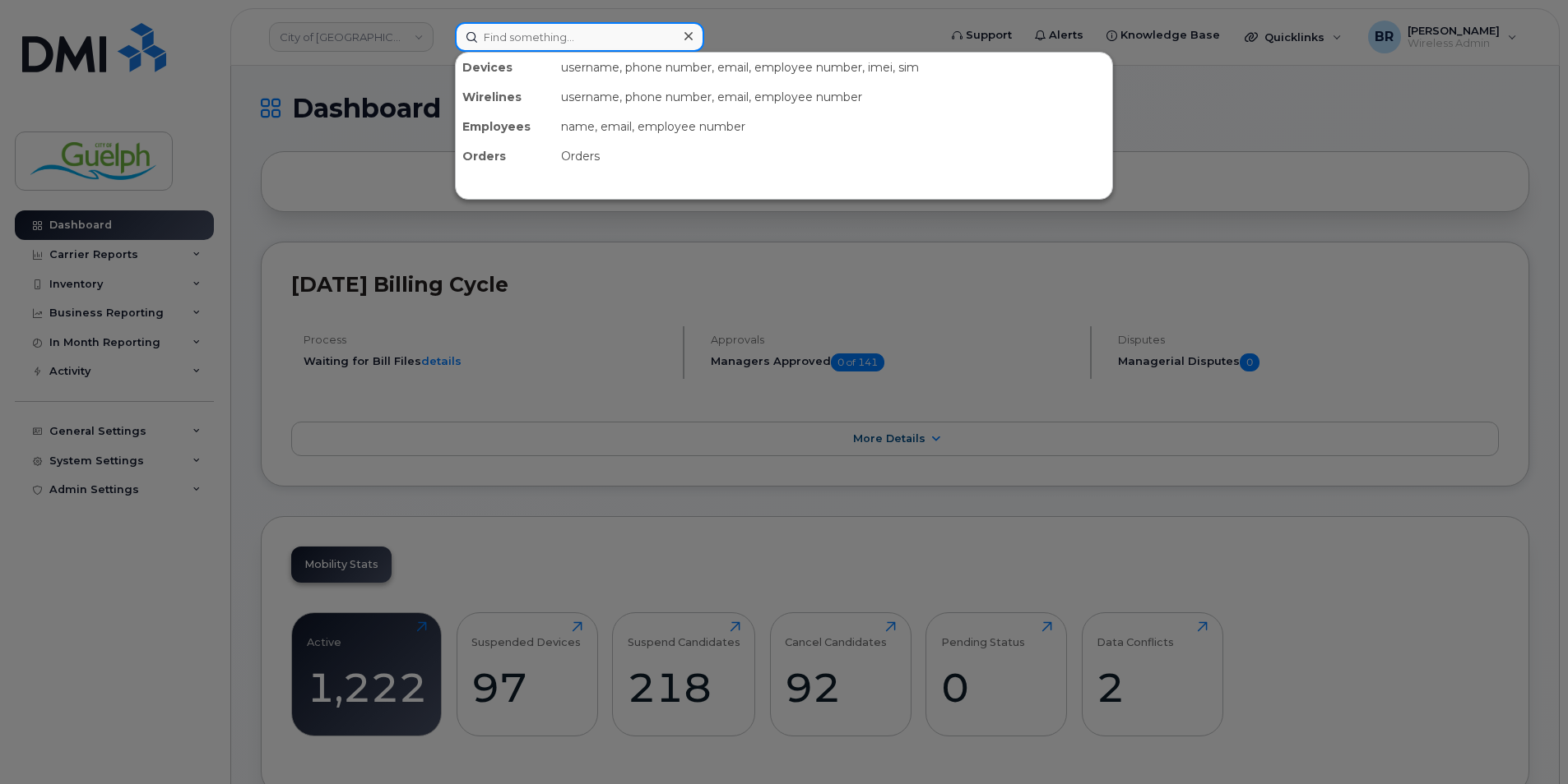
click at [499, 30] on input at bounding box center [579, 36] width 250 height 30
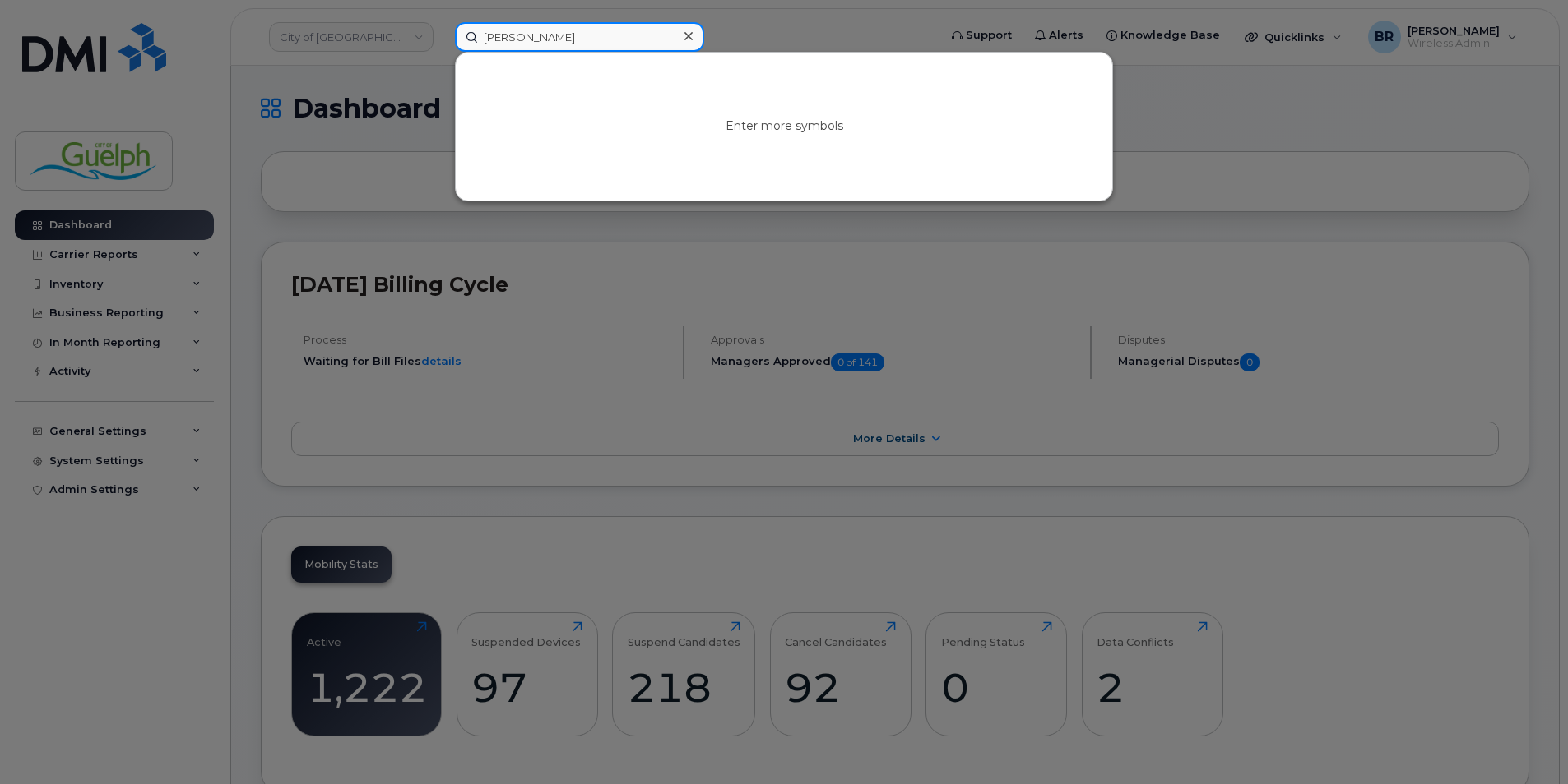
type input "[PERSON_NAME]"
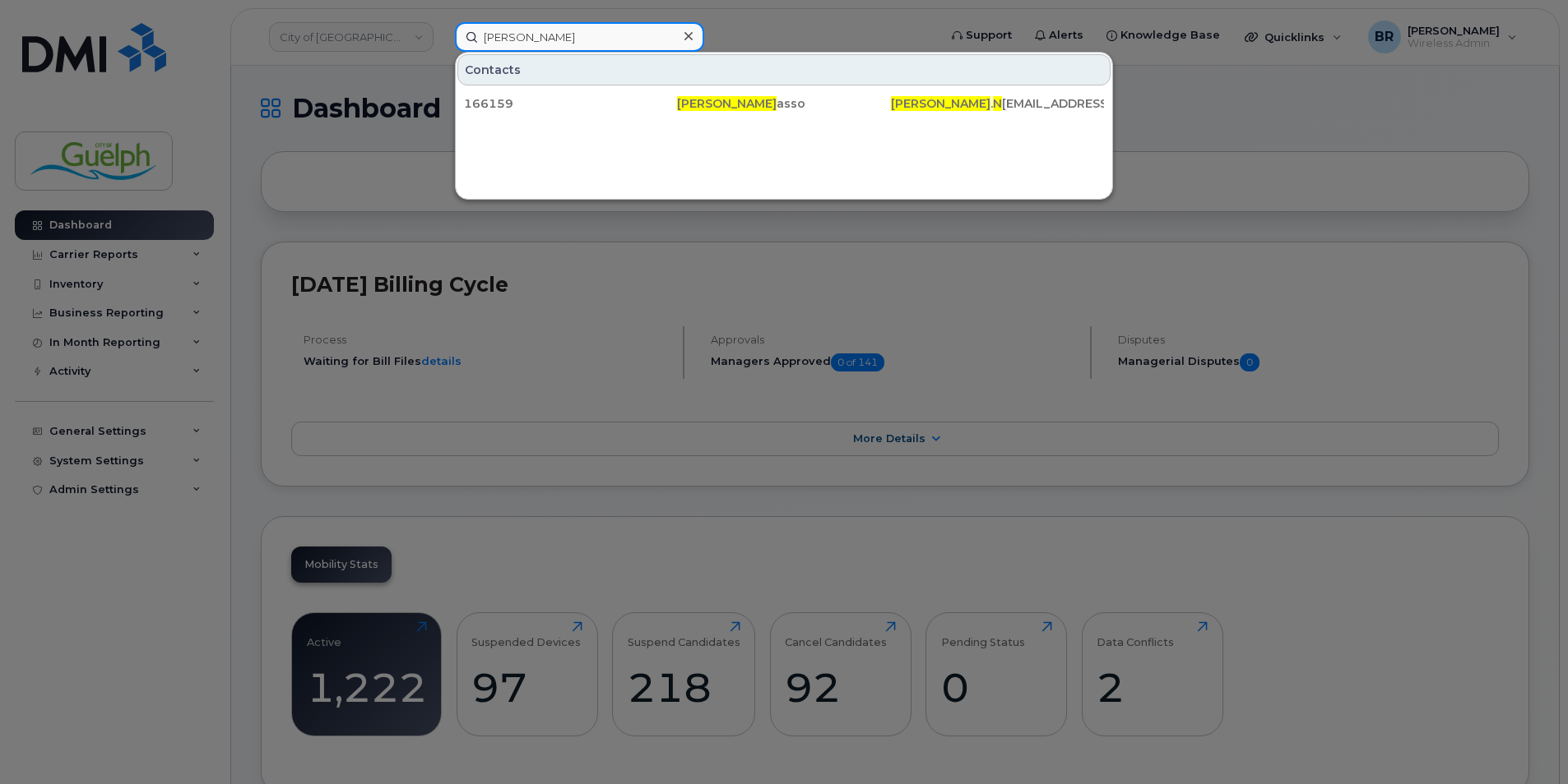
drag, startPoint x: 606, startPoint y: 38, endPoint x: 383, endPoint y: 27, distance: 223.3
click at [442, 27] on div "[PERSON_NAME] n Contacts 166159 [PERSON_NAME] N asso [PERSON_NAME] . N [EMAIL_A…" at bounding box center [691, 36] width 498 height 30
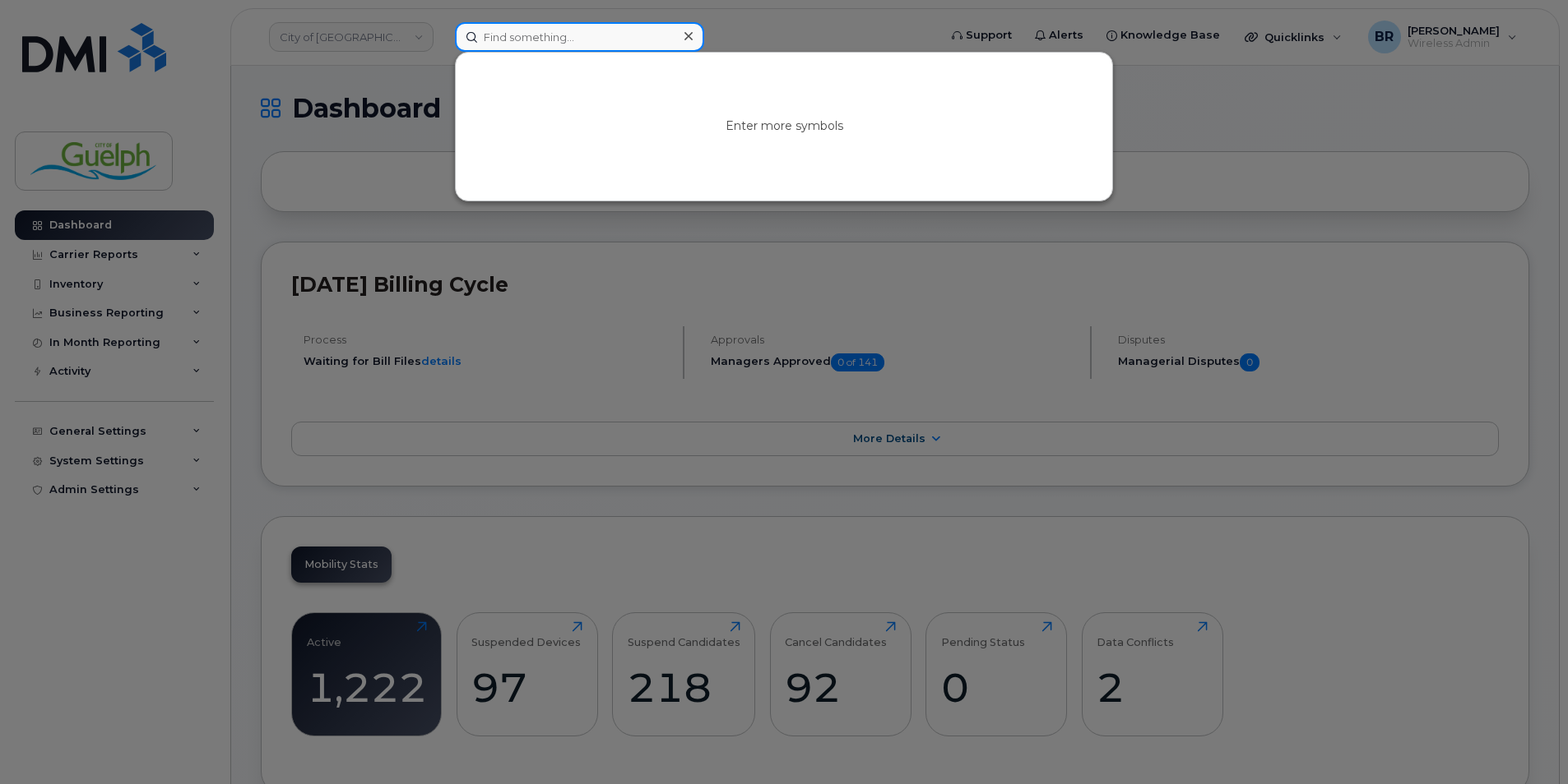
click at [563, 40] on input at bounding box center [579, 36] width 250 height 30
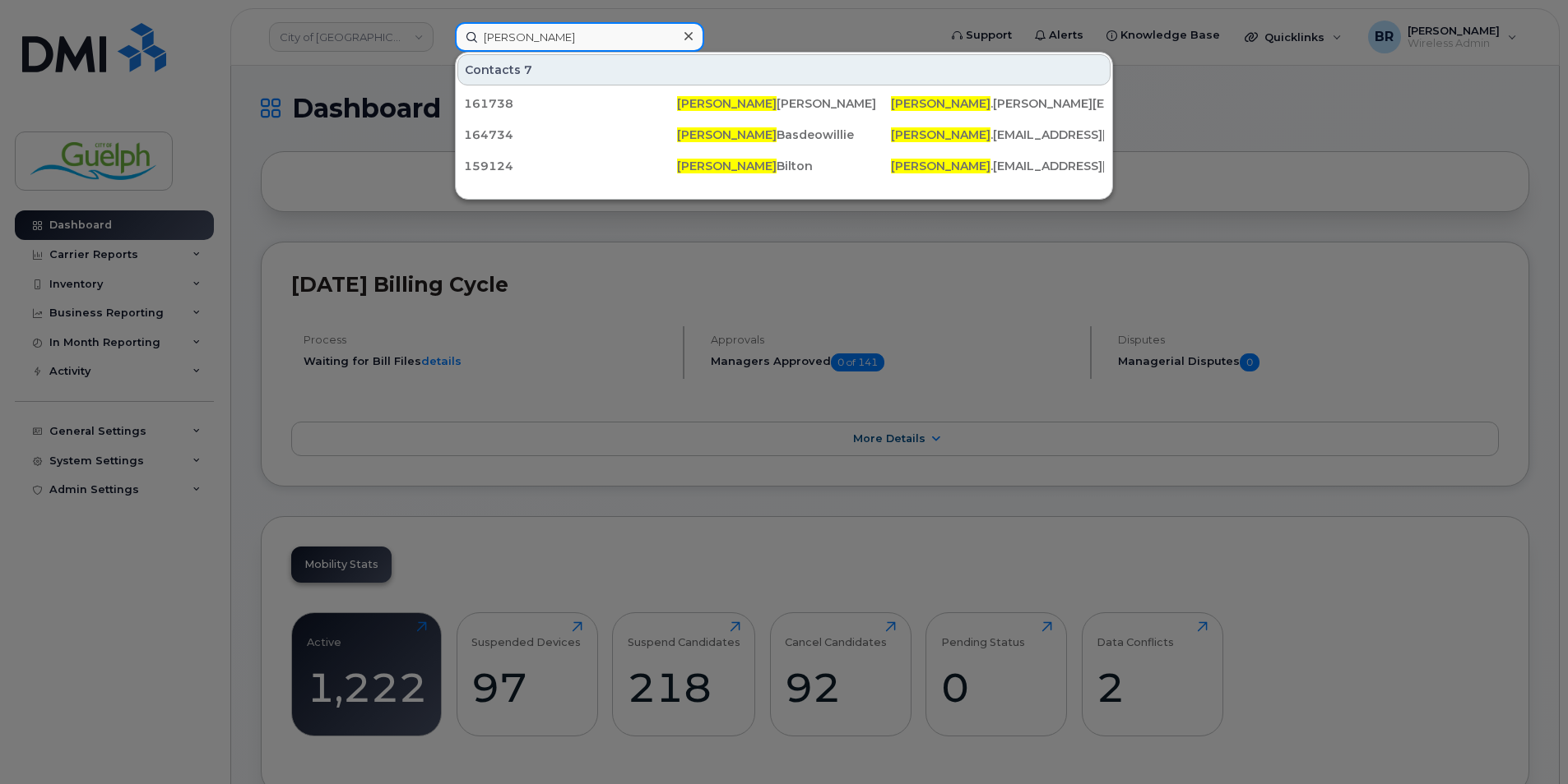
type input "[PERSON_NAME]"
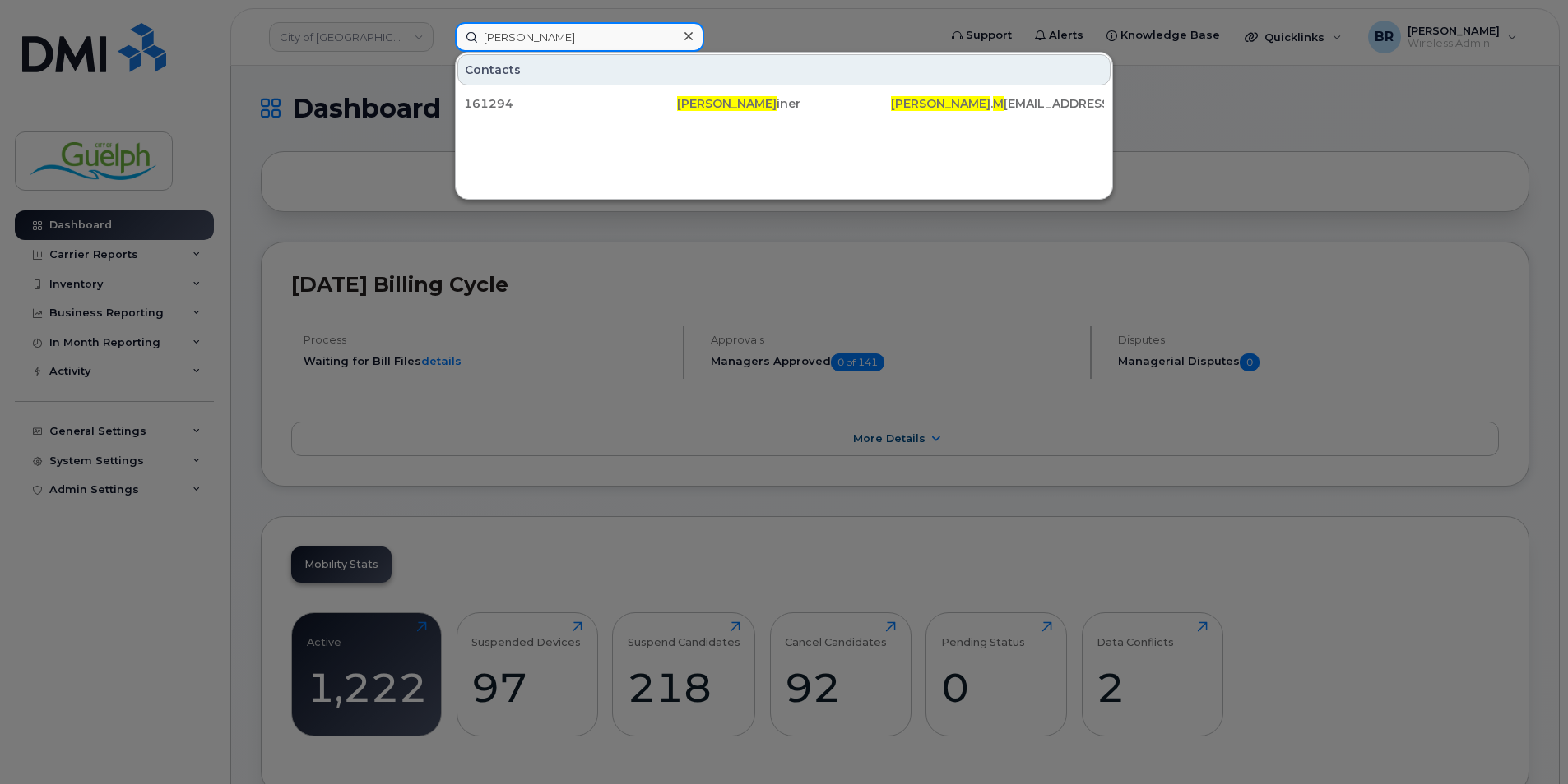
drag, startPoint x: 569, startPoint y: 28, endPoint x: 310, endPoint y: 3, distance: 260.2
click at [442, 22] on div "[PERSON_NAME] m Contacts 161294 [PERSON_NAME] [PERSON_NAME] . M [EMAIL_ADDRESS]…" at bounding box center [691, 36] width 498 height 30
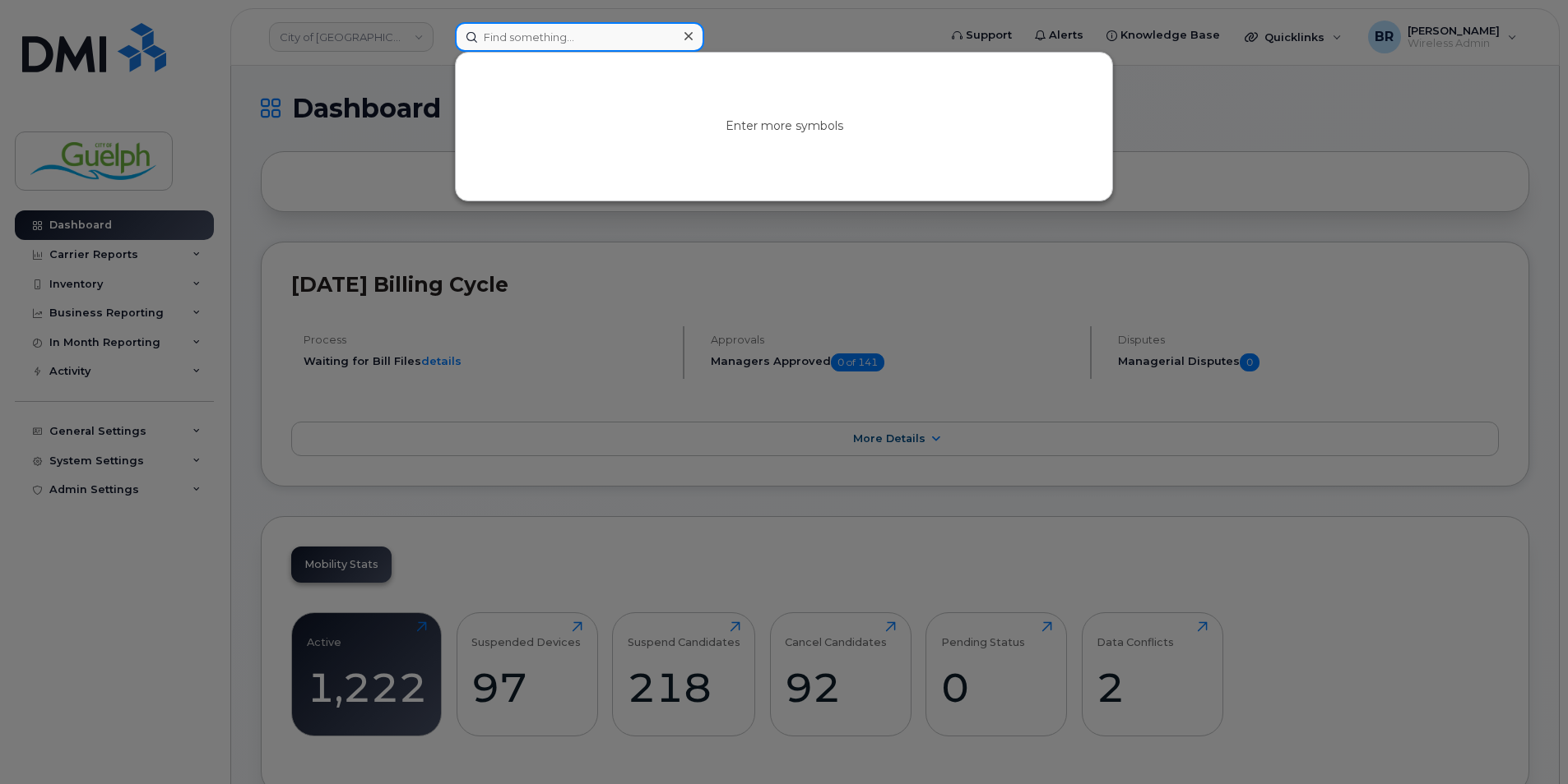
click at [538, 33] on input at bounding box center [579, 36] width 250 height 30
type input "[PERSON_NAME]"
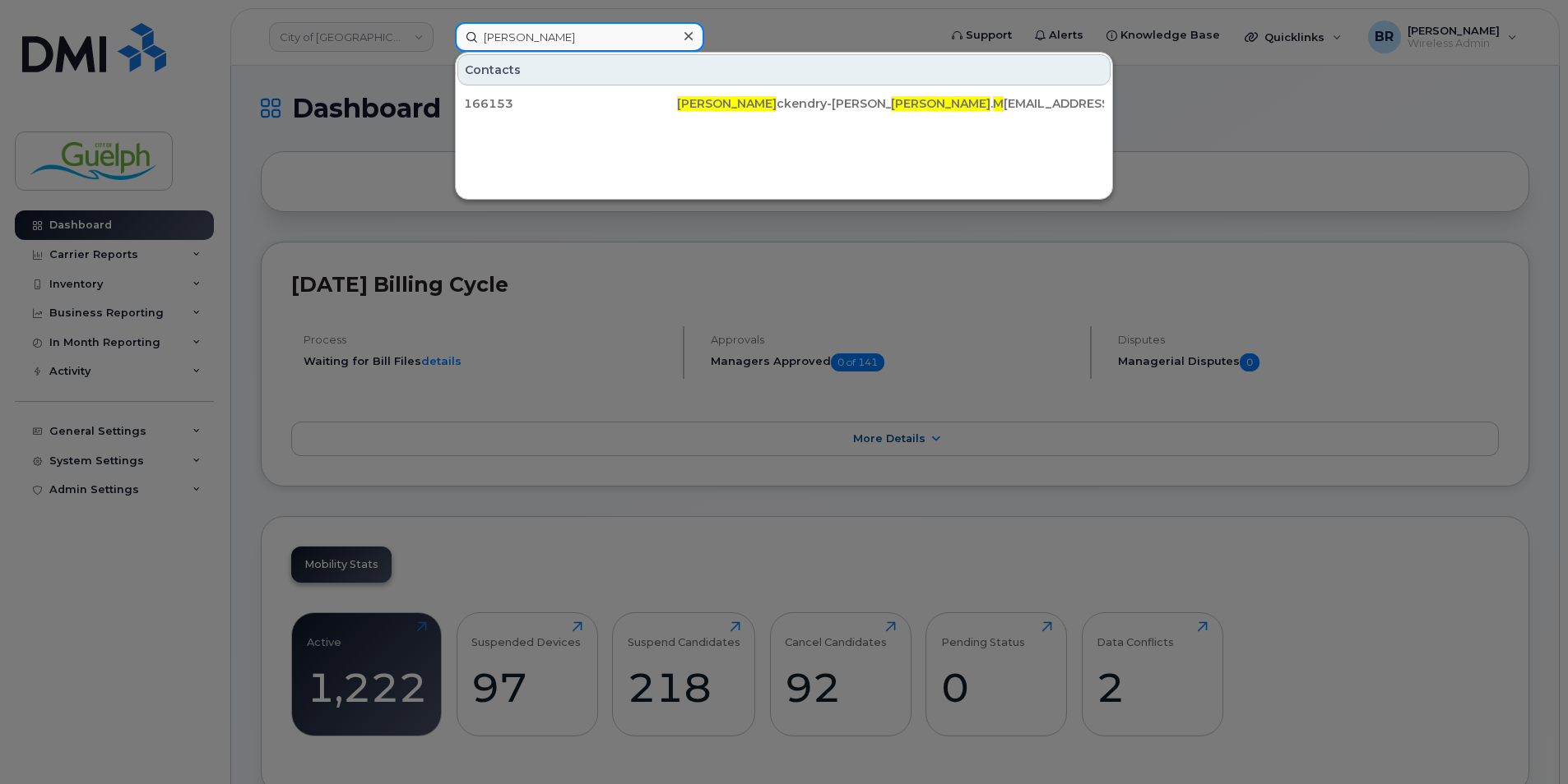
drag, startPoint x: 538, startPoint y: 31, endPoint x: 353, endPoint y: -3, distance: 188.1
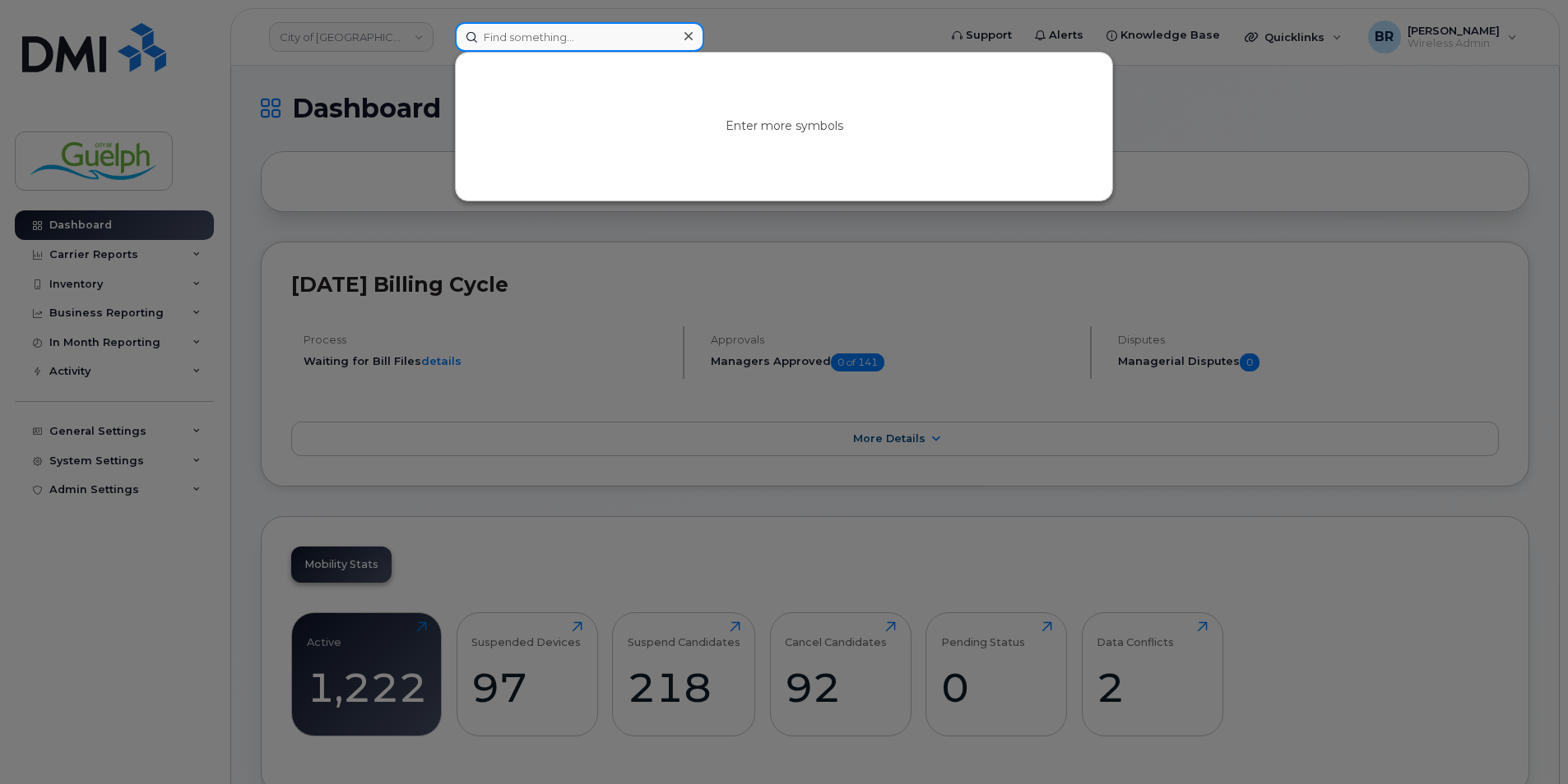
click at [580, 30] on input at bounding box center [579, 36] width 250 height 30
type input "[PERSON_NAME]"
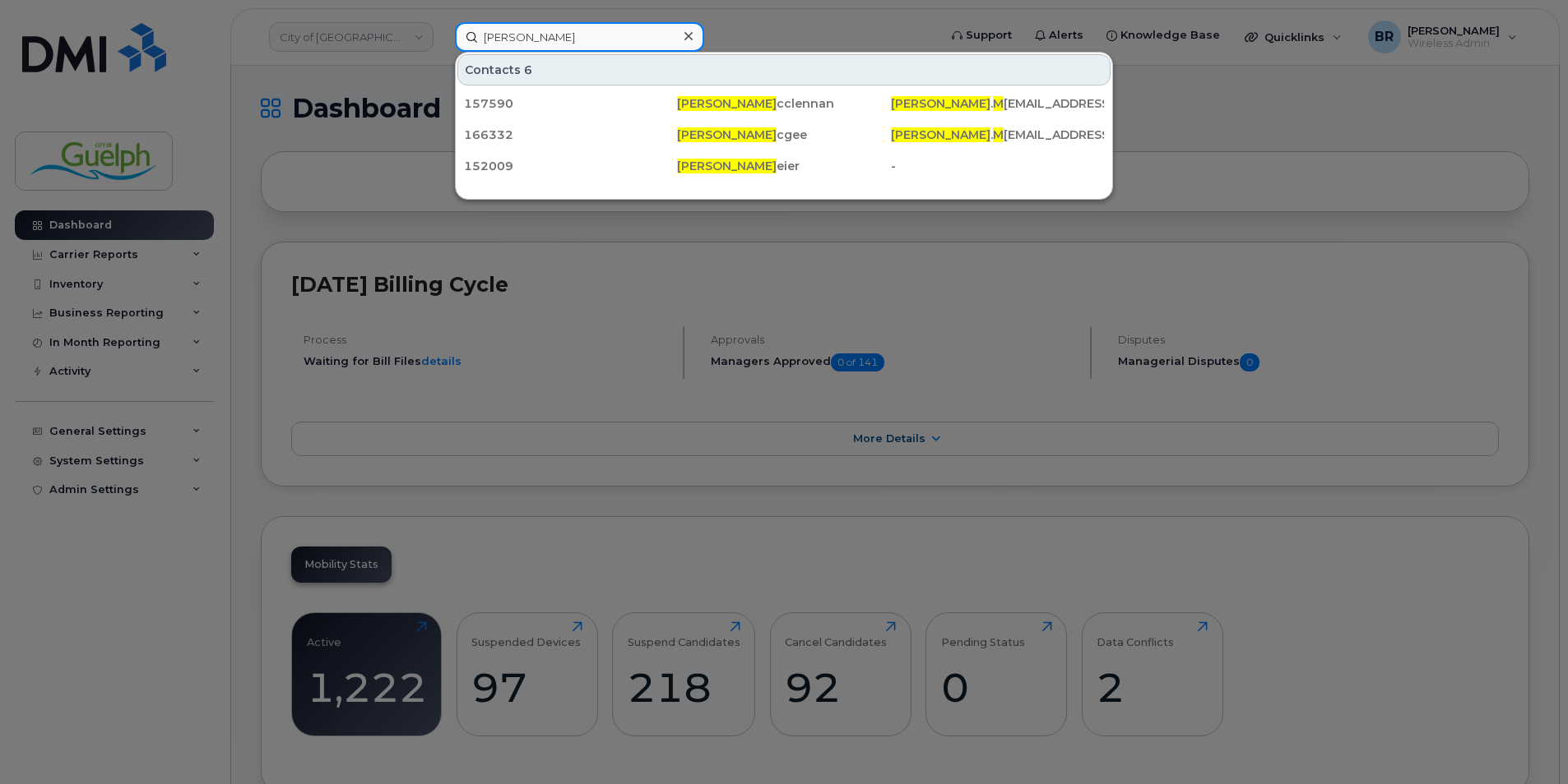
drag, startPoint x: 571, startPoint y: 35, endPoint x: 421, endPoint y: 7, distance: 152.6
click at [442, 22] on div "[PERSON_NAME] Contacts 6 157590 [PERSON_NAME] cclennan [PERSON_NAME] . M [EMAIL…" at bounding box center [691, 36] width 498 height 30
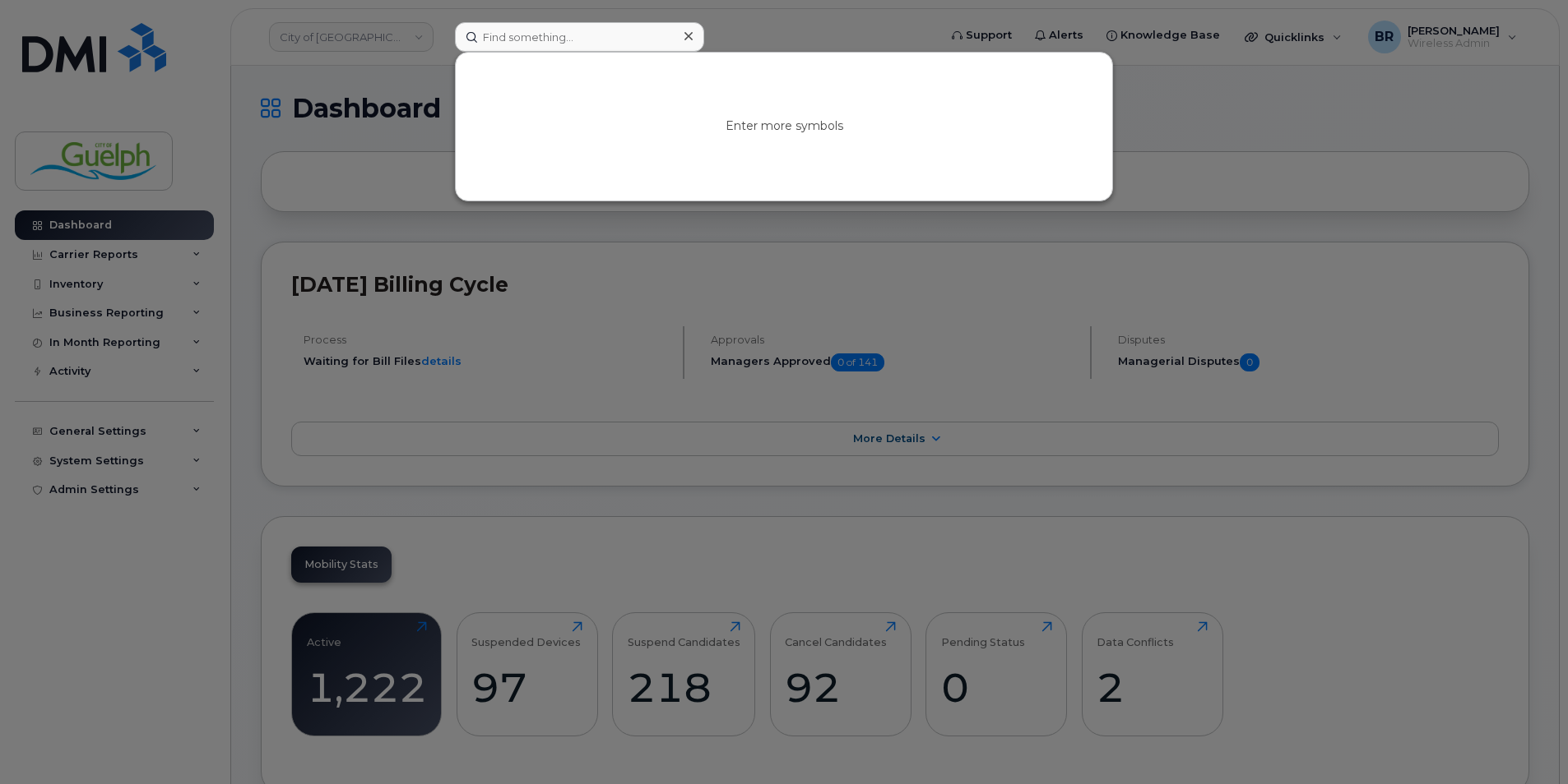
click at [690, 38] on icon at bounding box center [688, 36] width 8 height 8
